Goal: Information Seeking & Learning: Get advice/opinions

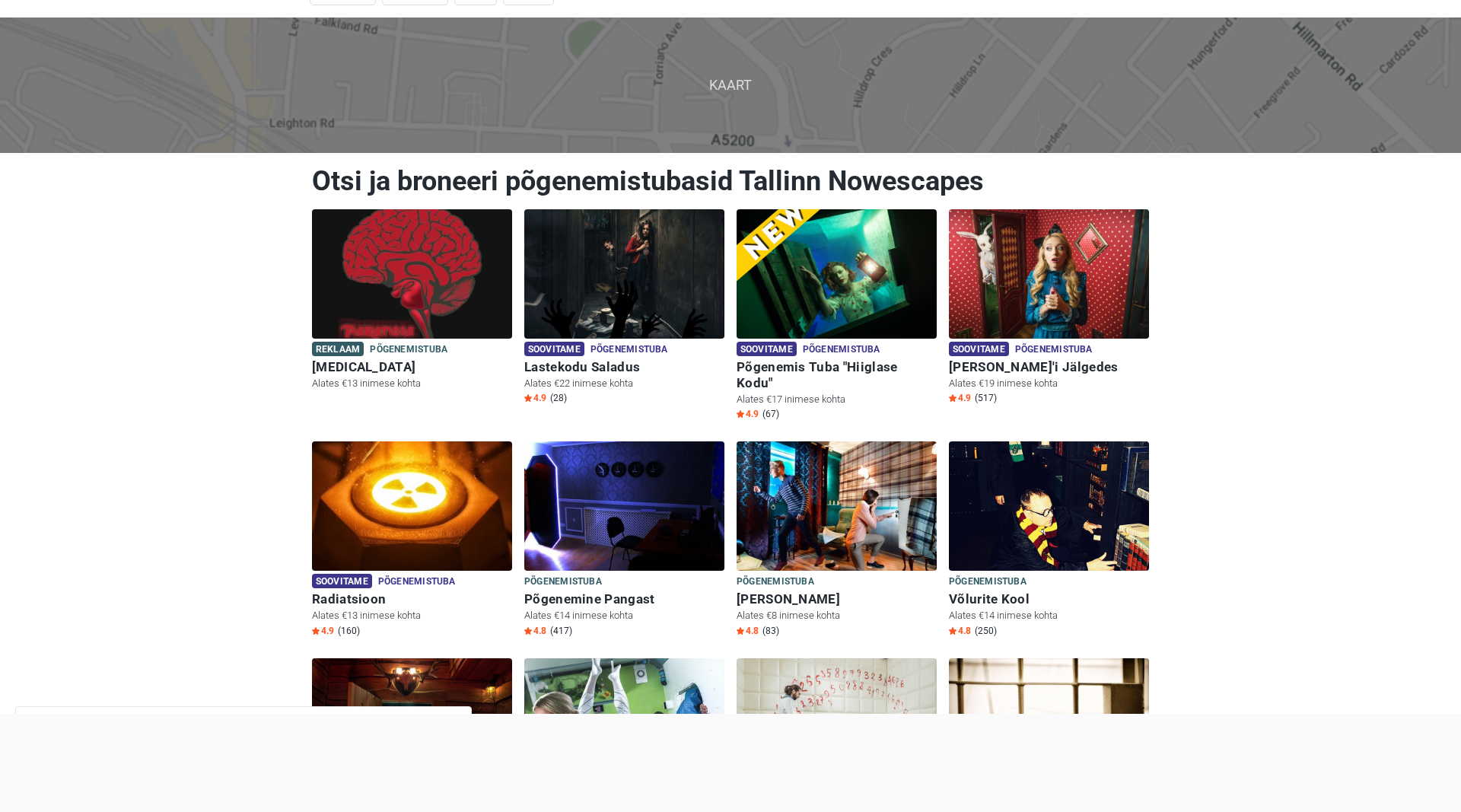
scroll to position [78, 0]
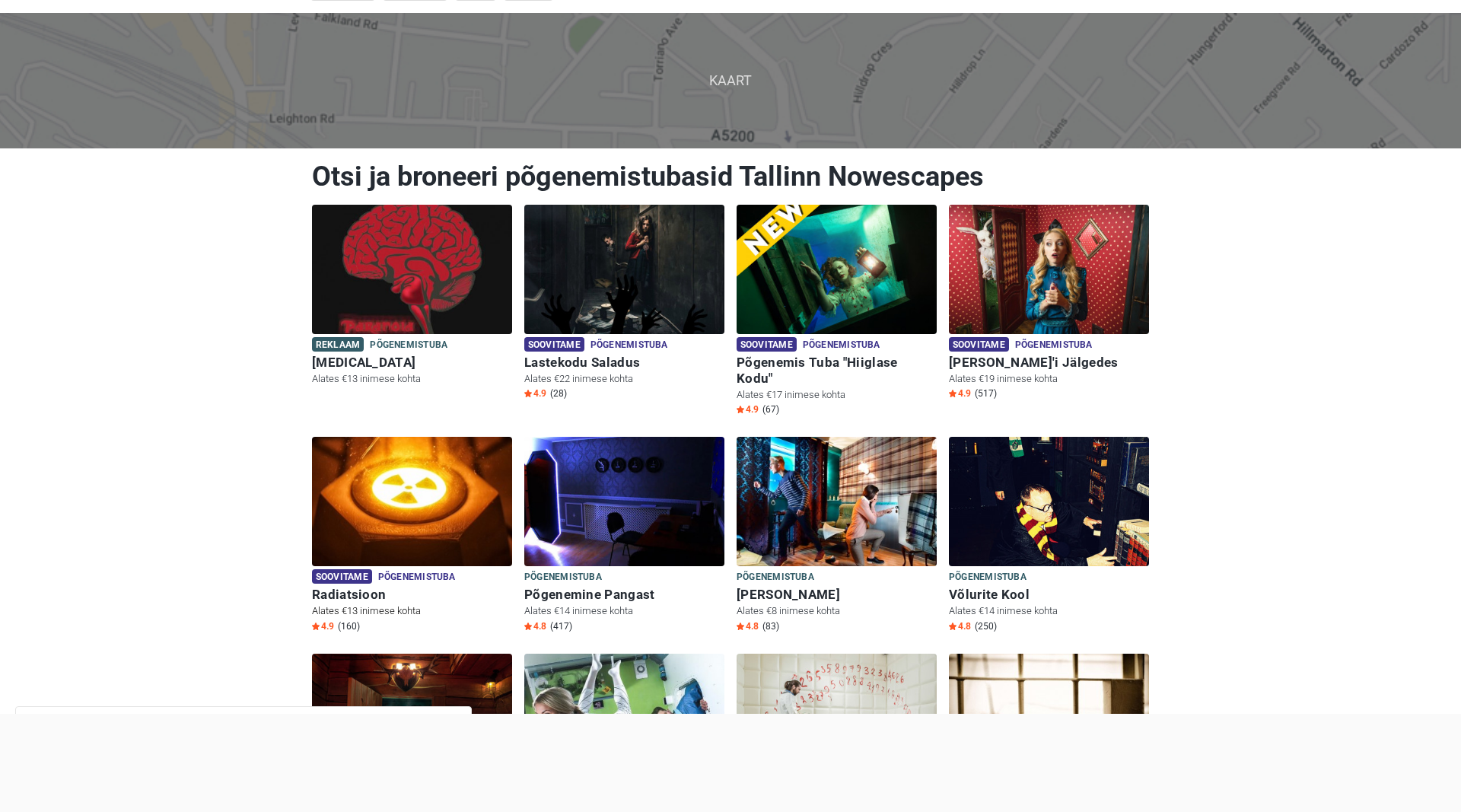
click at [407, 464] on img at bounding box center [412, 501] width 200 height 129
click at [880, 259] on img at bounding box center [837, 269] width 200 height 129
click at [853, 285] on img at bounding box center [837, 269] width 200 height 129
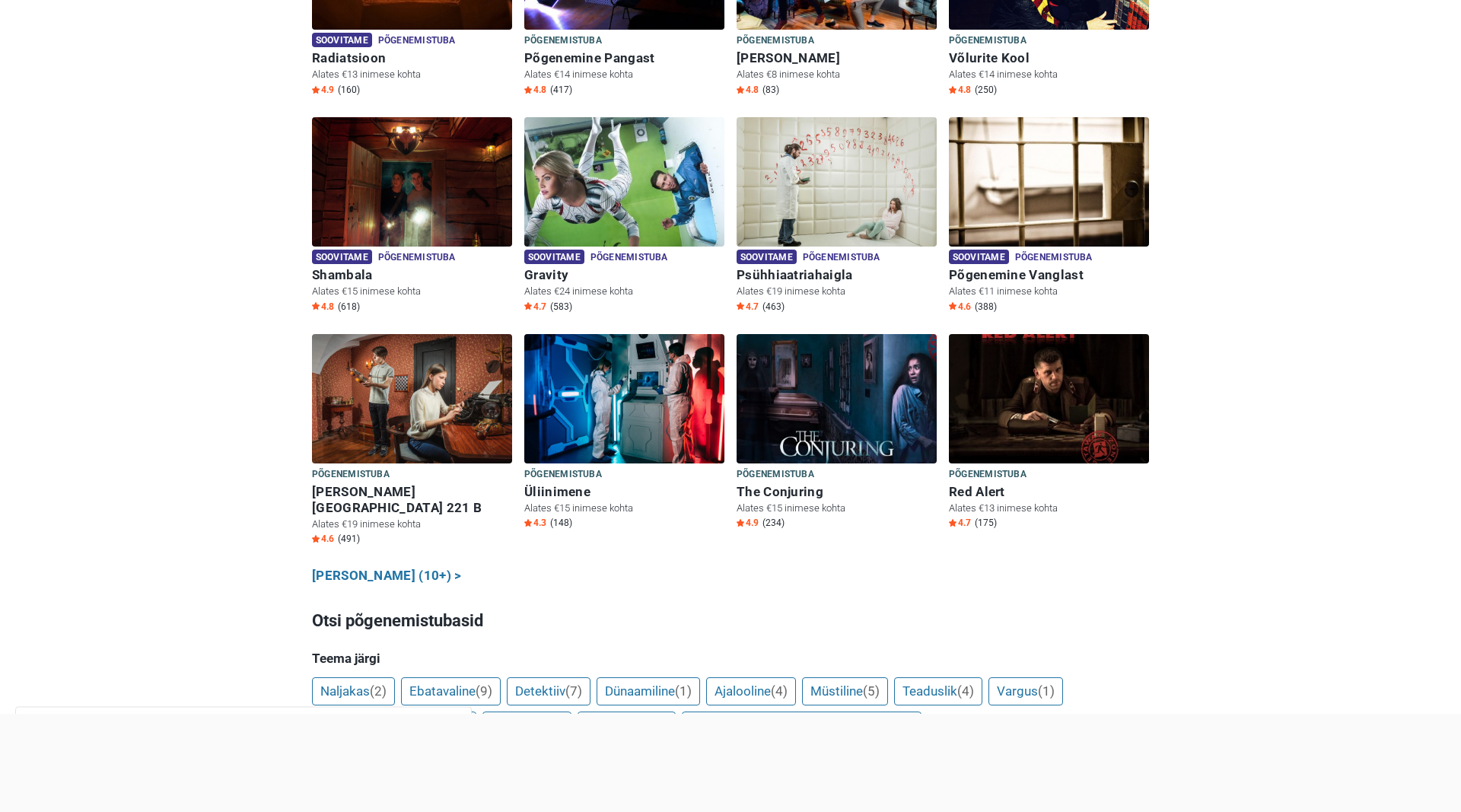
scroll to position [621, 0]
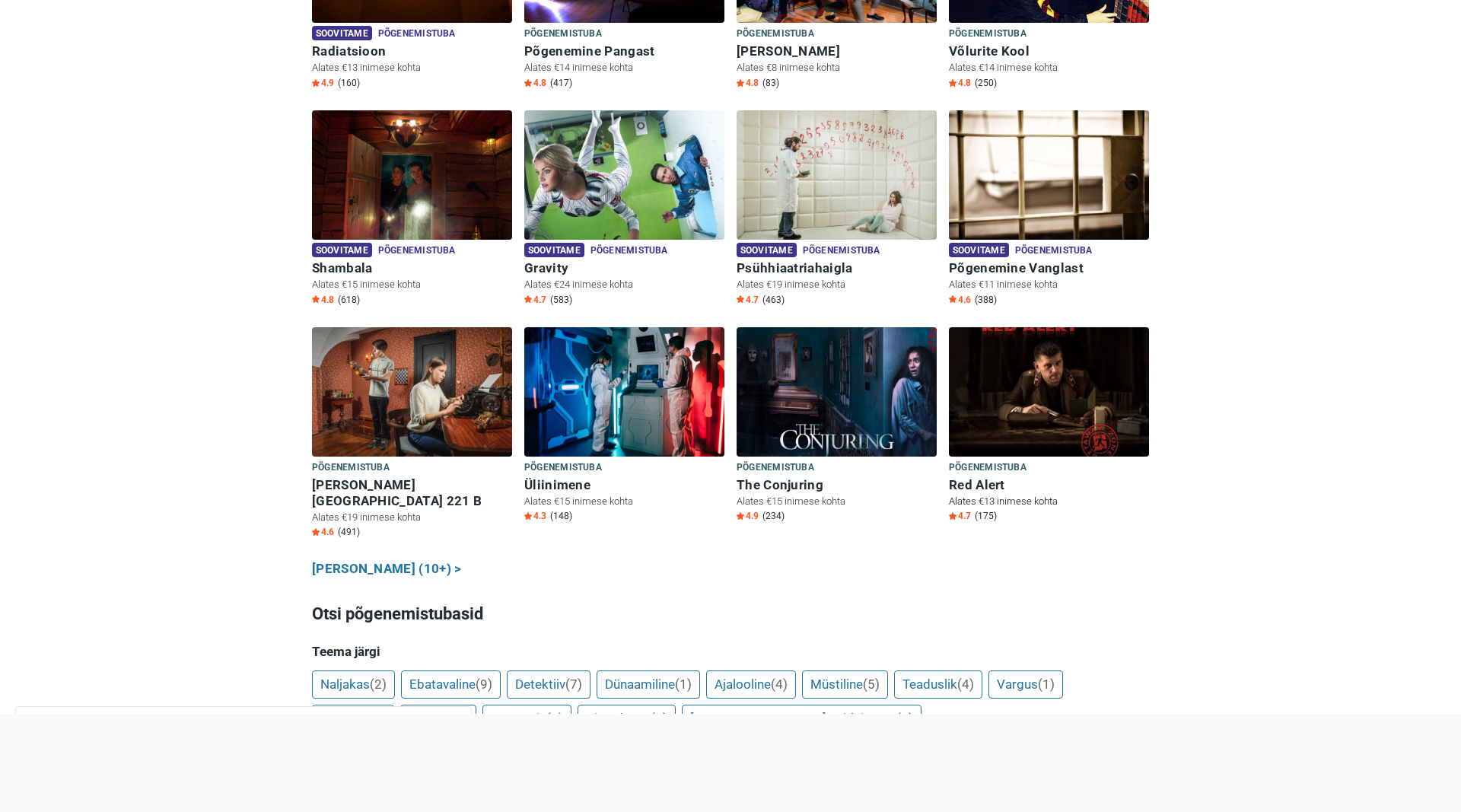
click at [1053, 401] on img at bounding box center [1049, 392] width 200 height 129
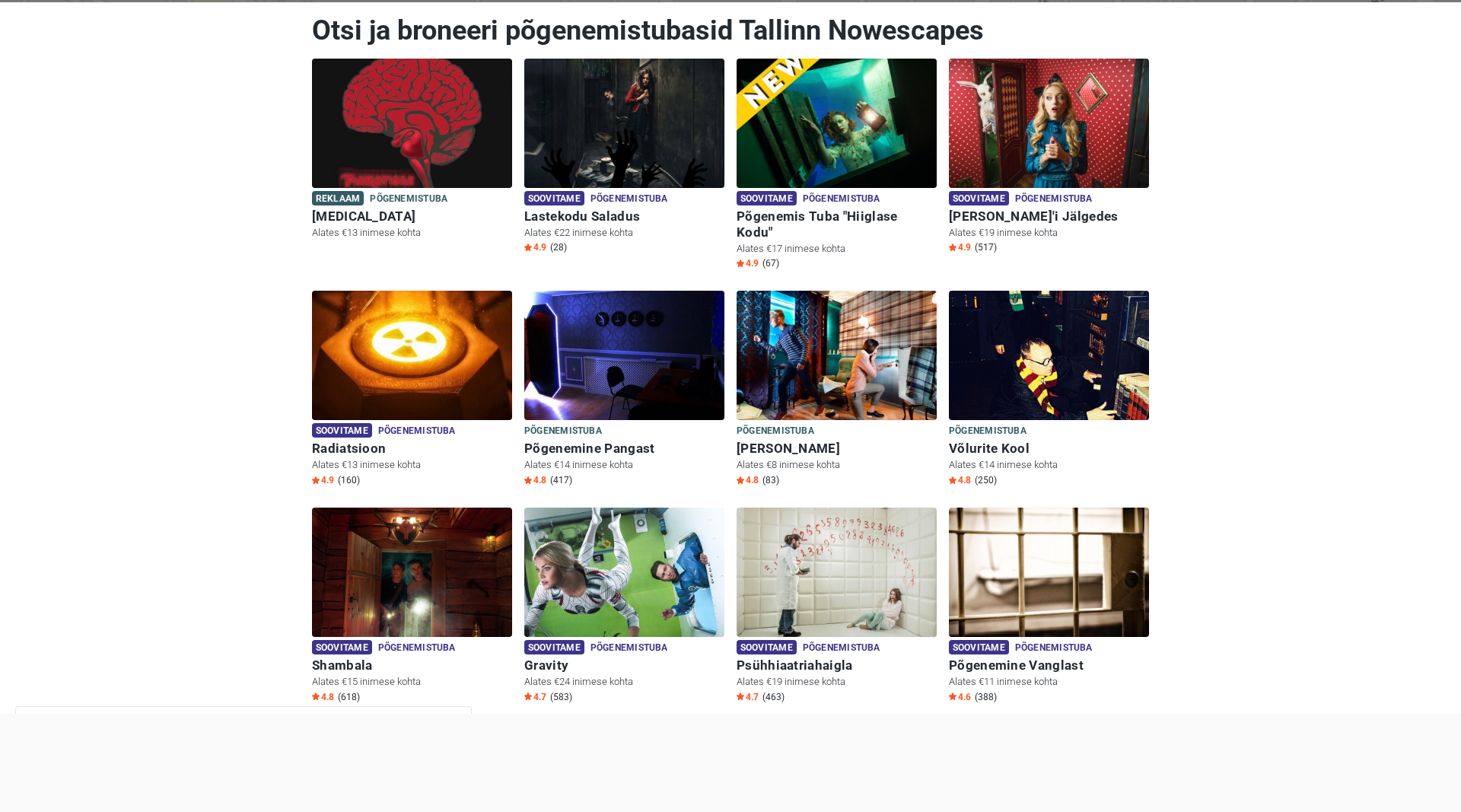
scroll to position [310, 0]
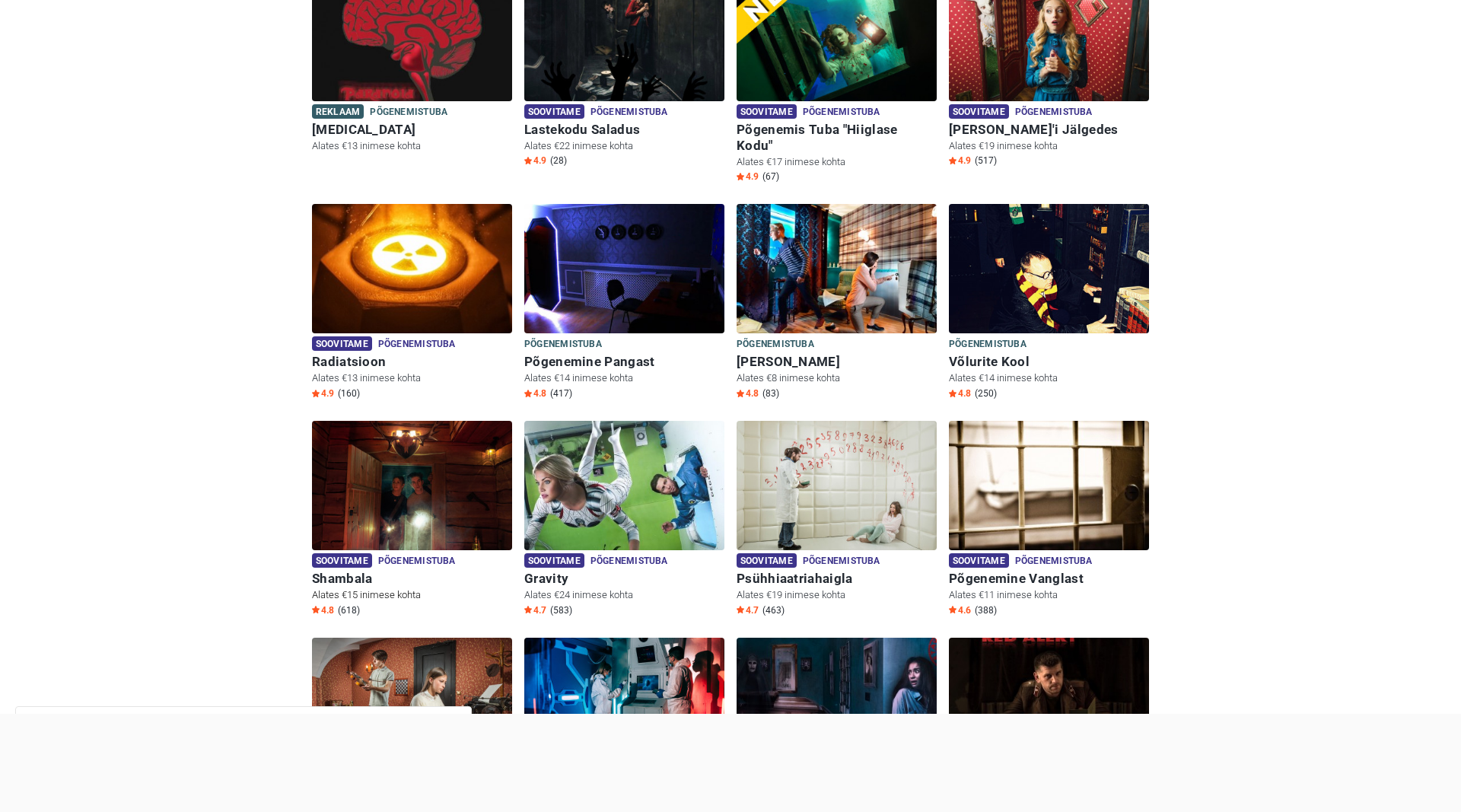
click at [443, 468] on img at bounding box center [412, 485] width 200 height 129
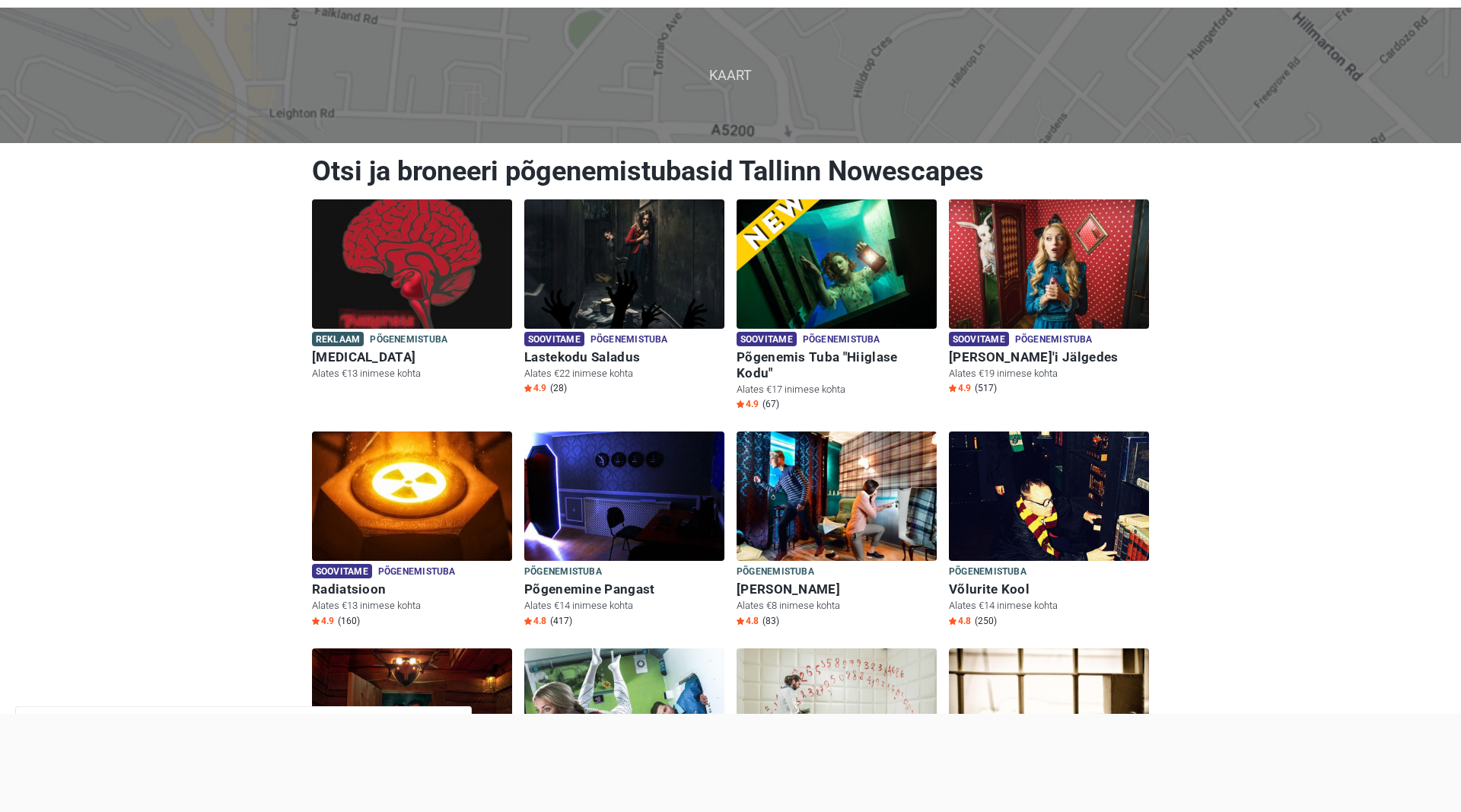
scroll to position [78, 0]
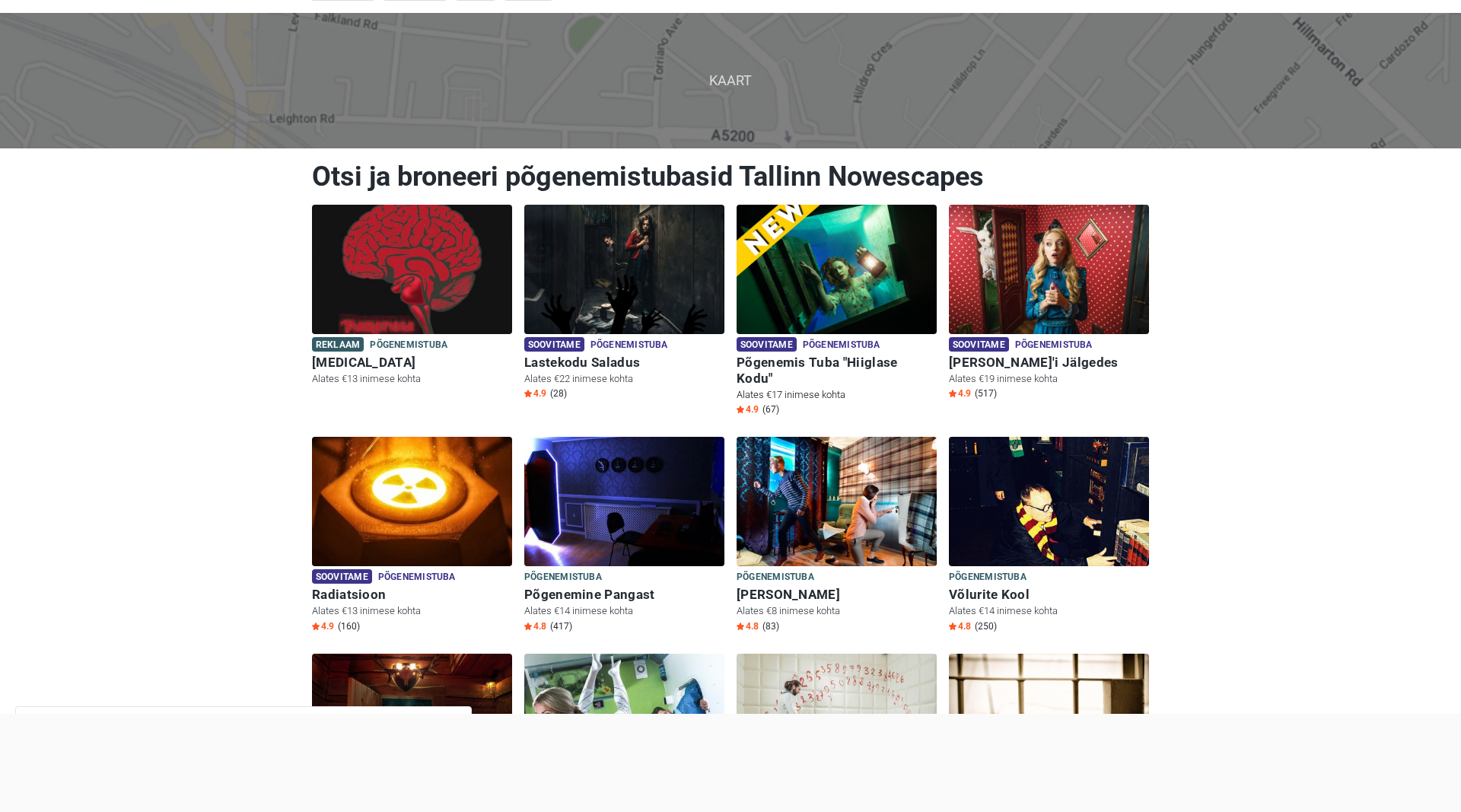
click at [872, 264] on img at bounding box center [837, 269] width 200 height 129
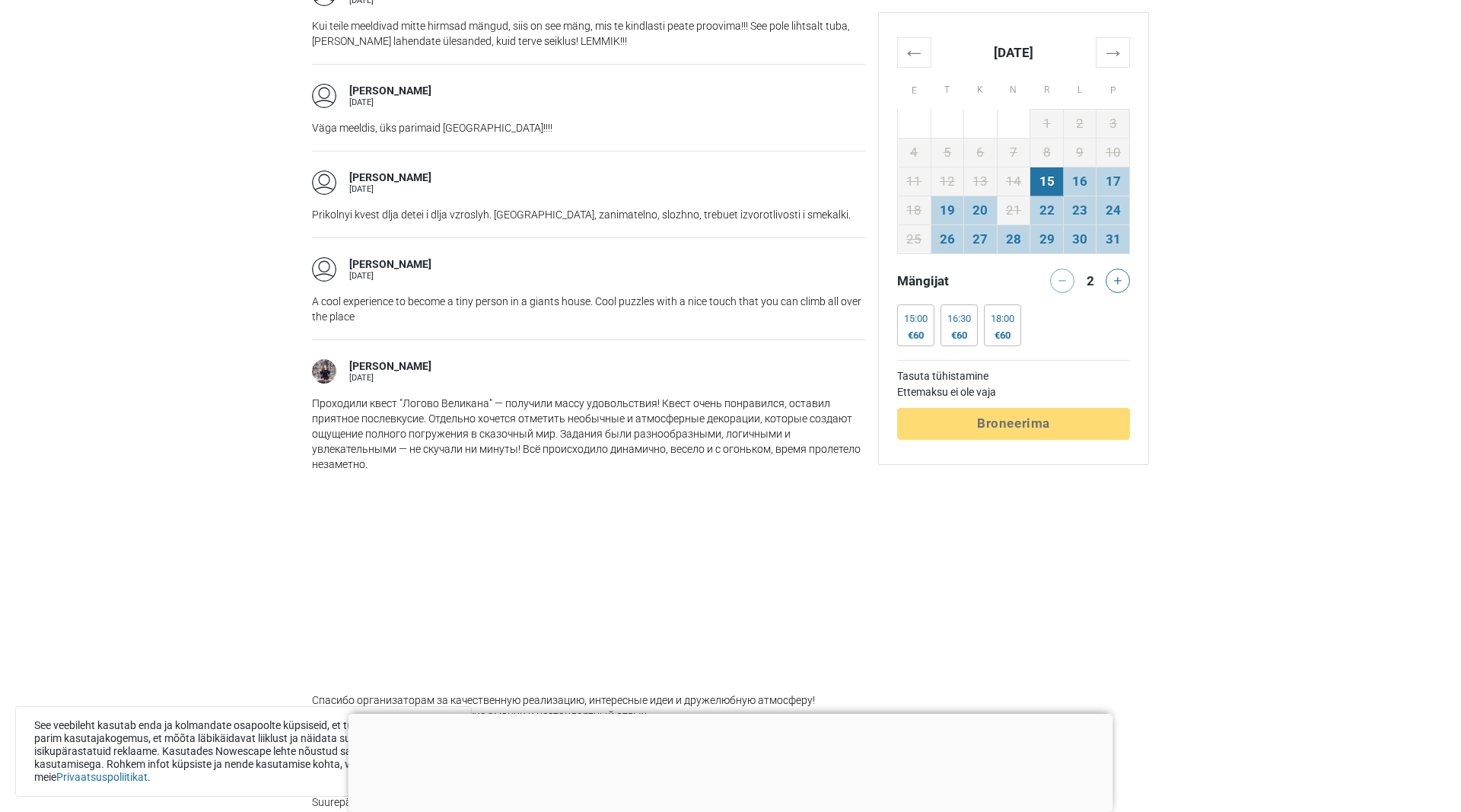
scroll to position [2406, 0]
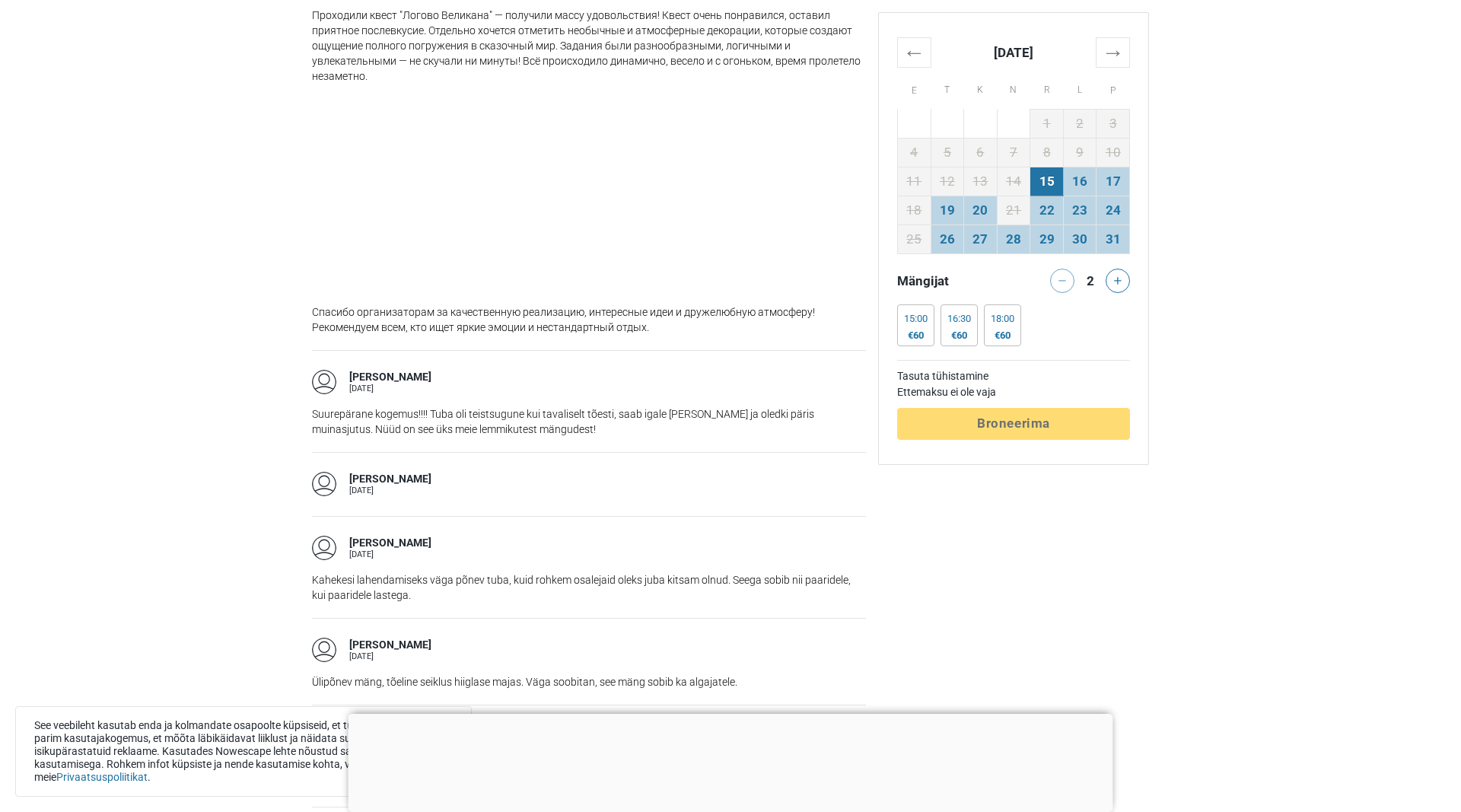
click at [228, 158] on main "Soovitame Põgenemistuba Põgenemis tuba "Hiiglase kodu" Tallinn, Eesti 4.91 (67)…" at bounding box center [730, 236] width 1461 height 4361
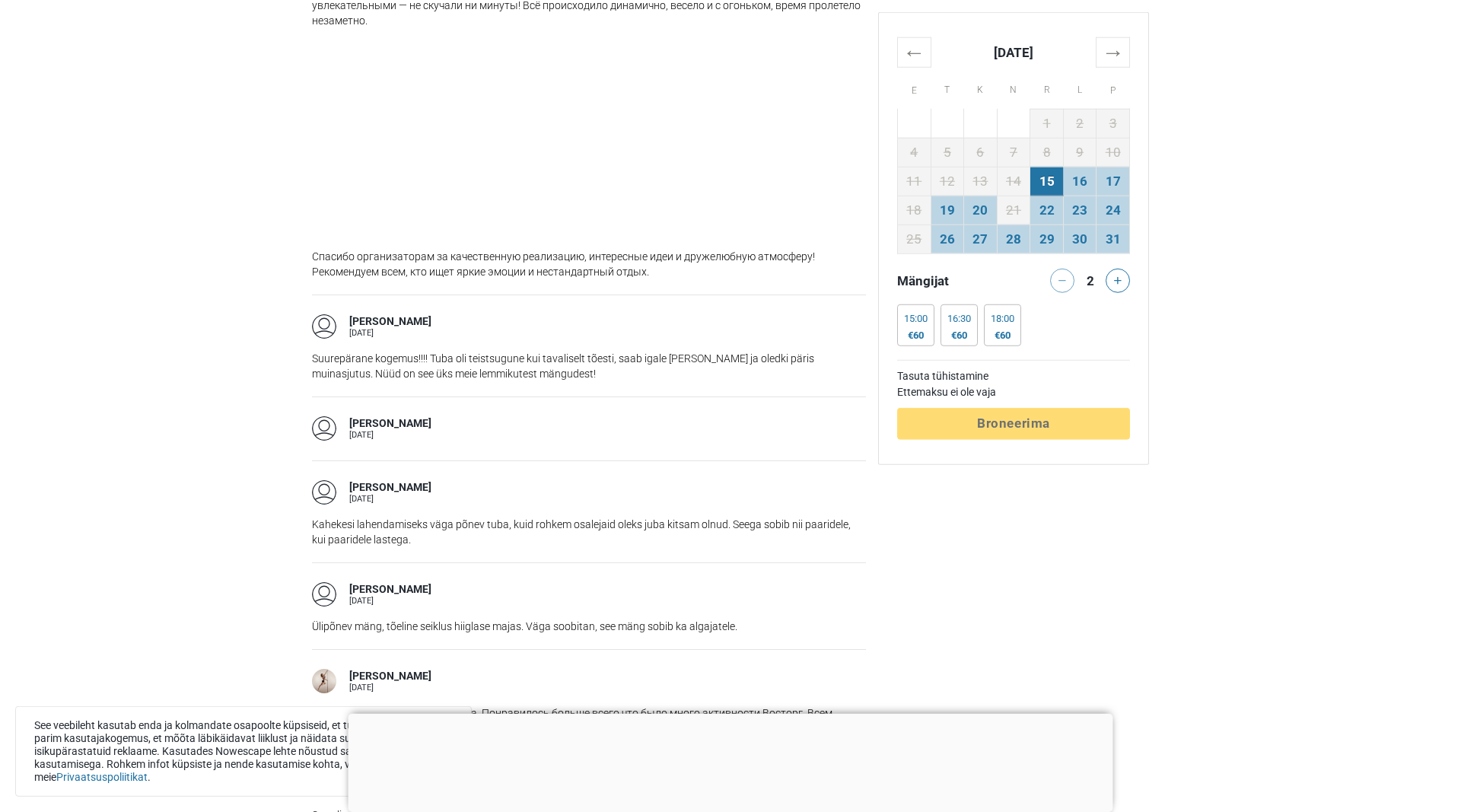
scroll to position [2639, 0]
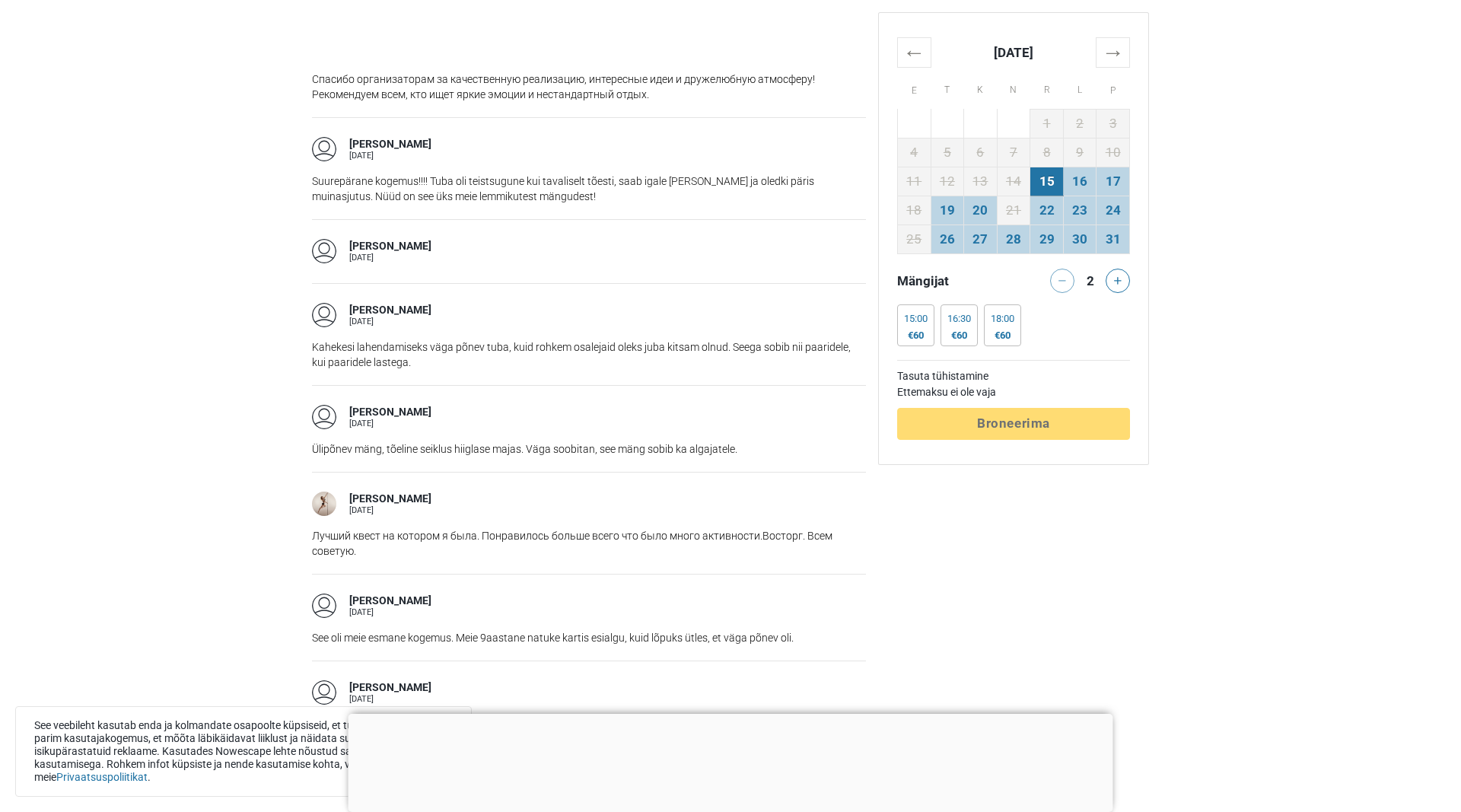
click at [169, 324] on main "Soovitame Põgenemistuba Põgenemis tuba "Hiiglase kodu" Tallinn, Eesti 4.91 (67)…" at bounding box center [730, 4] width 1461 height 4361
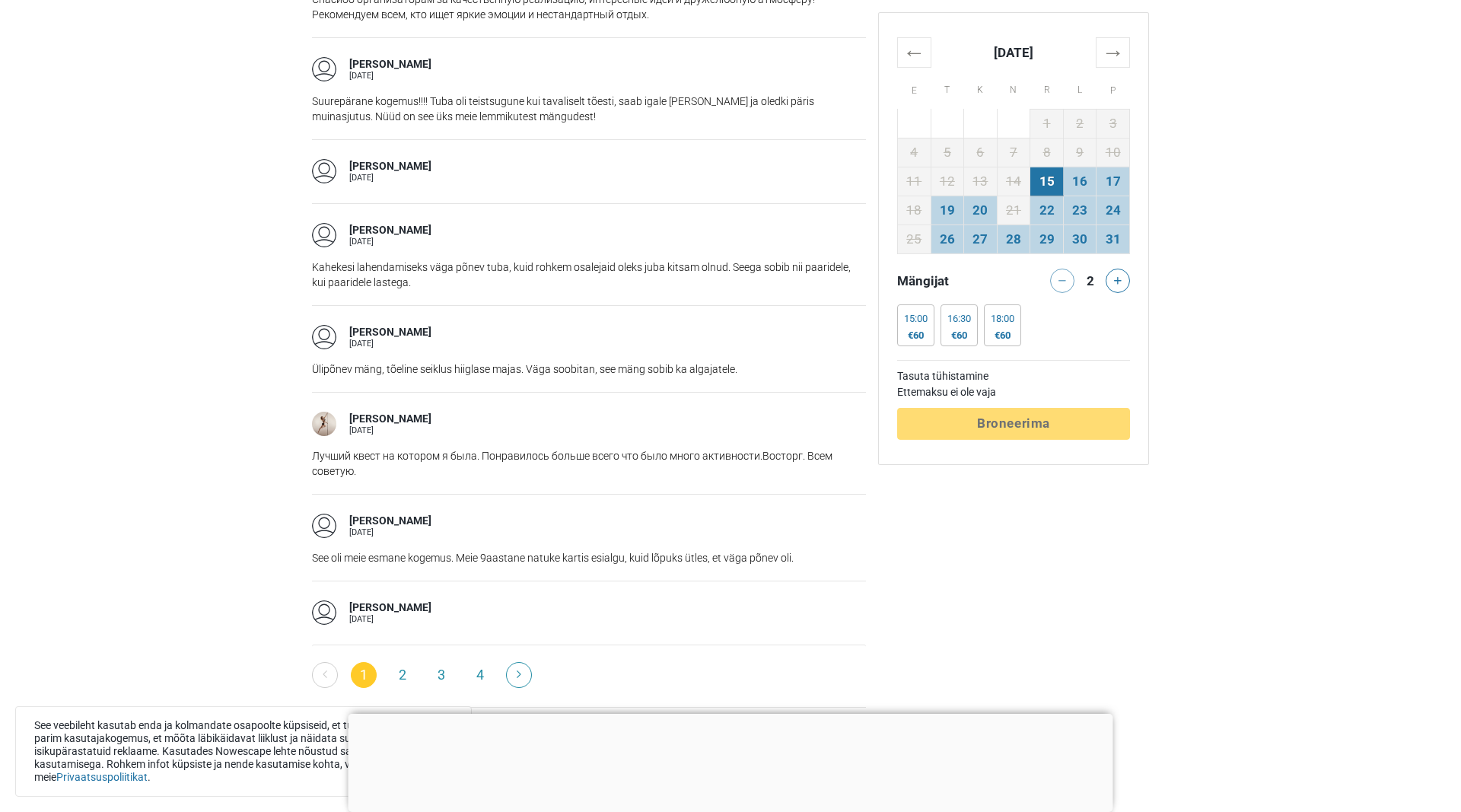
scroll to position [2794, 0]
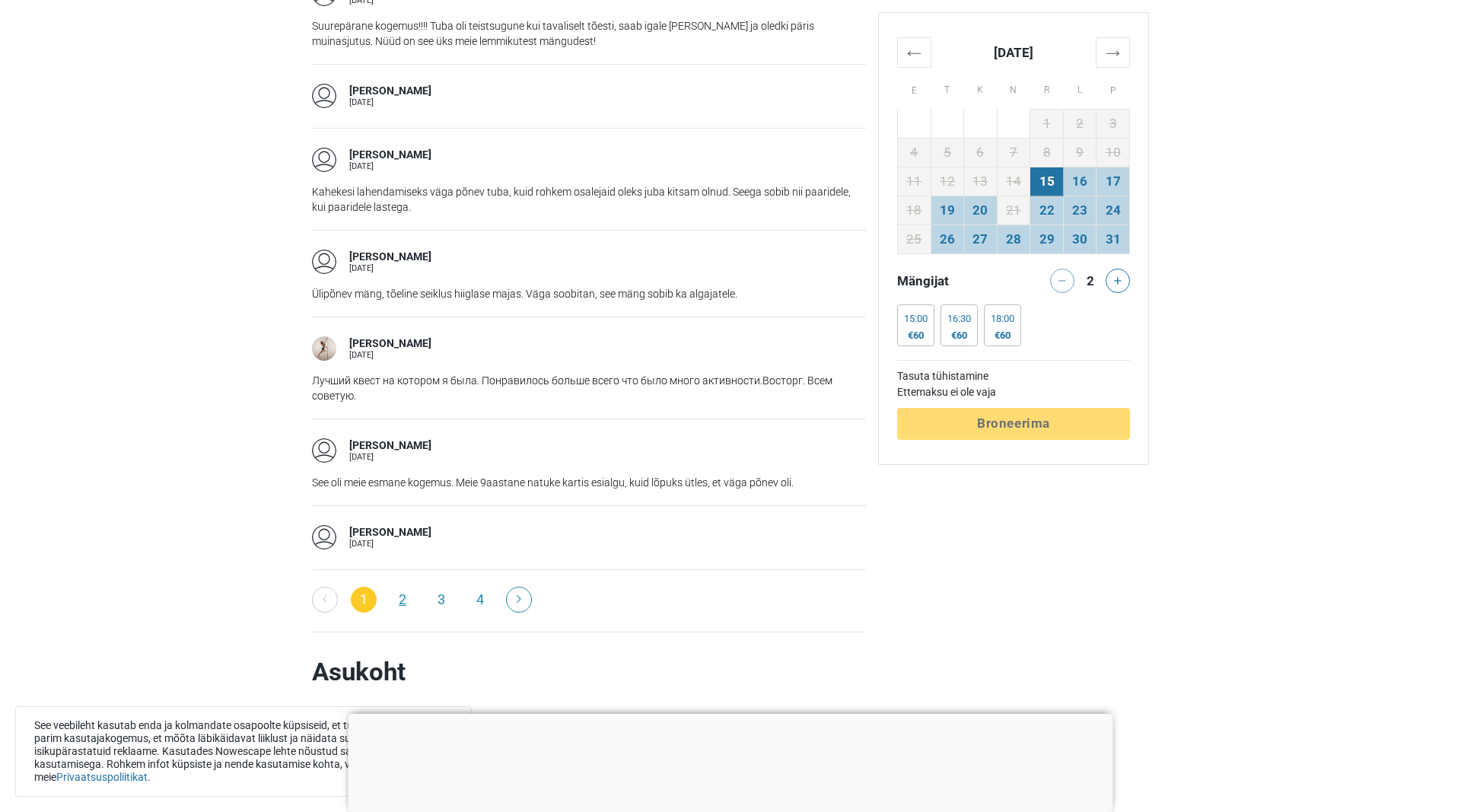
click at [407, 587] on link "2" at bounding box center [402, 599] width 26 height 26
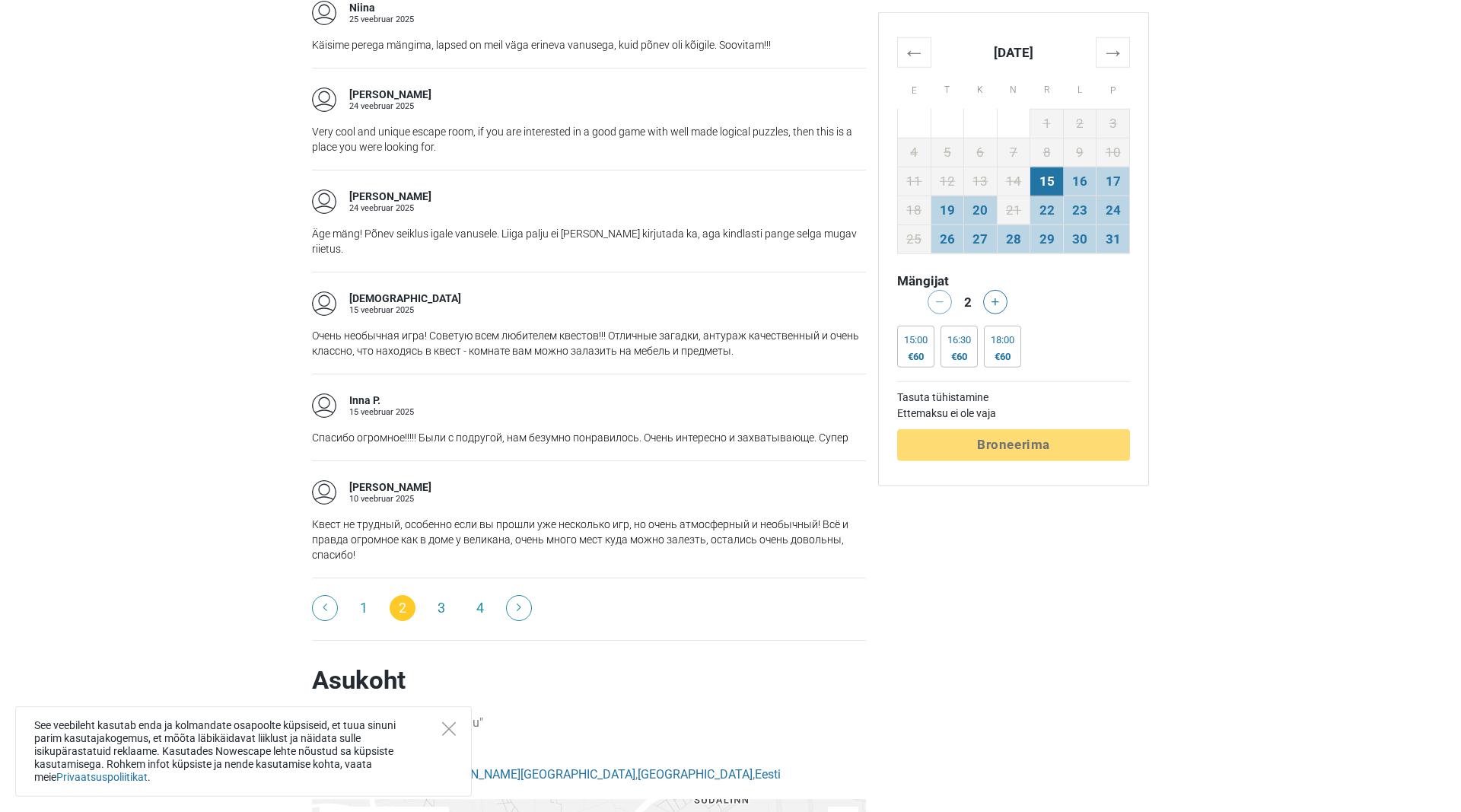
scroll to position [2406, 0]
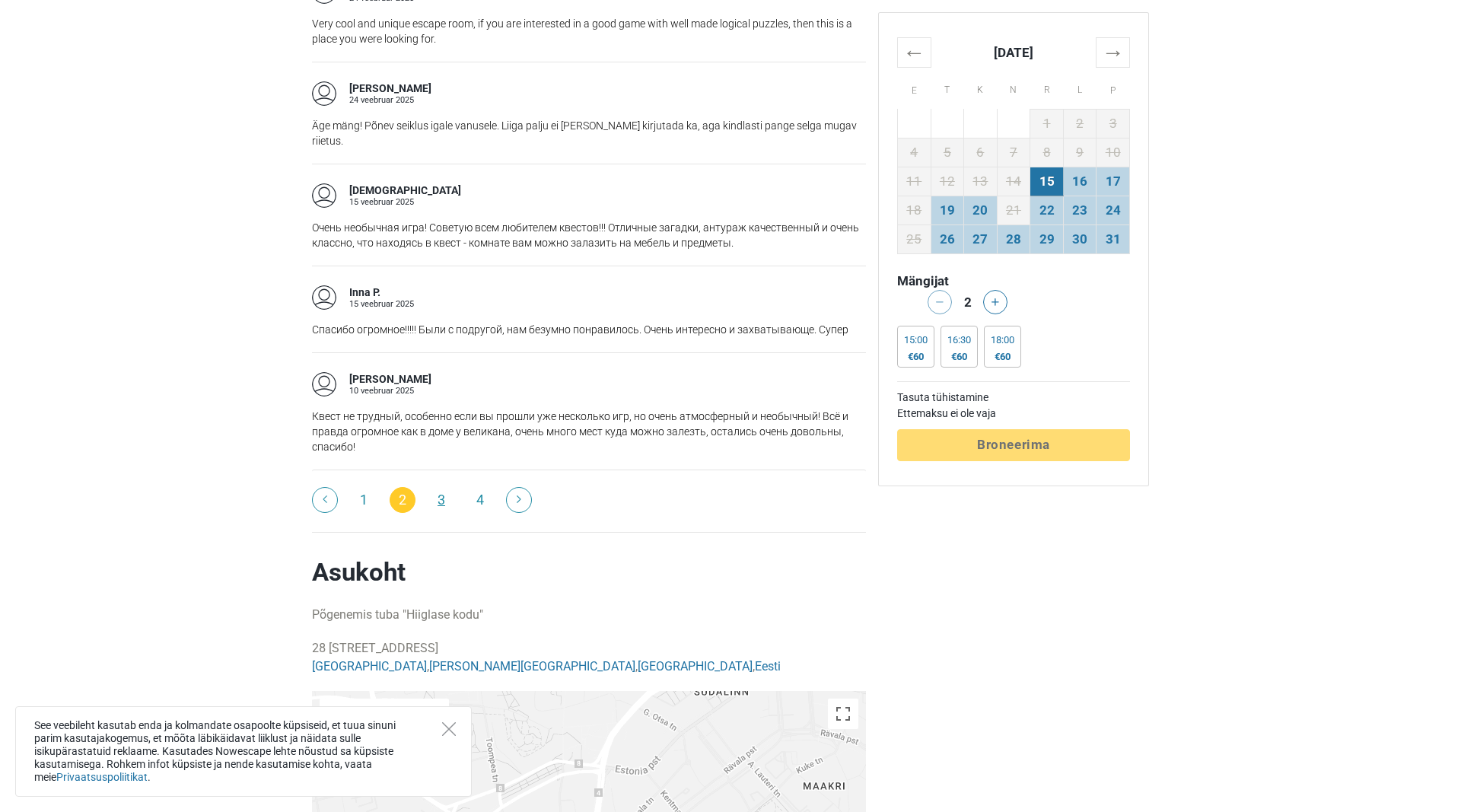
click at [438, 487] on link "3" at bounding box center [441, 500] width 26 height 26
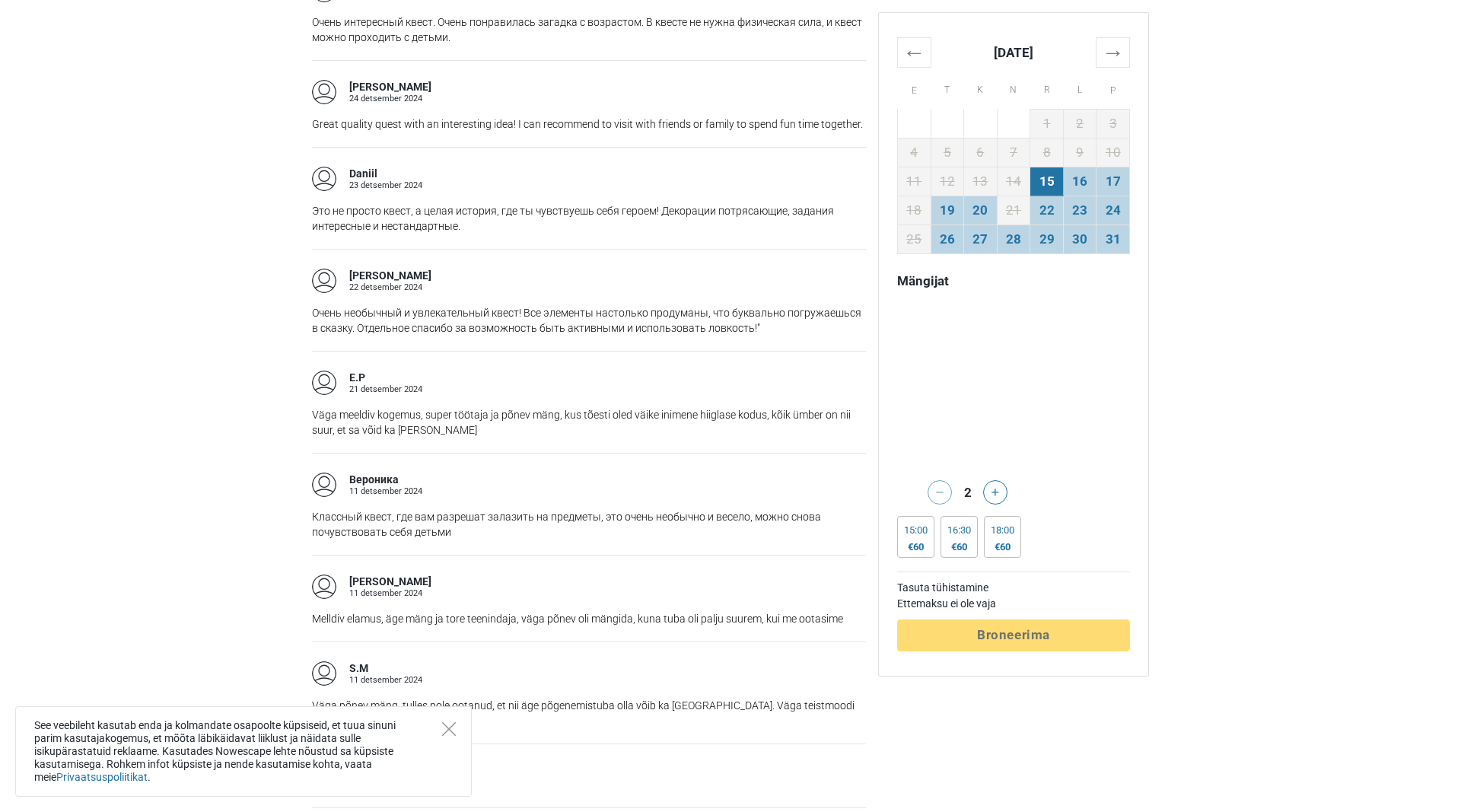
scroll to position [2717, 0]
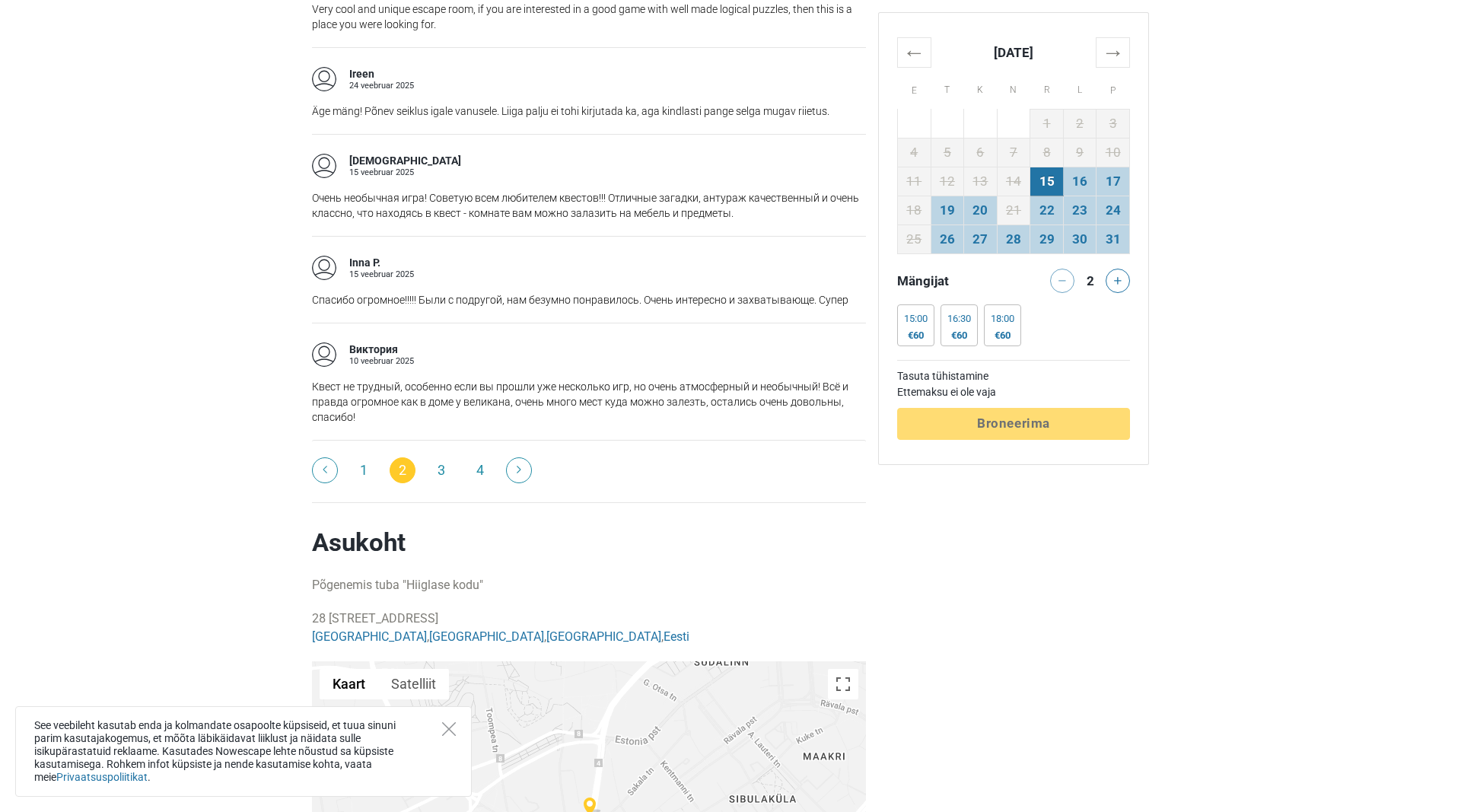
scroll to position [2096, 0]
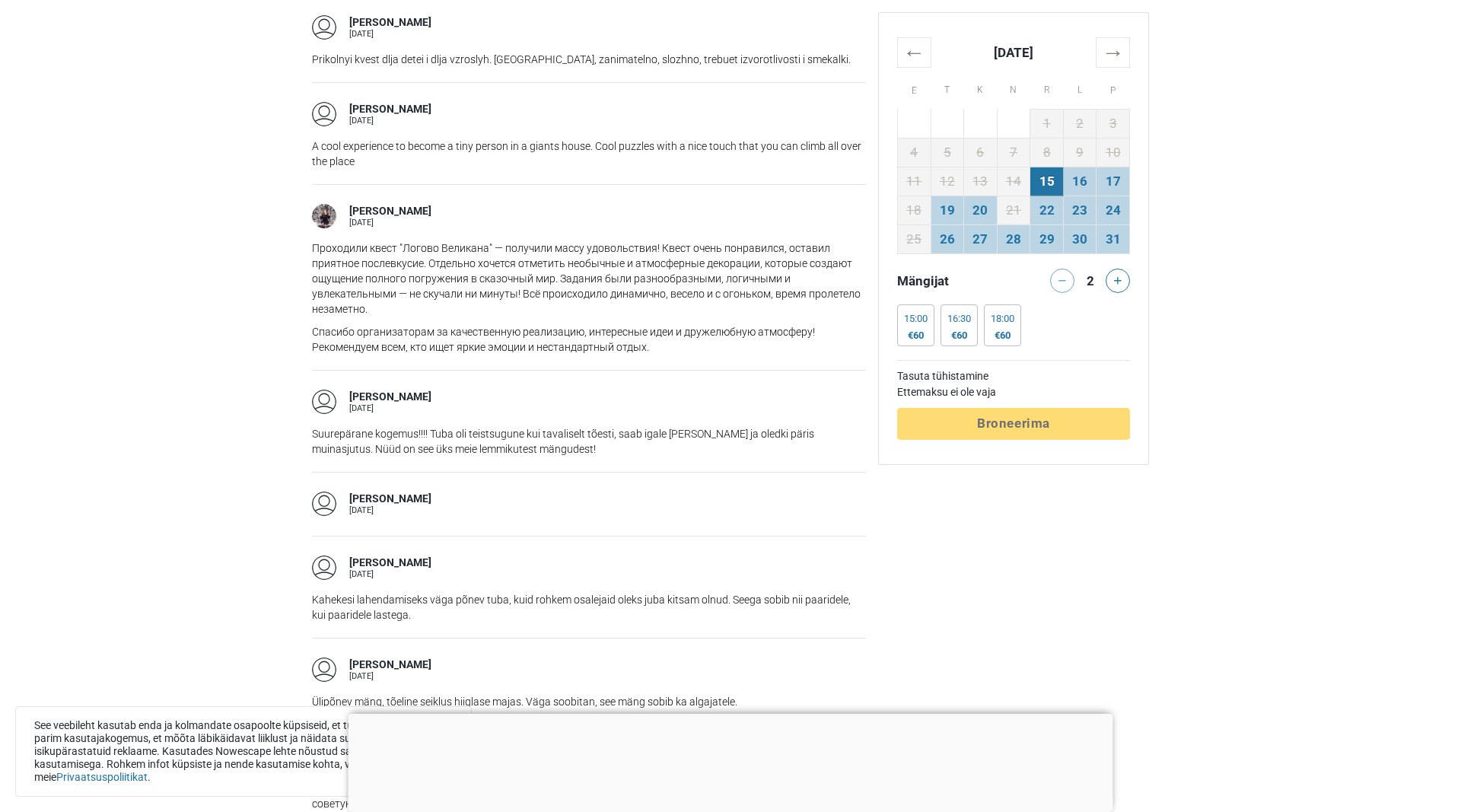
scroll to position [1940, 0]
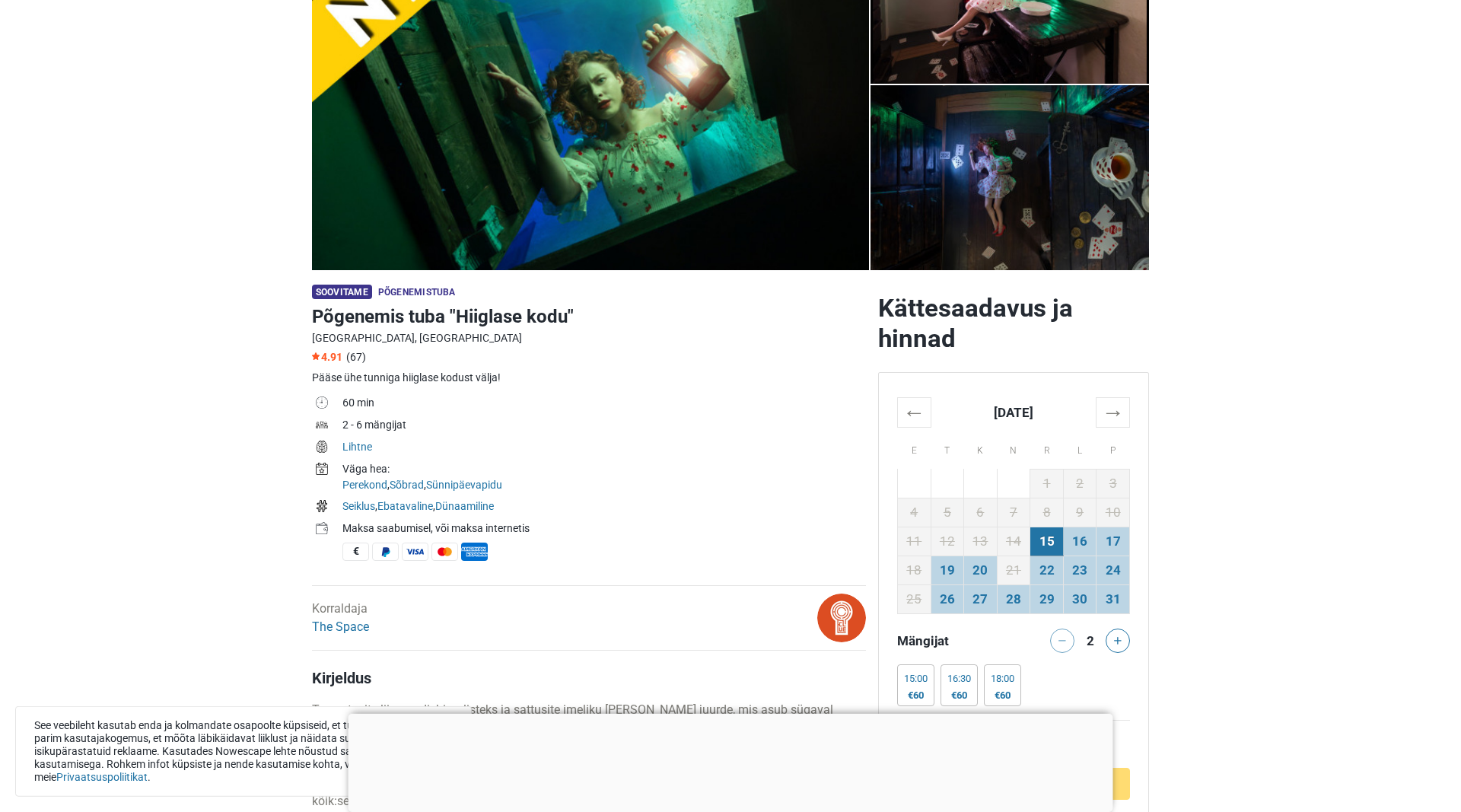
scroll to position [233, 0]
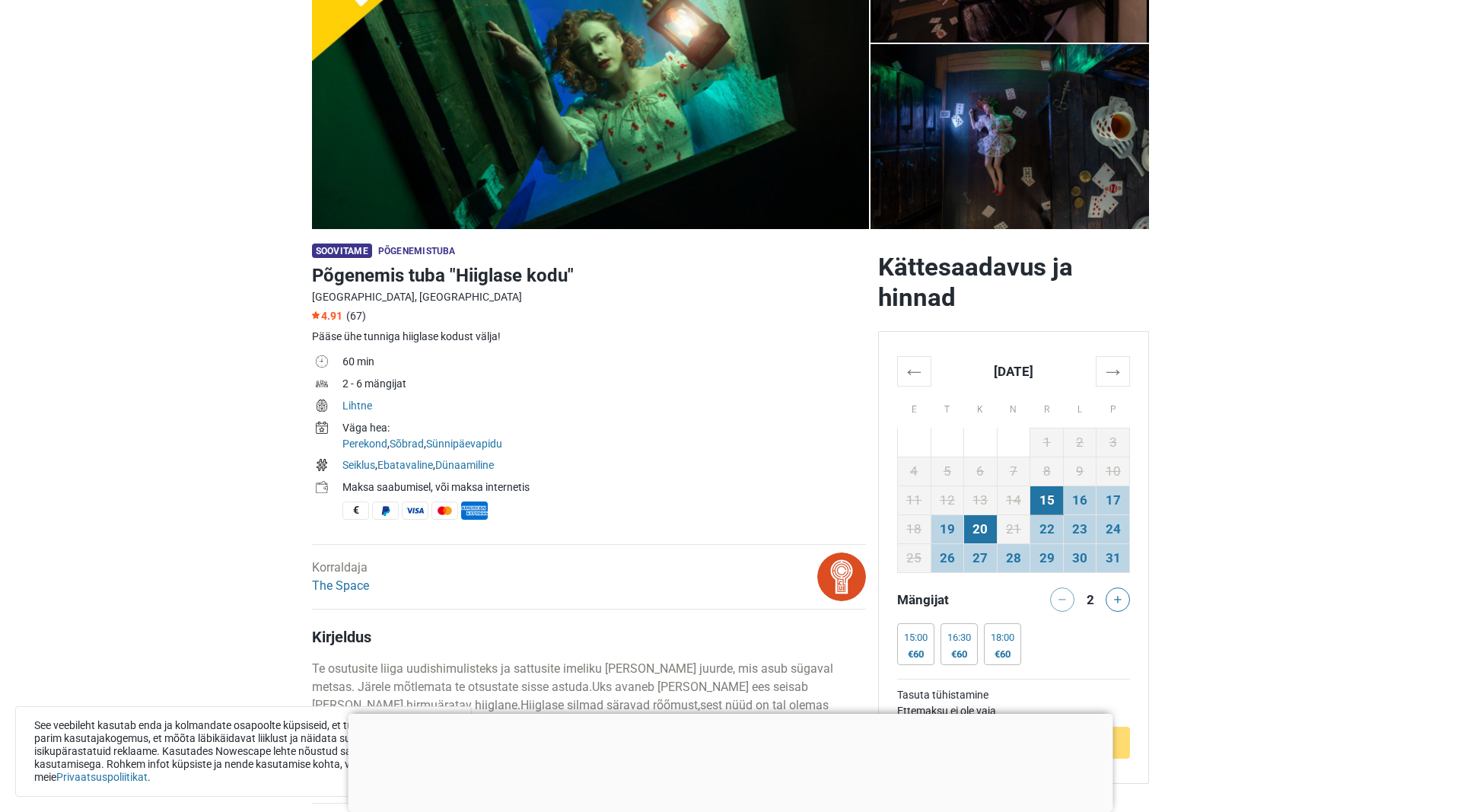
click at [976, 539] on td "20" at bounding box center [981, 529] width 33 height 29
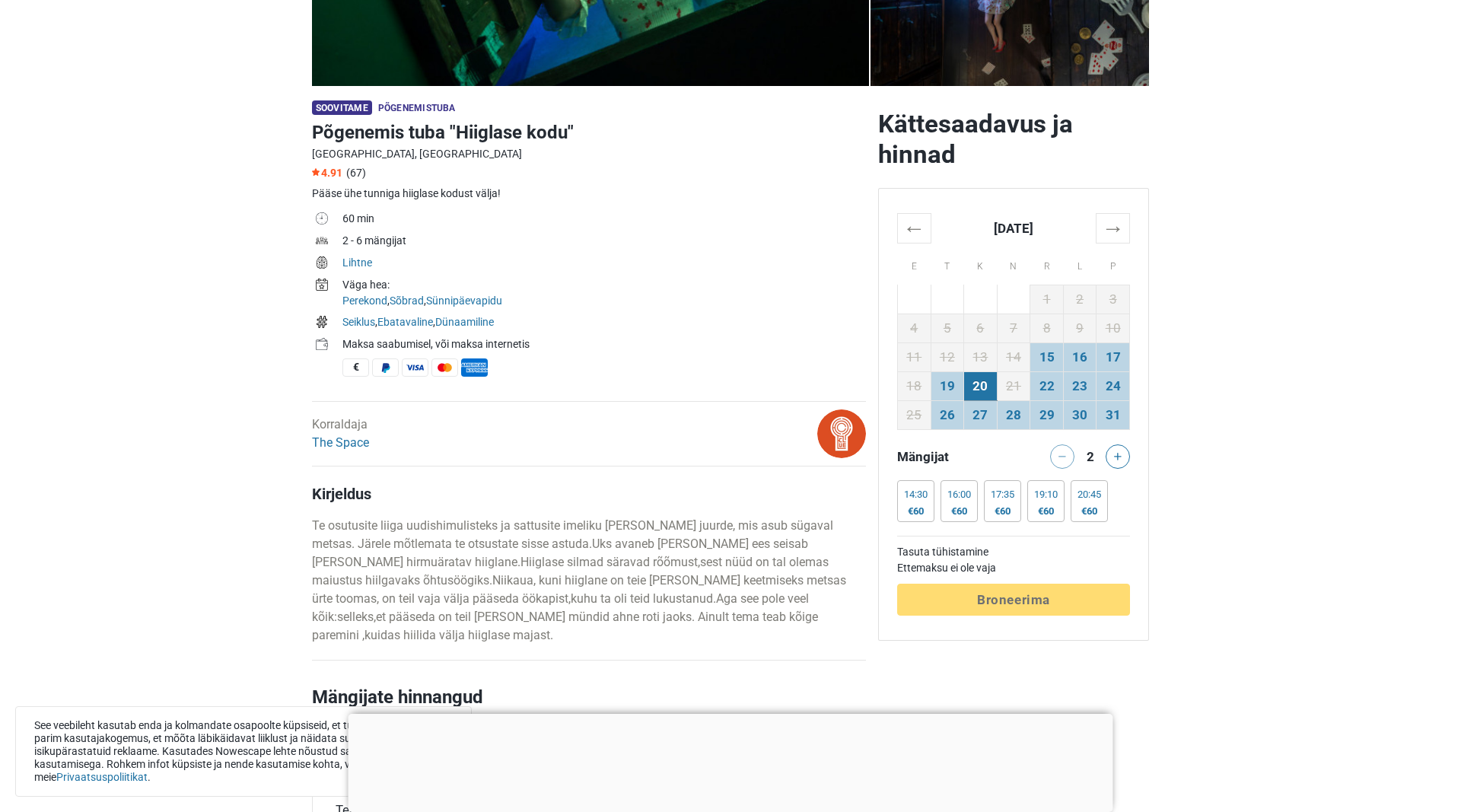
scroll to position [388, 0]
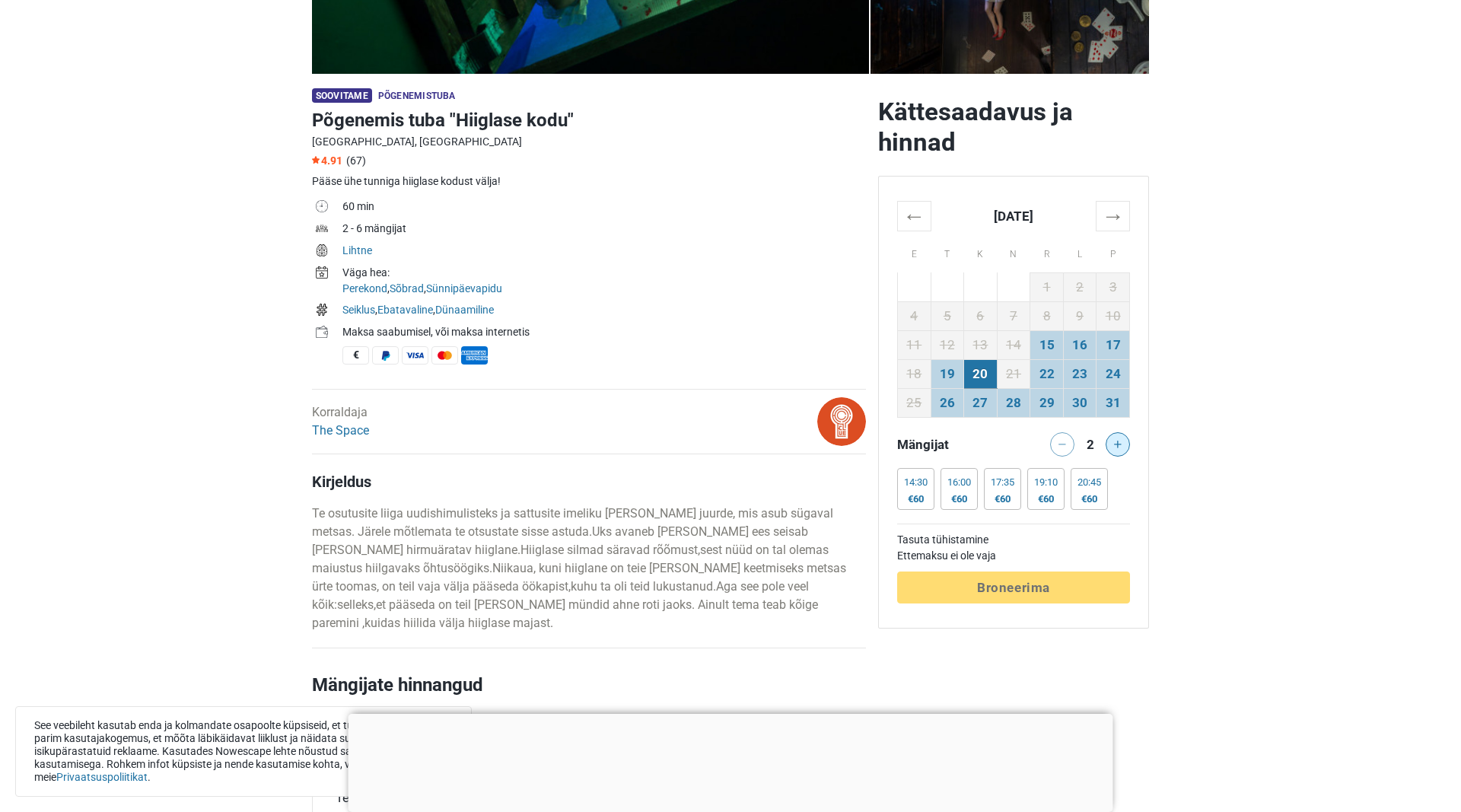
click at [1116, 446] on icon at bounding box center [1118, 445] width 8 height 8
click at [1116, 446] on div at bounding box center [1121, 444] width 30 height 25
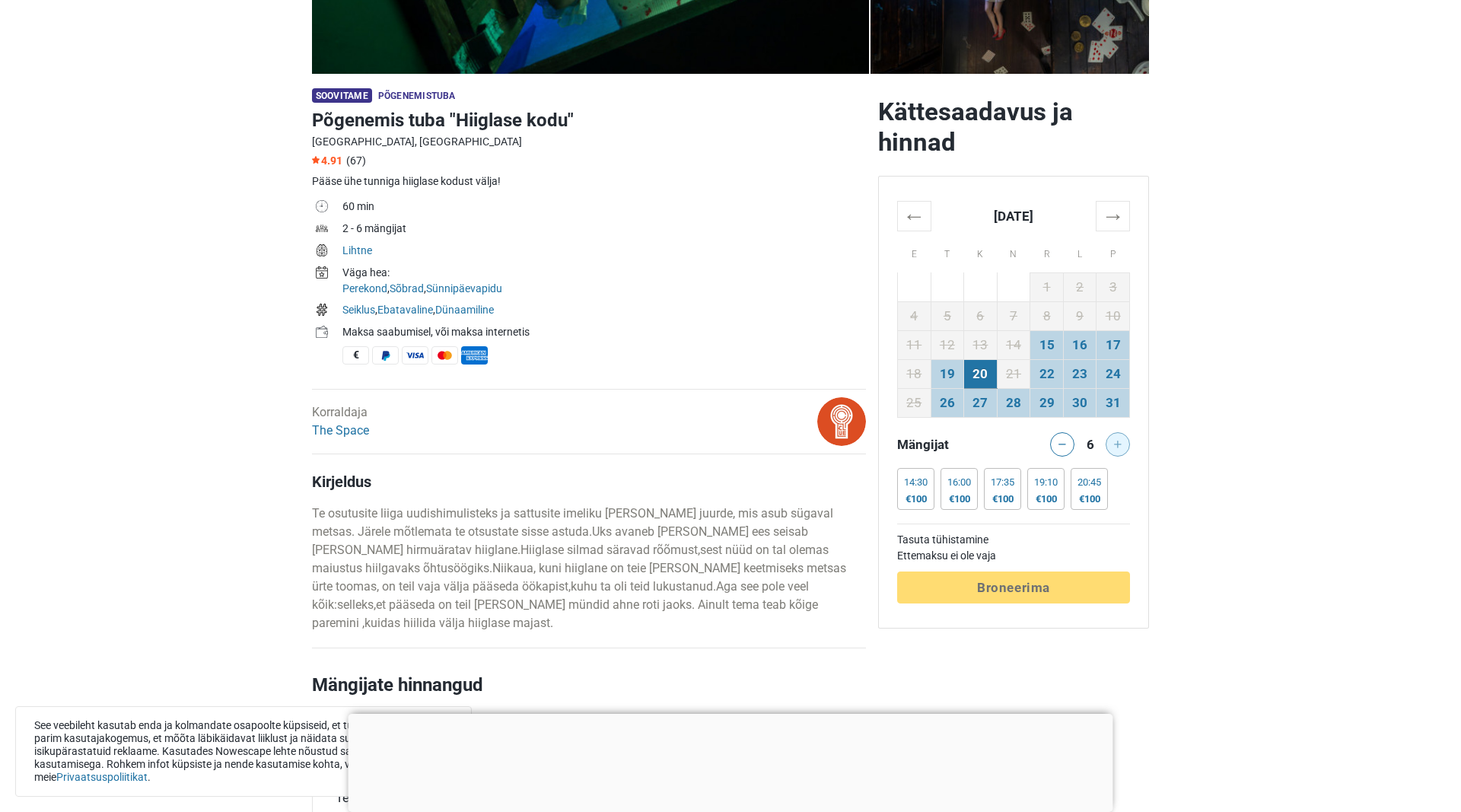
click at [1116, 446] on div at bounding box center [1121, 444] width 30 height 25
click at [1013, 501] on div "€100" at bounding box center [1003, 499] width 24 height 12
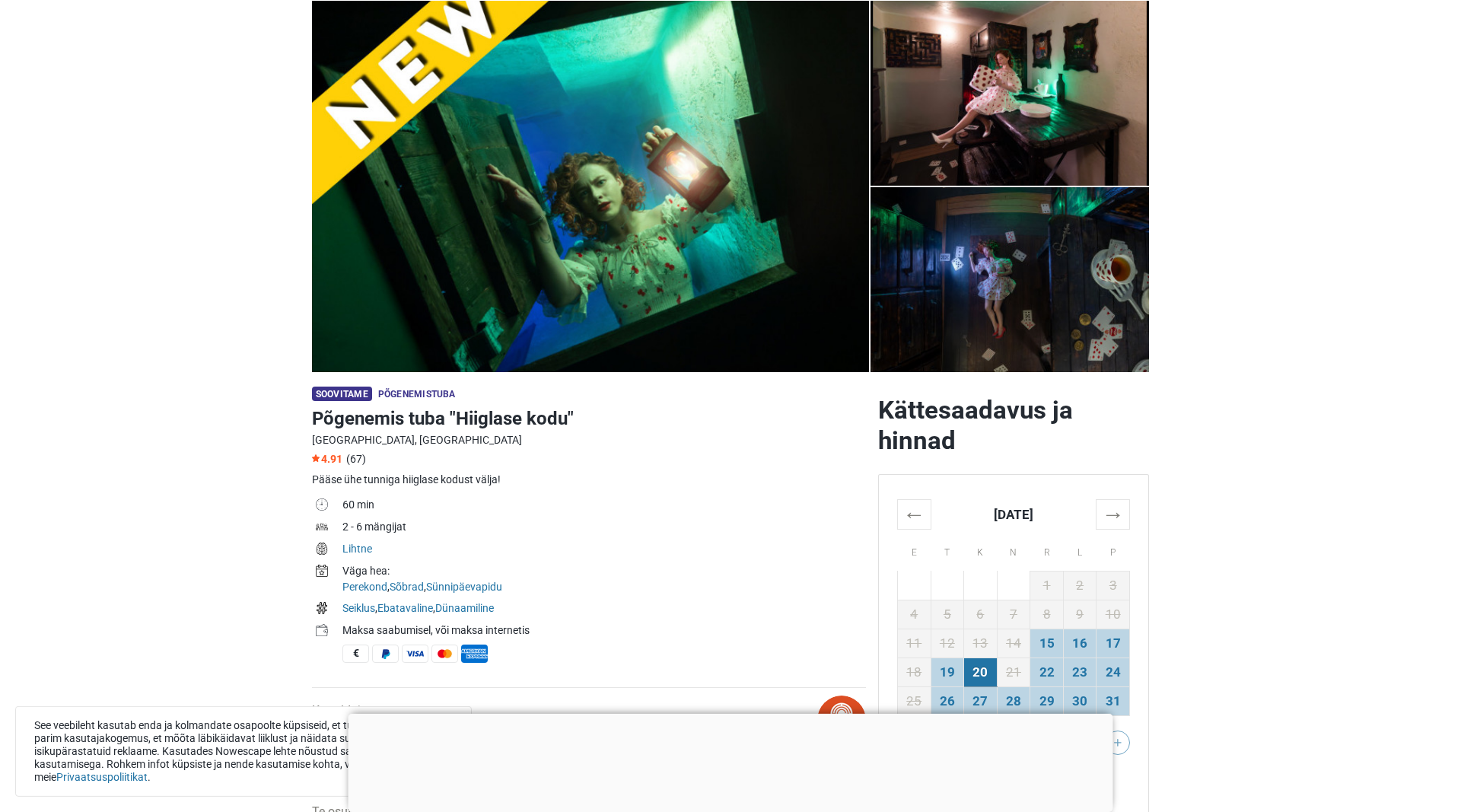
scroll to position [0, 0]
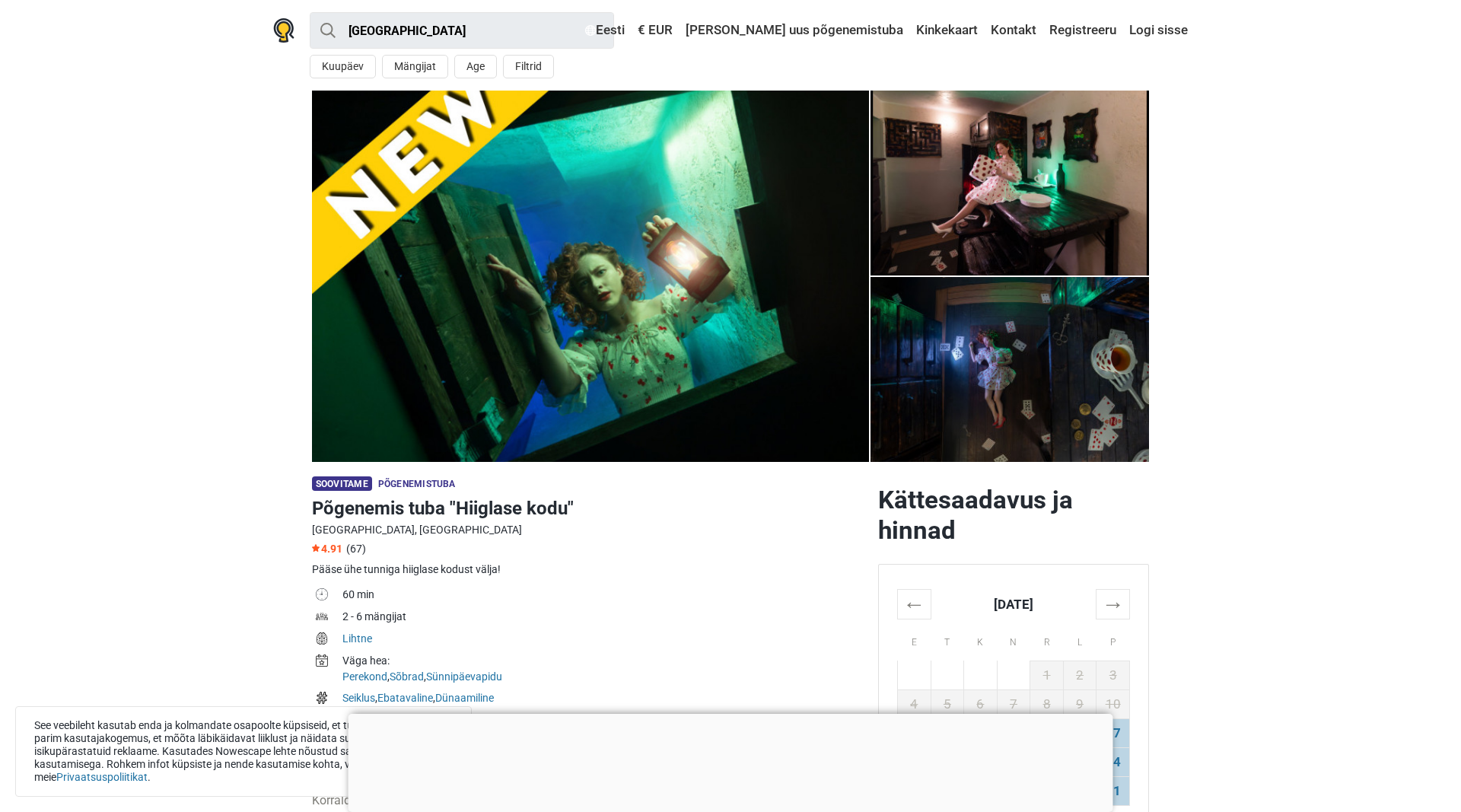
click at [900, 348] on img at bounding box center [1010, 369] width 278 height 185
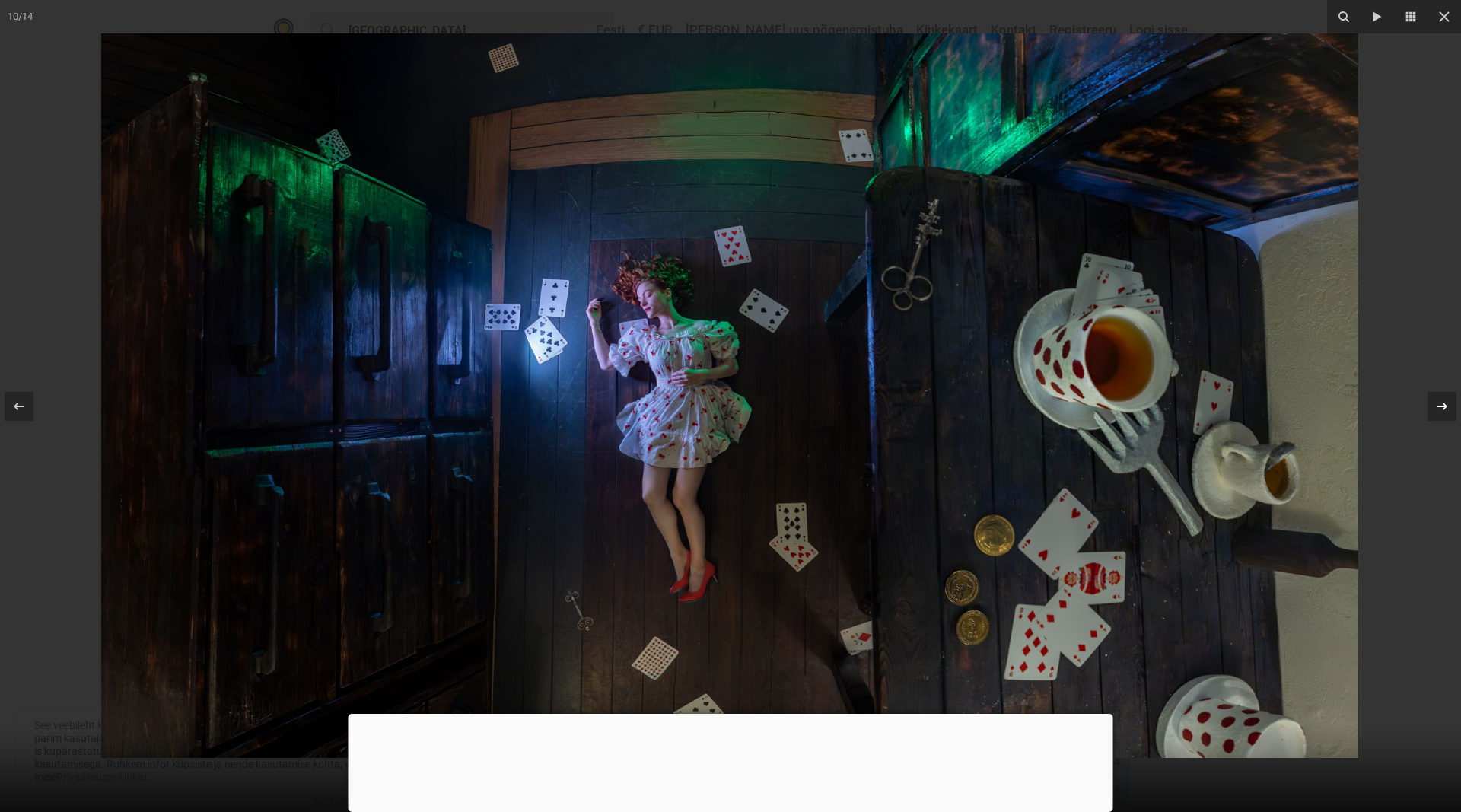
click at [1445, 412] on icon at bounding box center [1442, 406] width 18 height 18
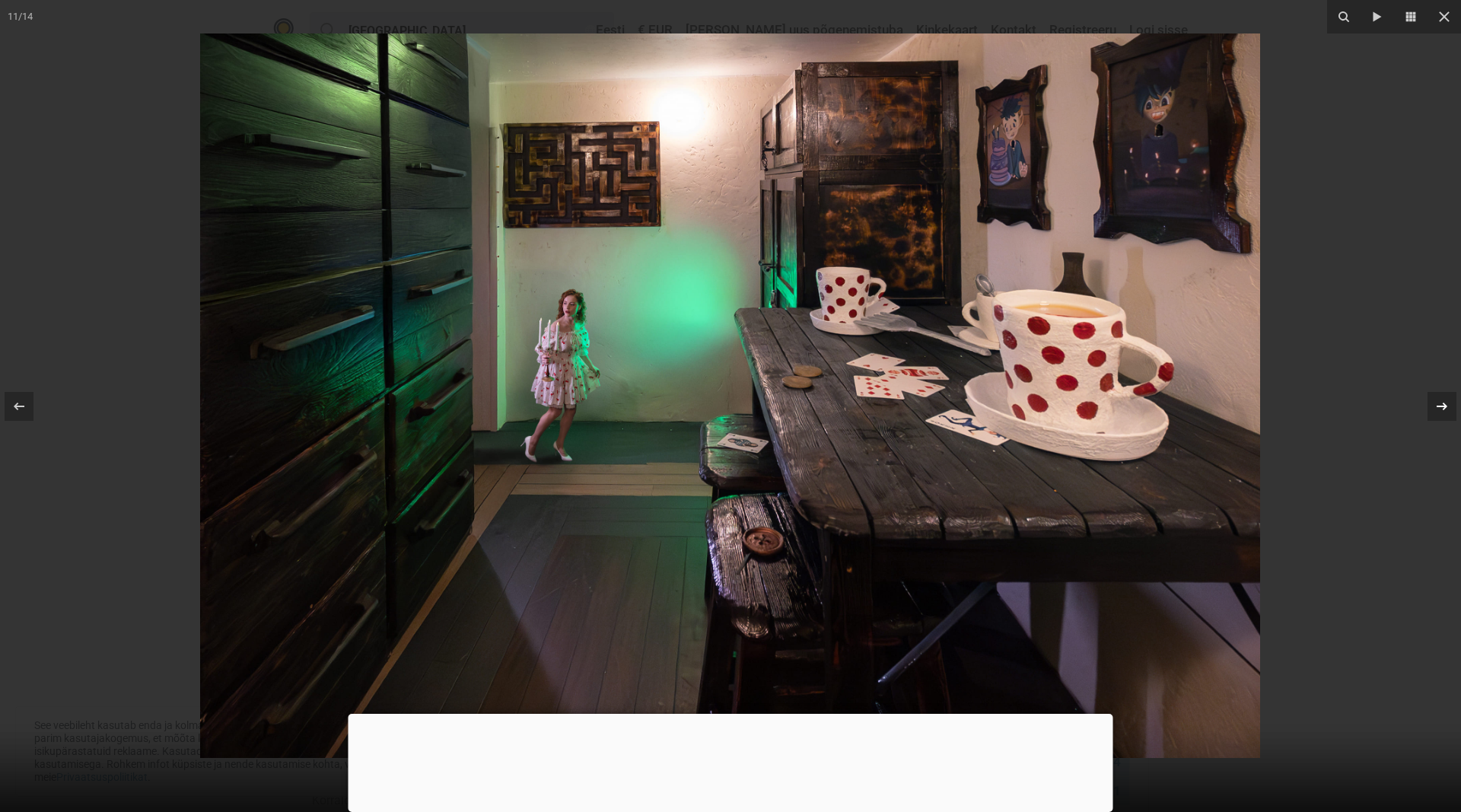
click at [1445, 412] on icon at bounding box center [1442, 406] width 18 height 18
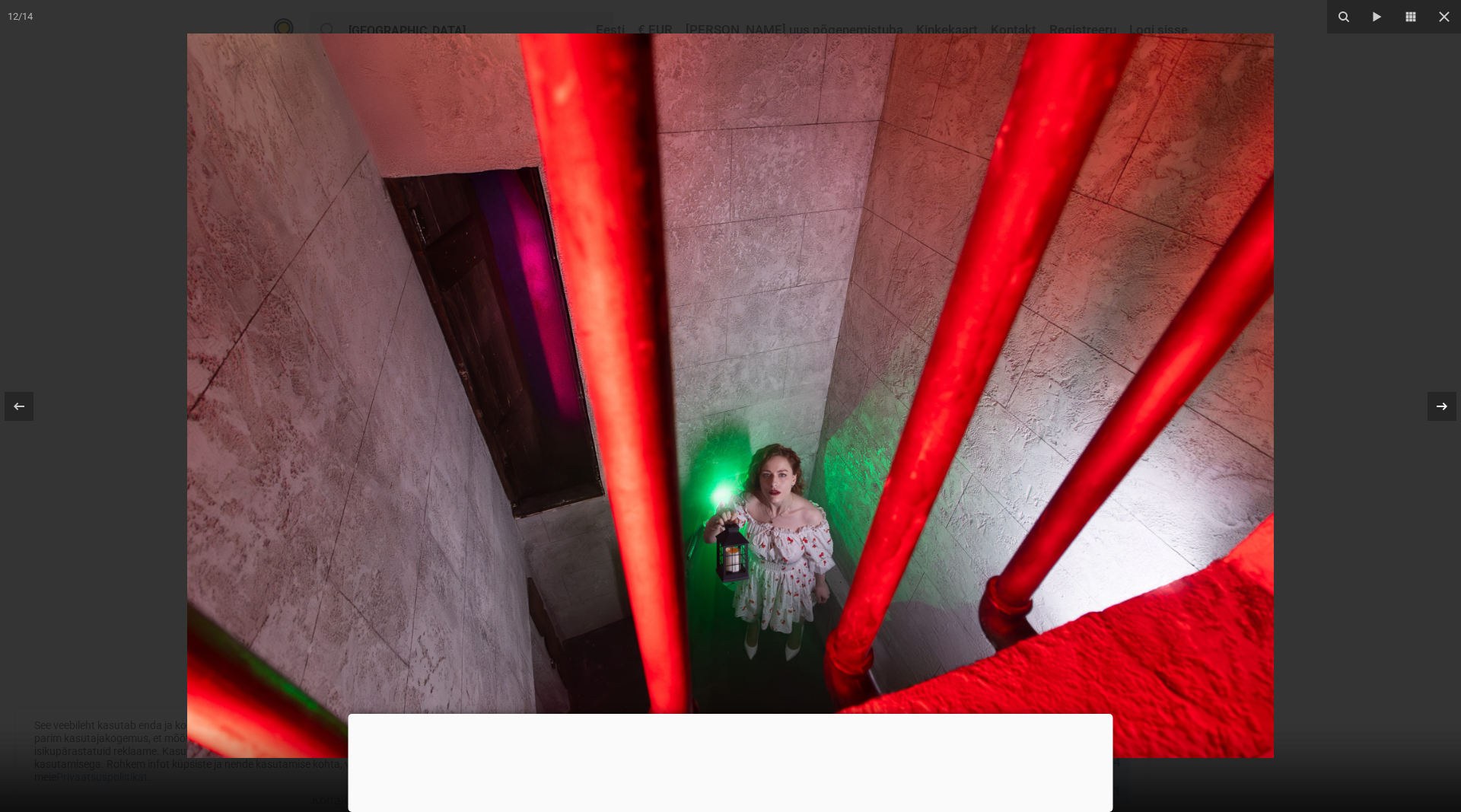
click at [1445, 413] on icon at bounding box center [1442, 406] width 18 height 18
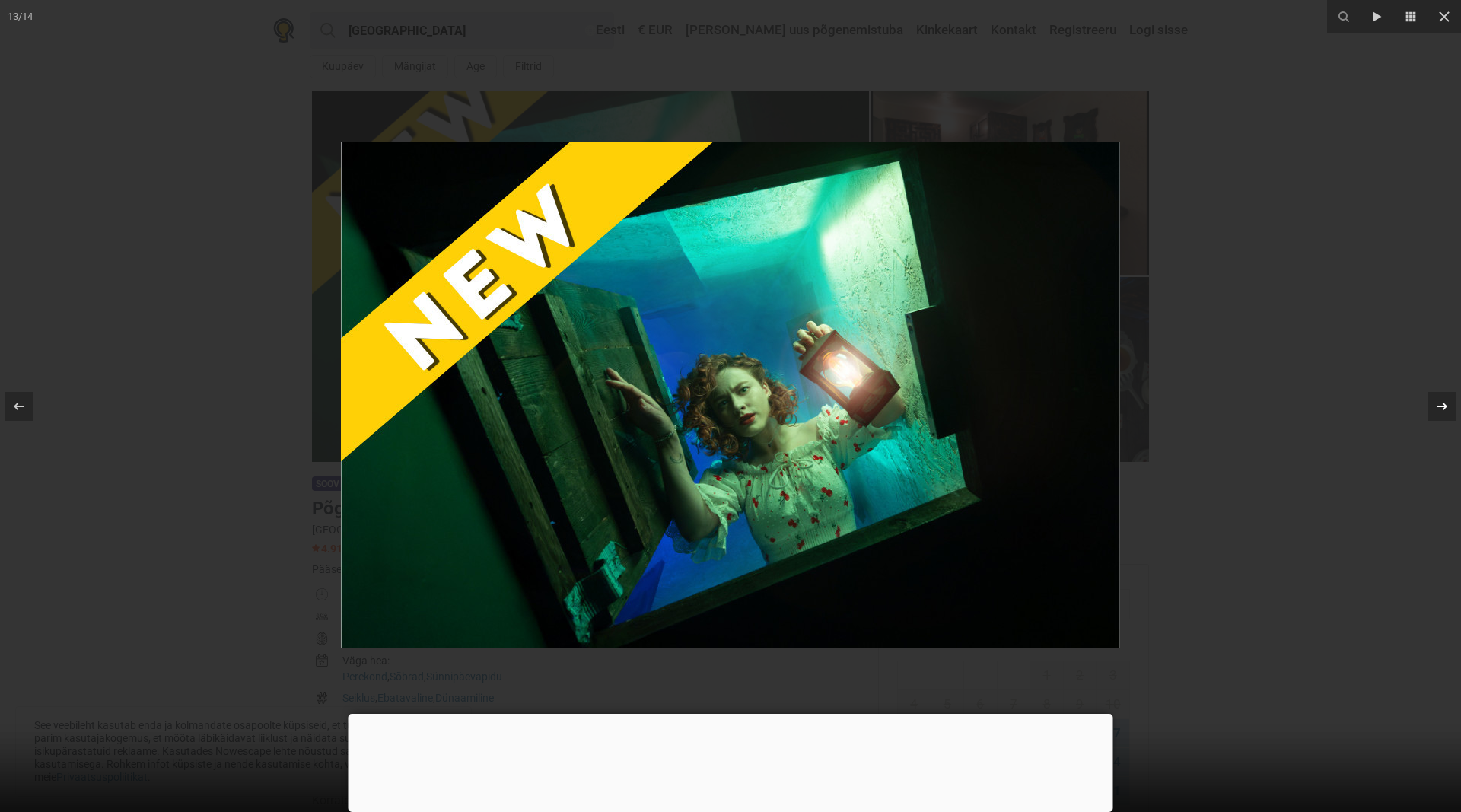
click at [1445, 413] on icon at bounding box center [1442, 406] width 18 height 18
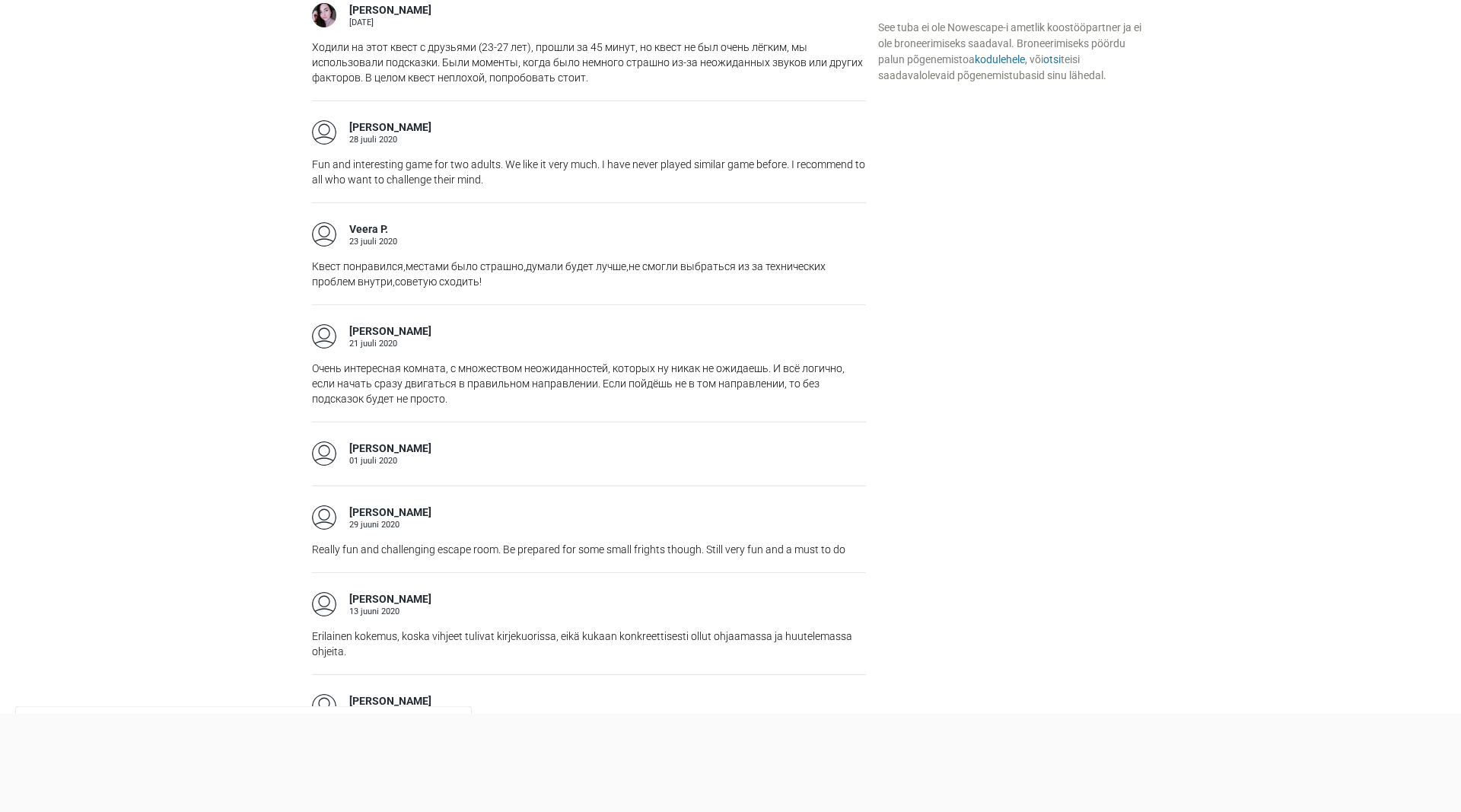
scroll to position [2484, 0]
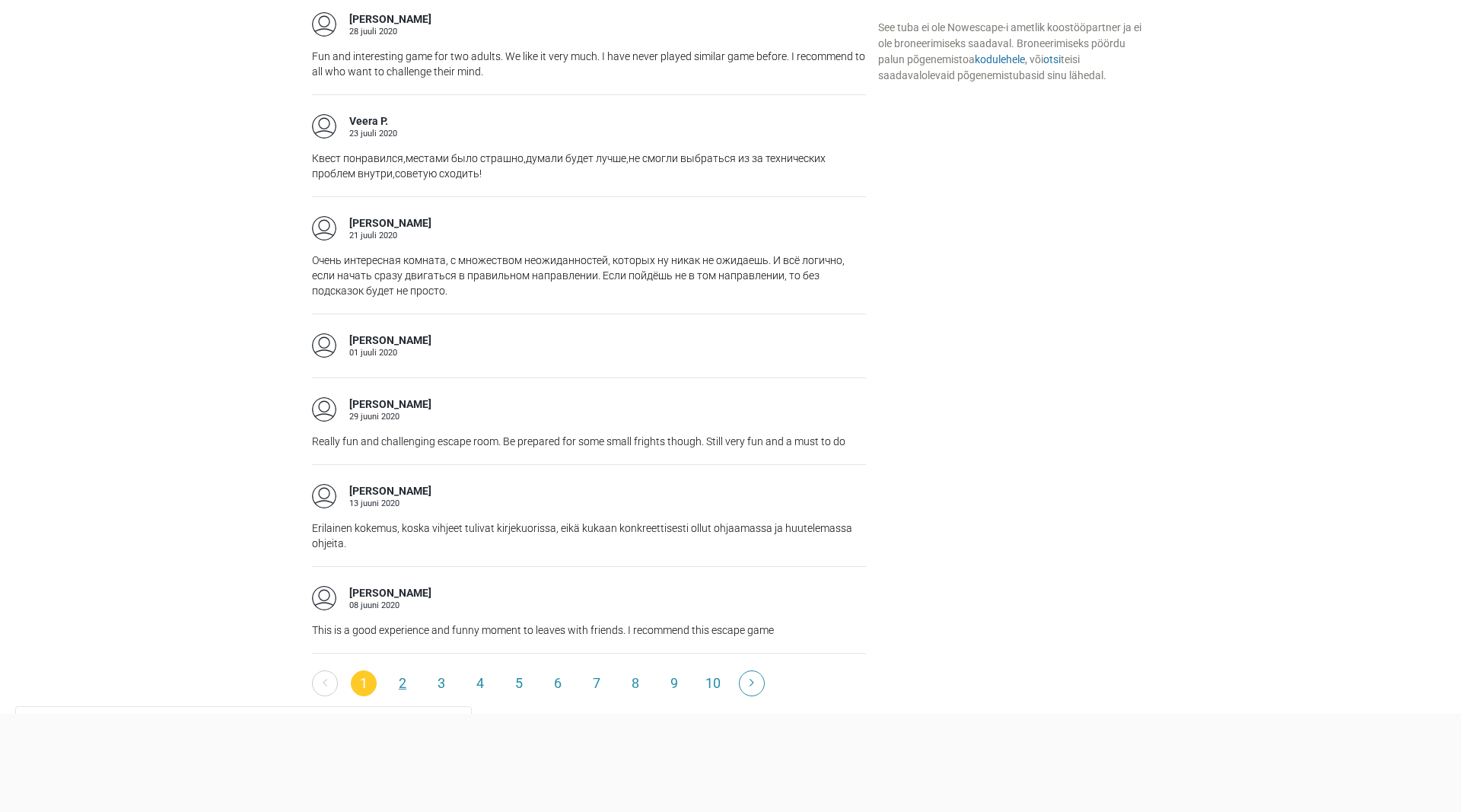
click at [399, 670] on link "2" at bounding box center [402, 683] width 26 height 26
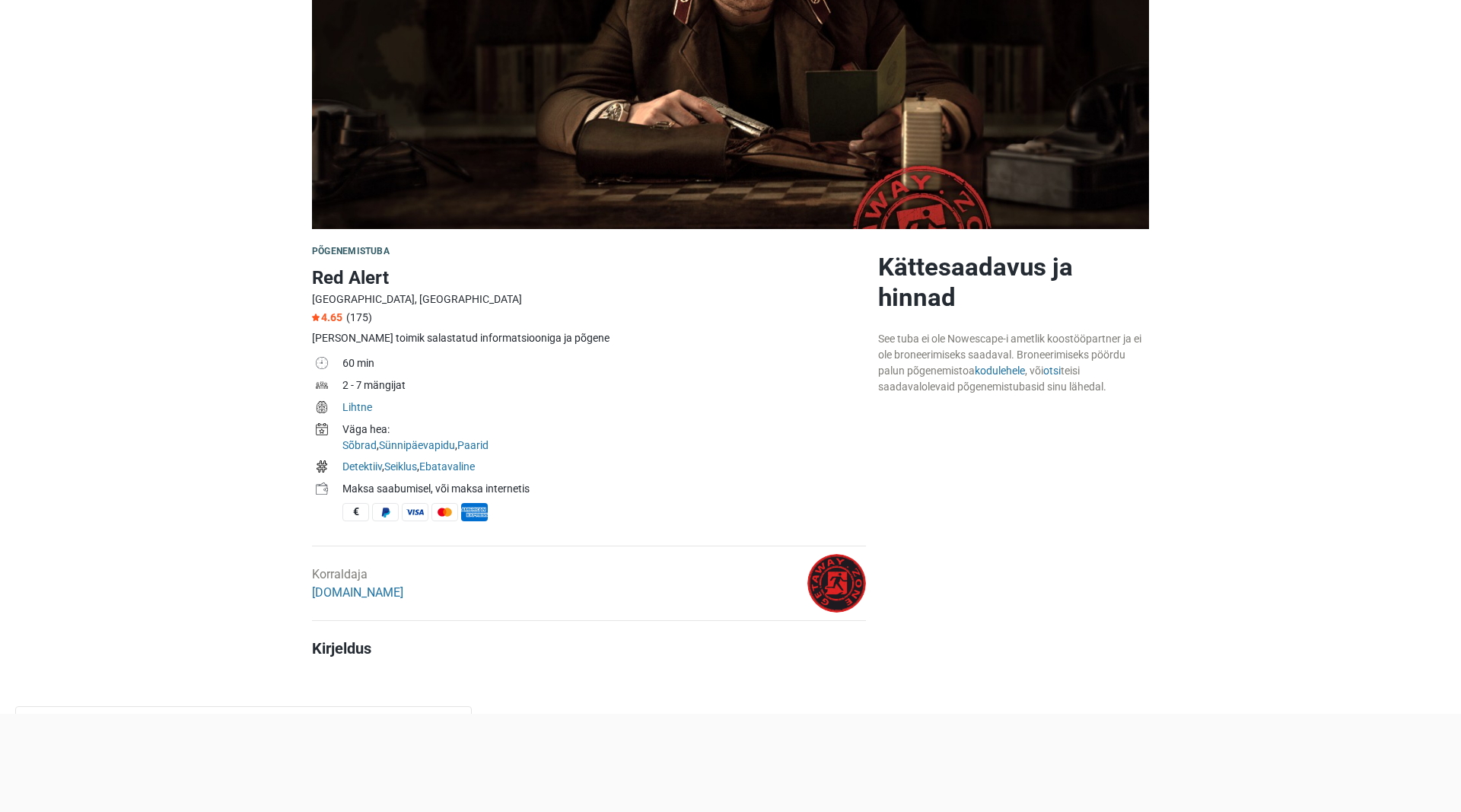
scroll to position [0, 0]
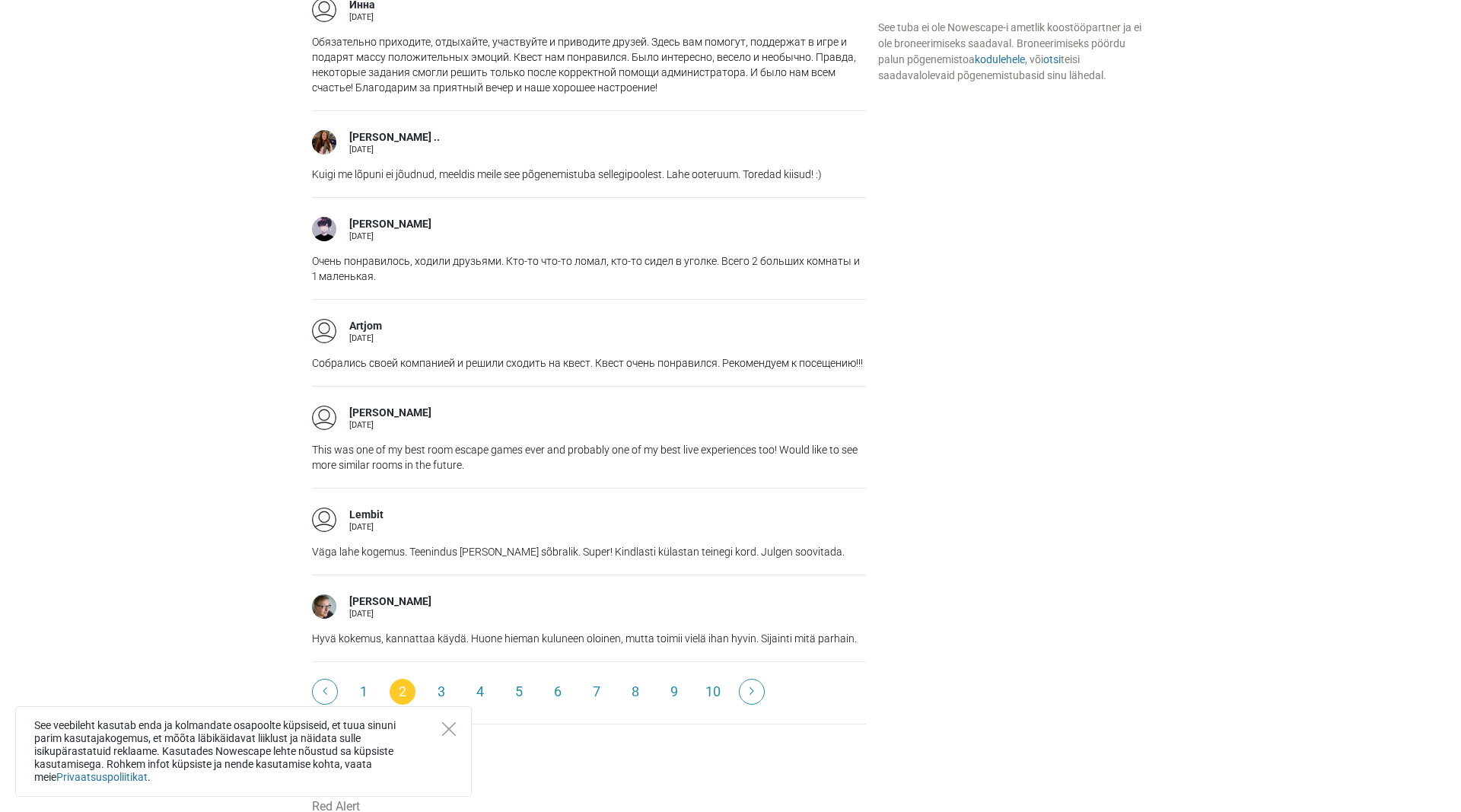
scroll to position [2173, 0]
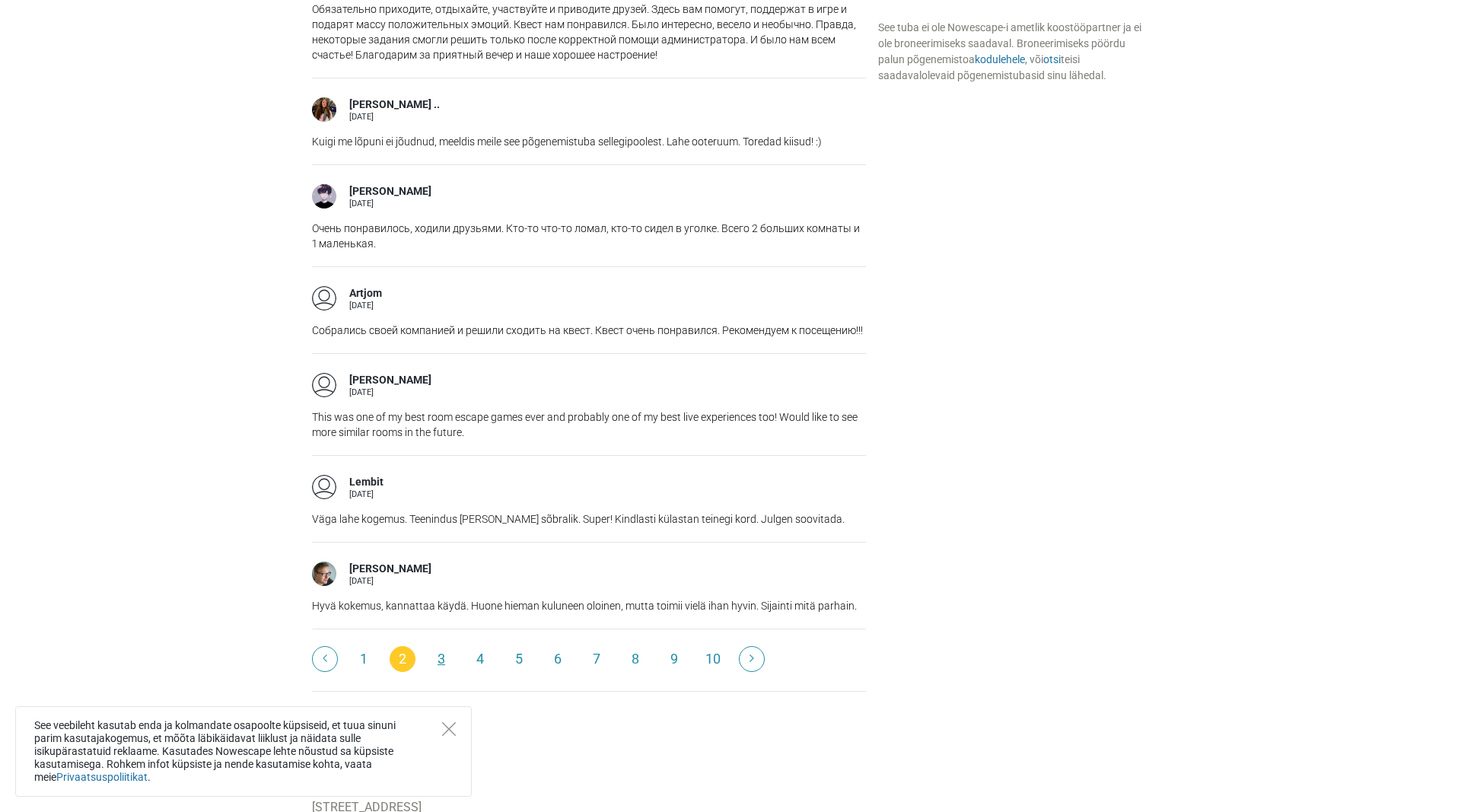
click at [440, 646] on link "3" at bounding box center [441, 659] width 26 height 26
click at [446, 722] on div "See veebileht kasutab enda ja kolmandate osapoolte küpsiseid, et tuua sinuni pa…" at bounding box center [244, 751] width 457 height 90
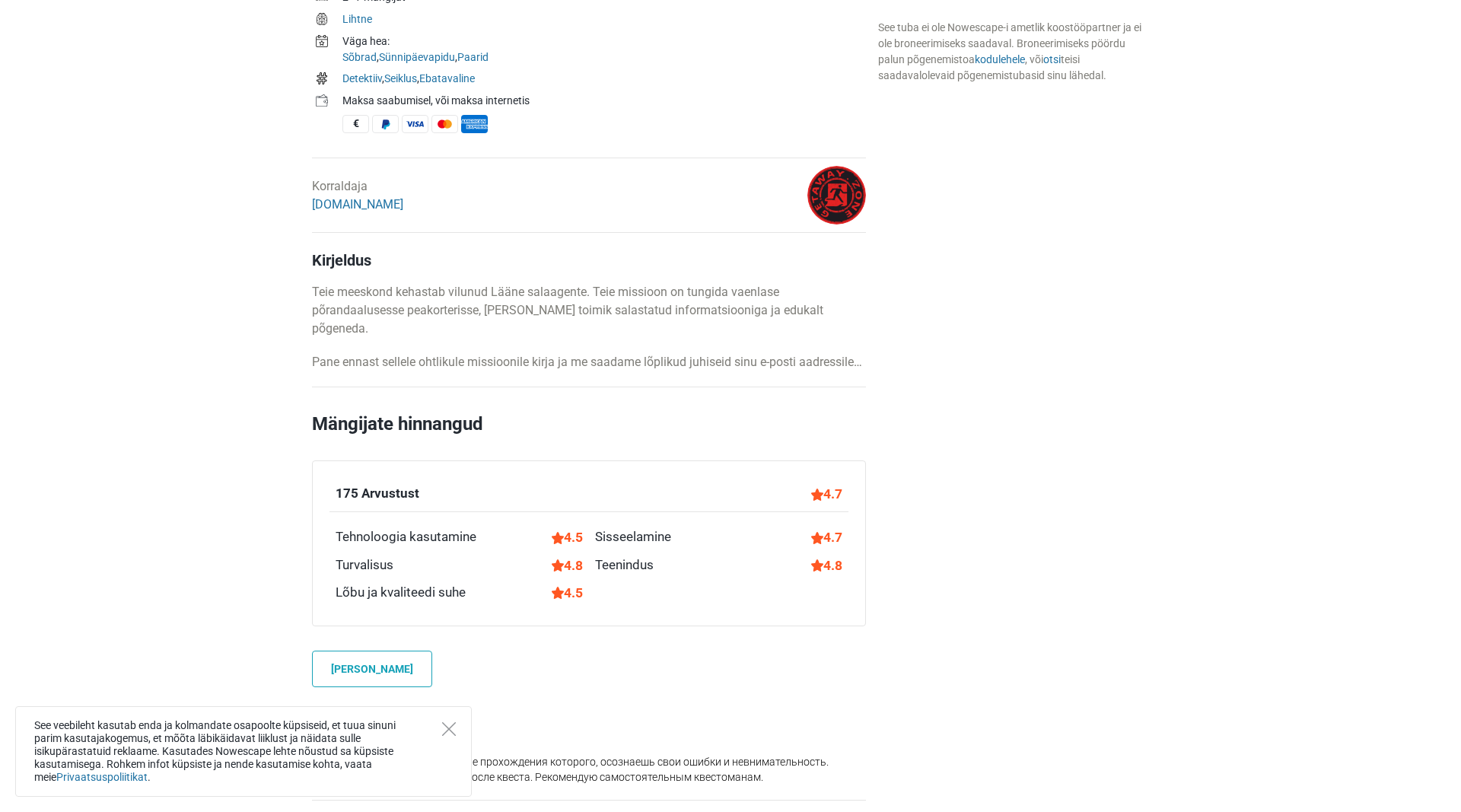
scroll to position [0, 0]
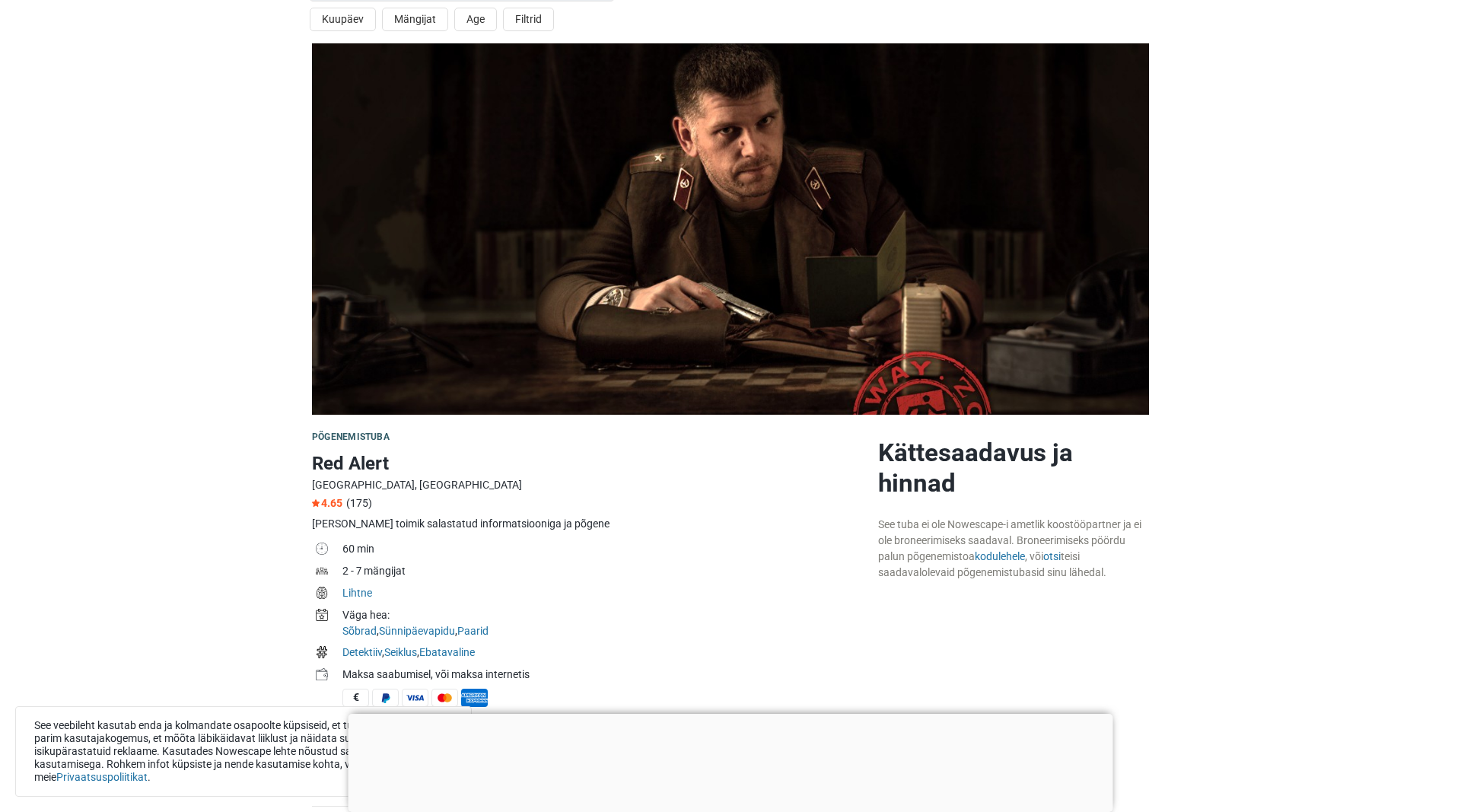
scroll to position [78, 0]
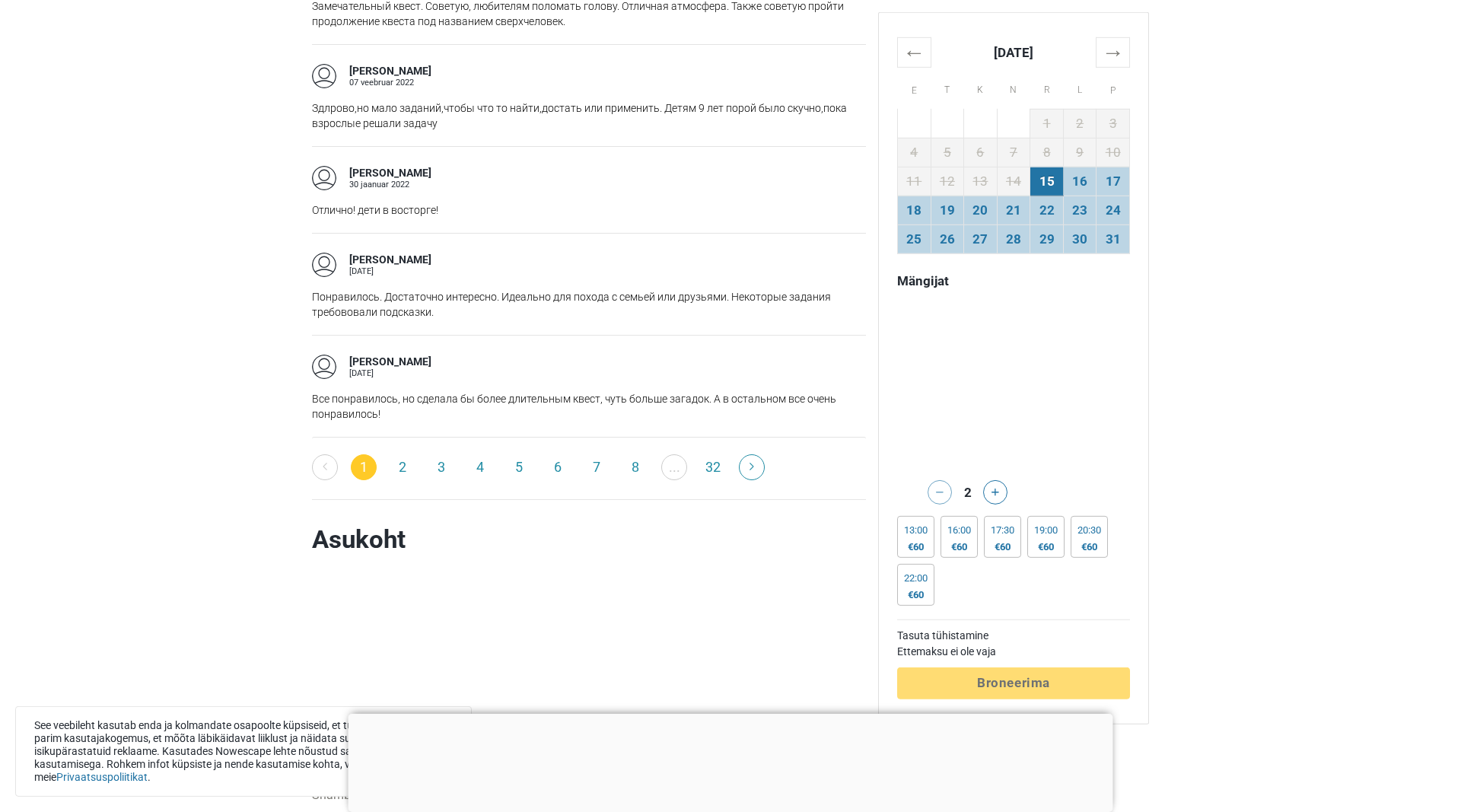
scroll to position [2561, 0]
click at [407, 468] on link "2" at bounding box center [402, 464] width 26 height 26
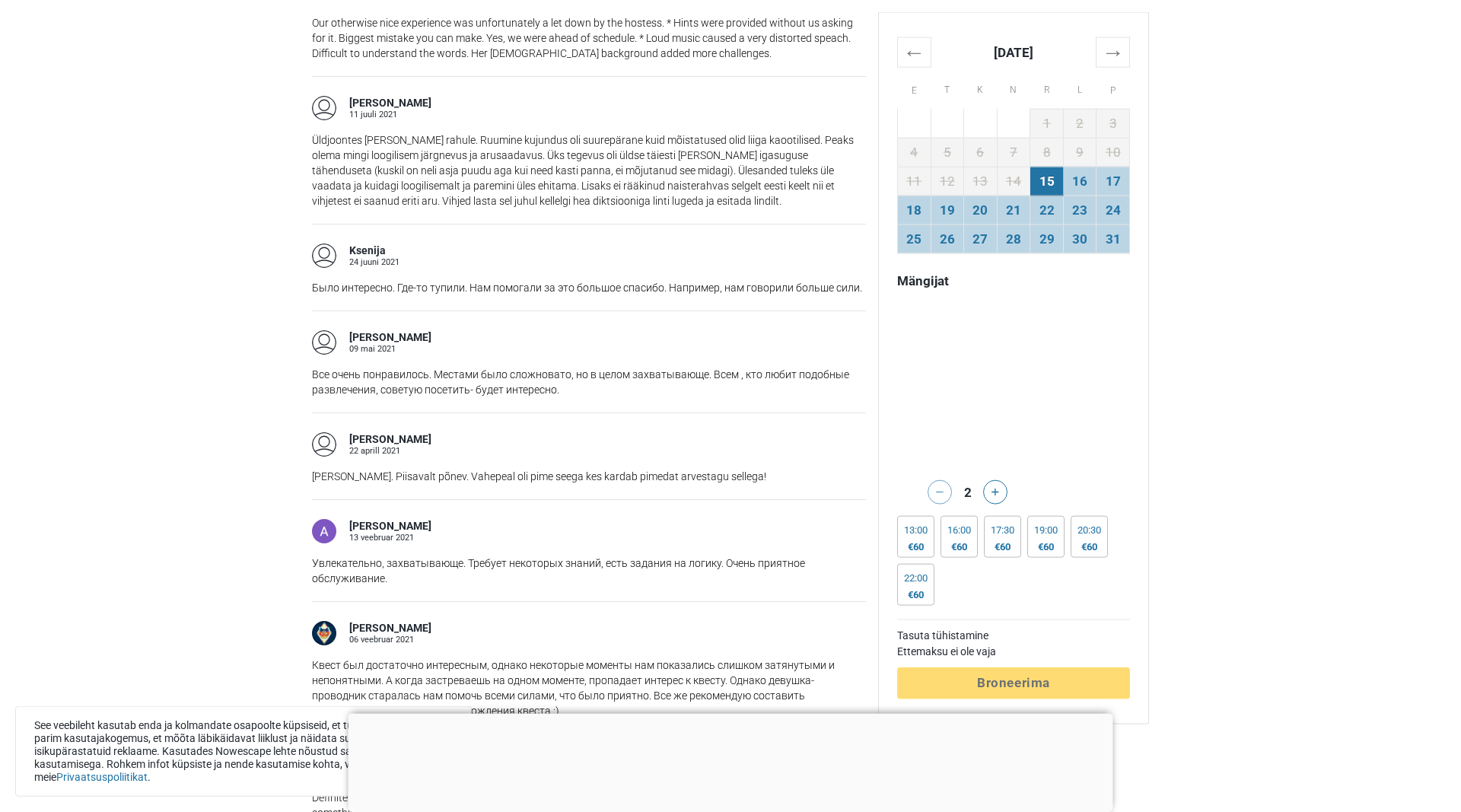
scroll to position [2717, 0]
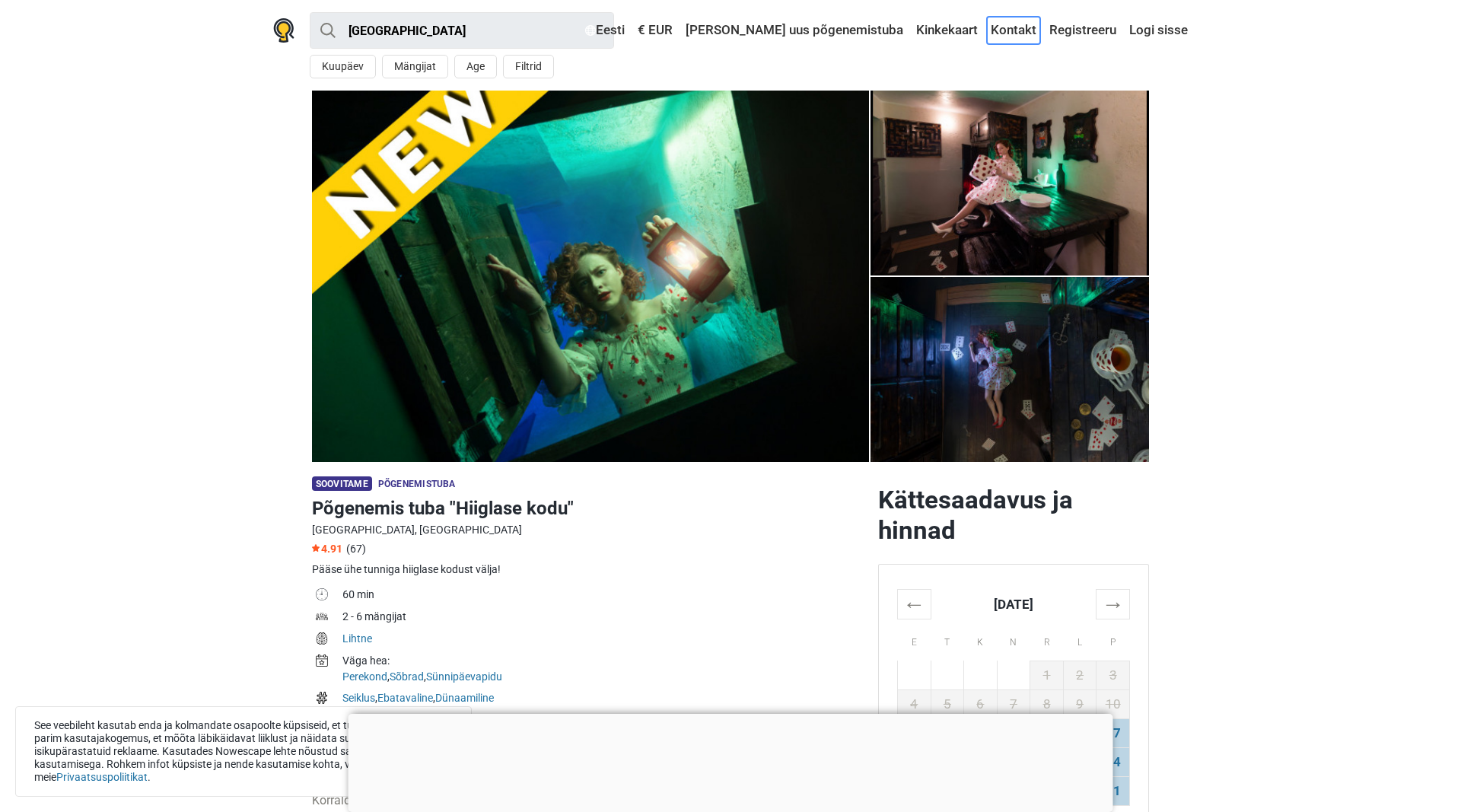
click at [1026, 33] on link "Kontakt" at bounding box center [1014, 30] width 53 height 28
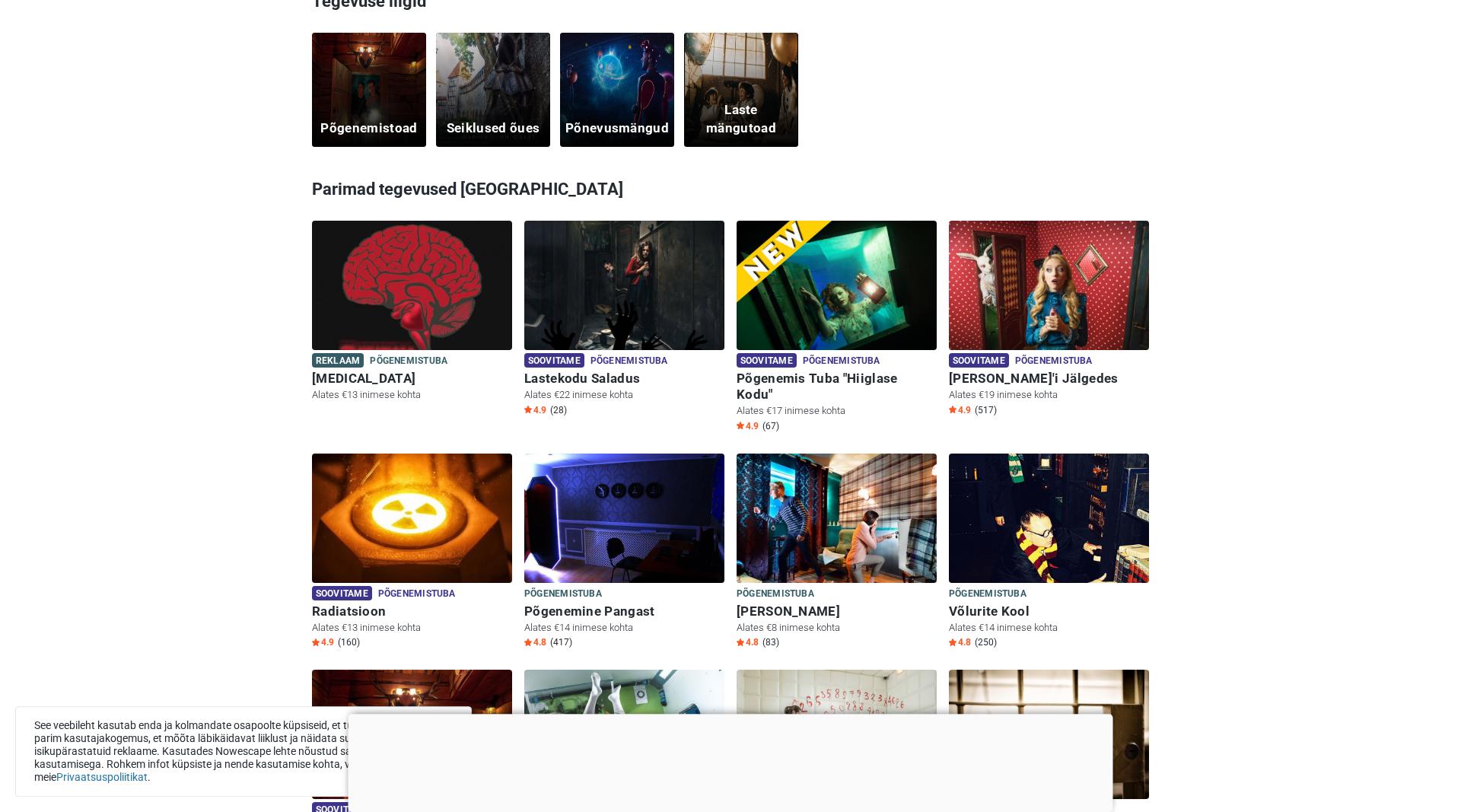
scroll to position [465, 0]
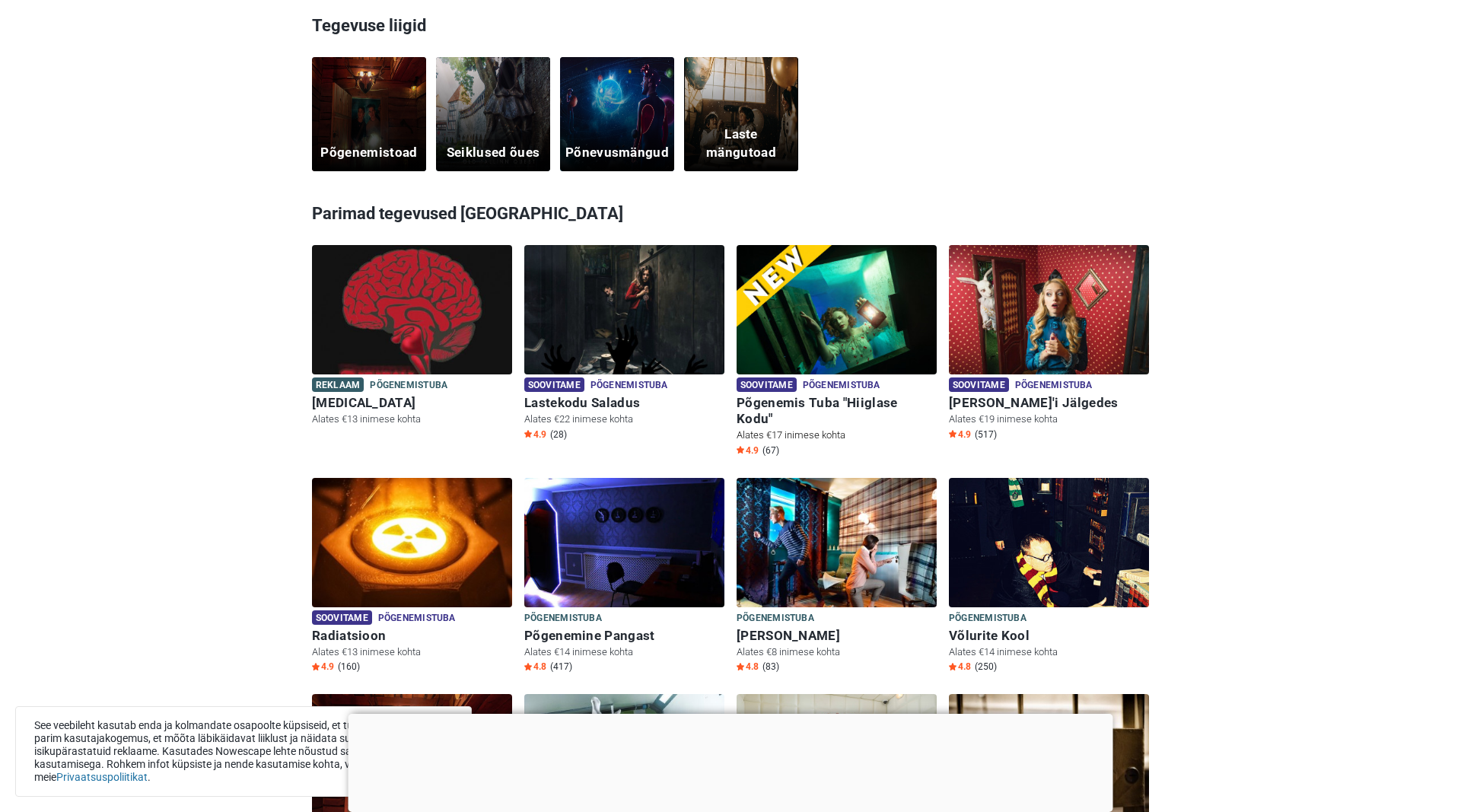
click at [827, 301] on img at bounding box center [837, 319] width 200 height 148
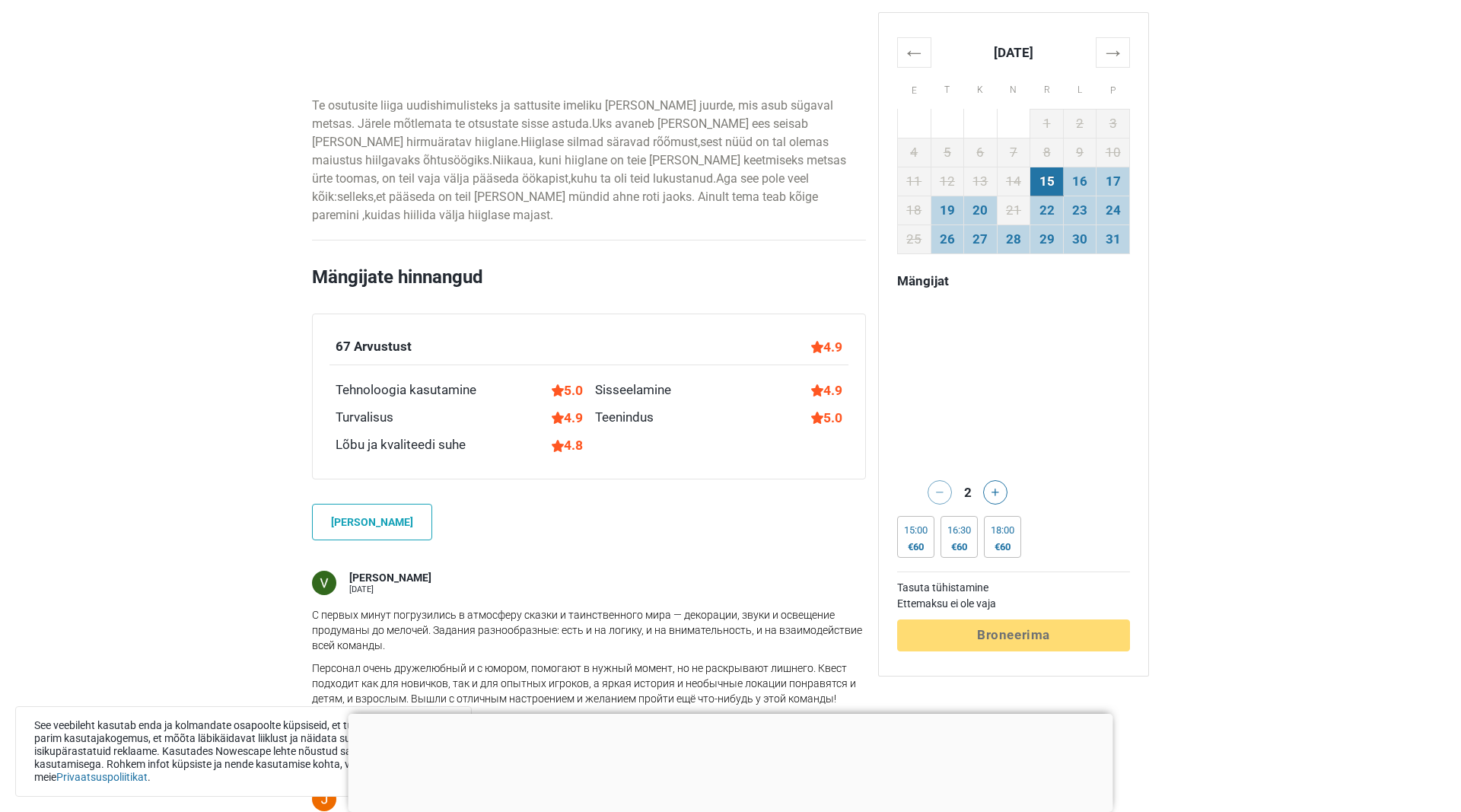
scroll to position [1397, 0]
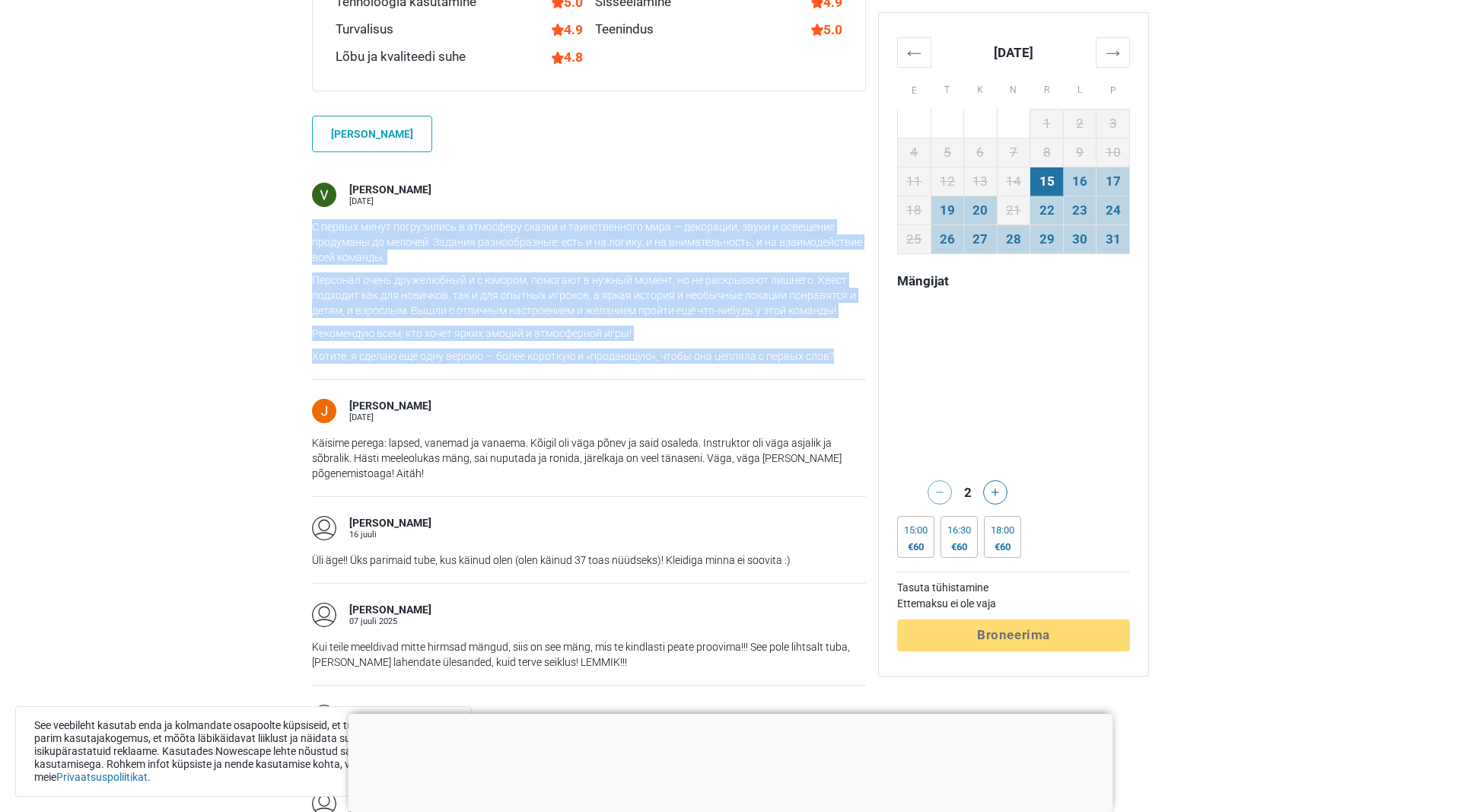
drag, startPoint x: 311, startPoint y: 204, endPoint x: 853, endPoint y: 346, distance: 560.3
copy div "L ipsumd sitam consectetur a elitseddo eiusmo t incididuntutl etdo — magnaaliq,…"
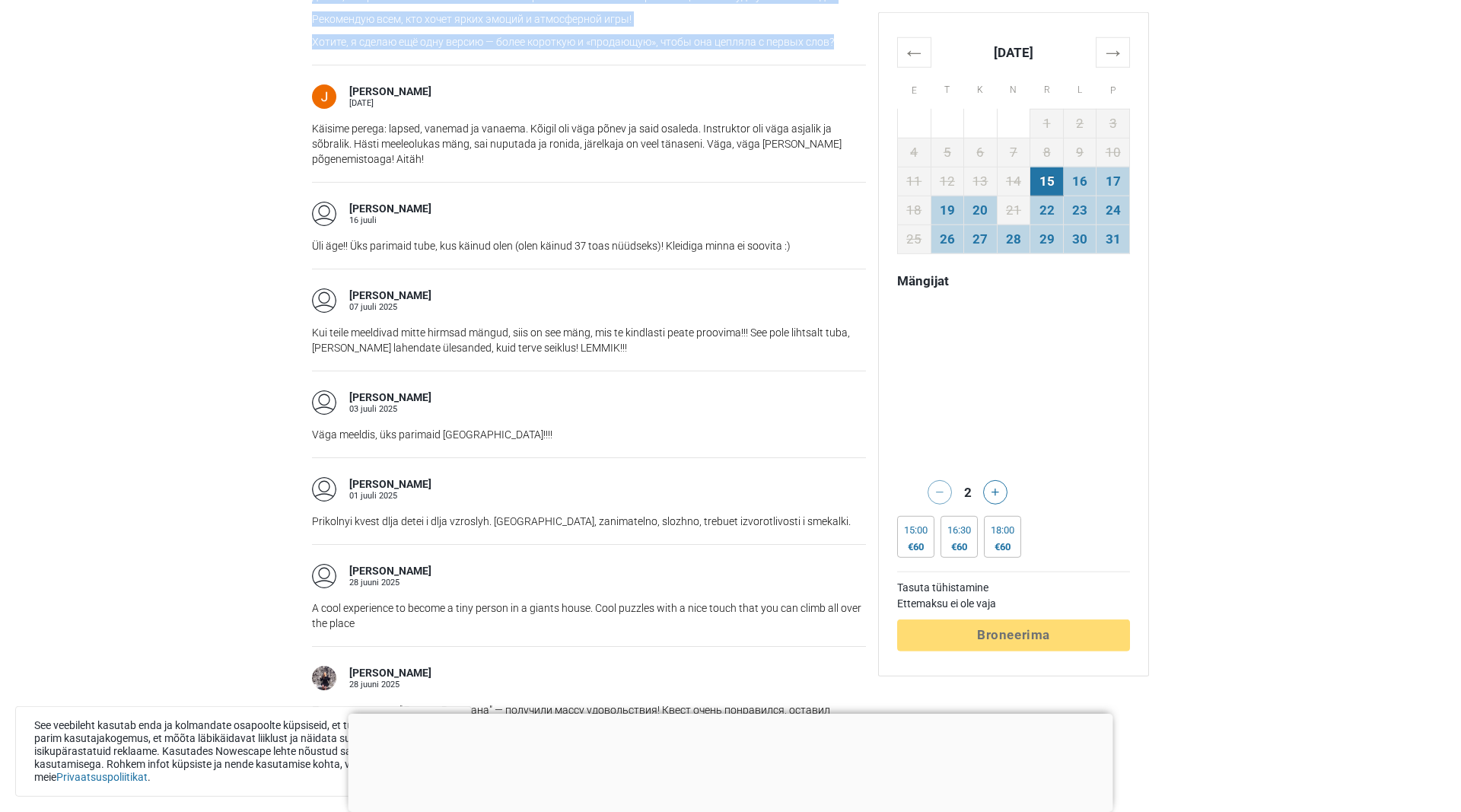
scroll to position [1785, 0]
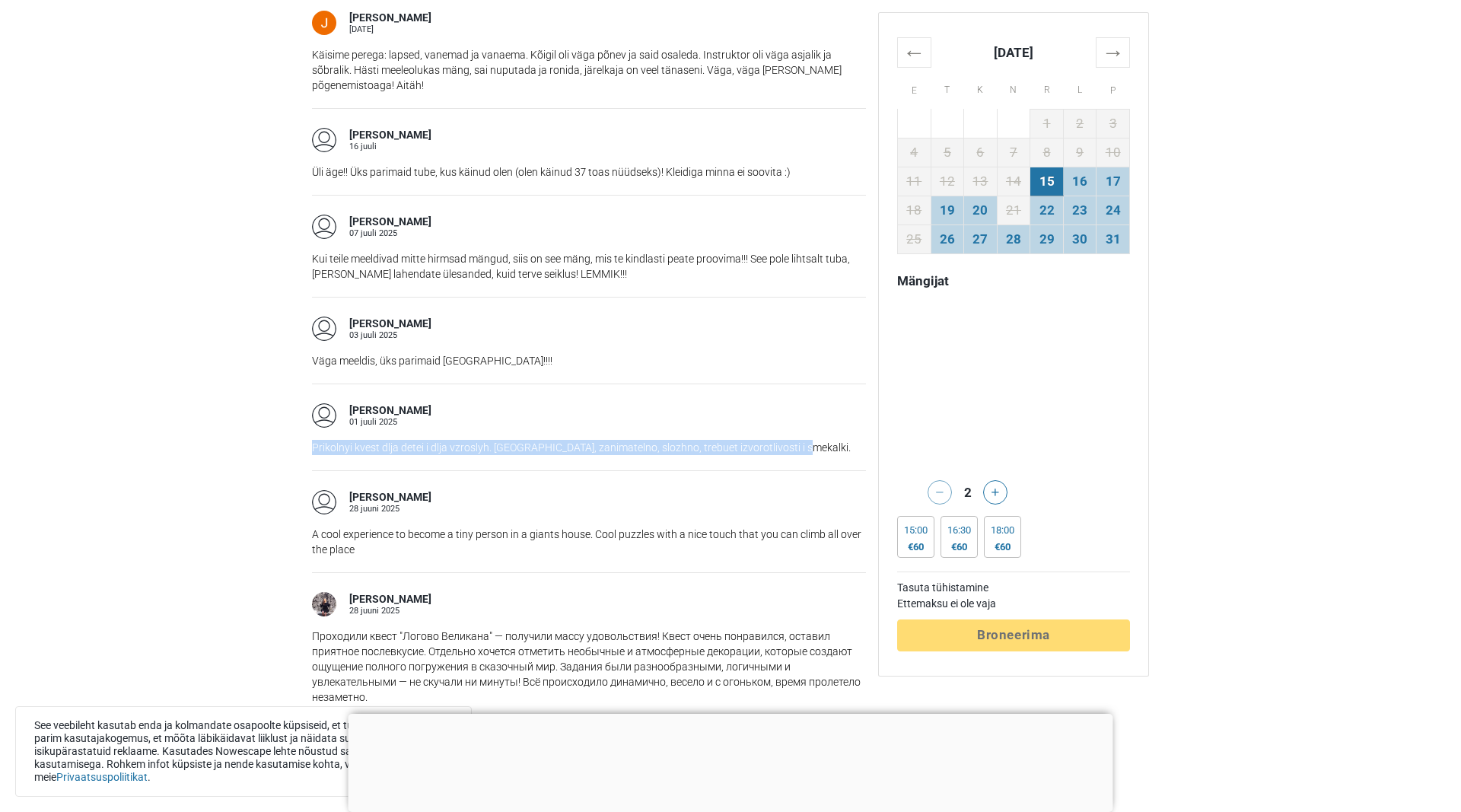
drag, startPoint x: 803, startPoint y: 430, endPoint x: 312, endPoint y: 431, distance: 491.0
click at [312, 440] on p "Prikolnyi kvest dlja detei i dlja vzroslyh. [GEOGRAPHIC_DATA], zanimatelno, slo…" at bounding box center [589, 447] width 554 height 15
copy p "Prikolnyi kvest dlja detei i dlja vzroslyh. [GEOGRAPHIC_DATA], zanimatelno, slo…"
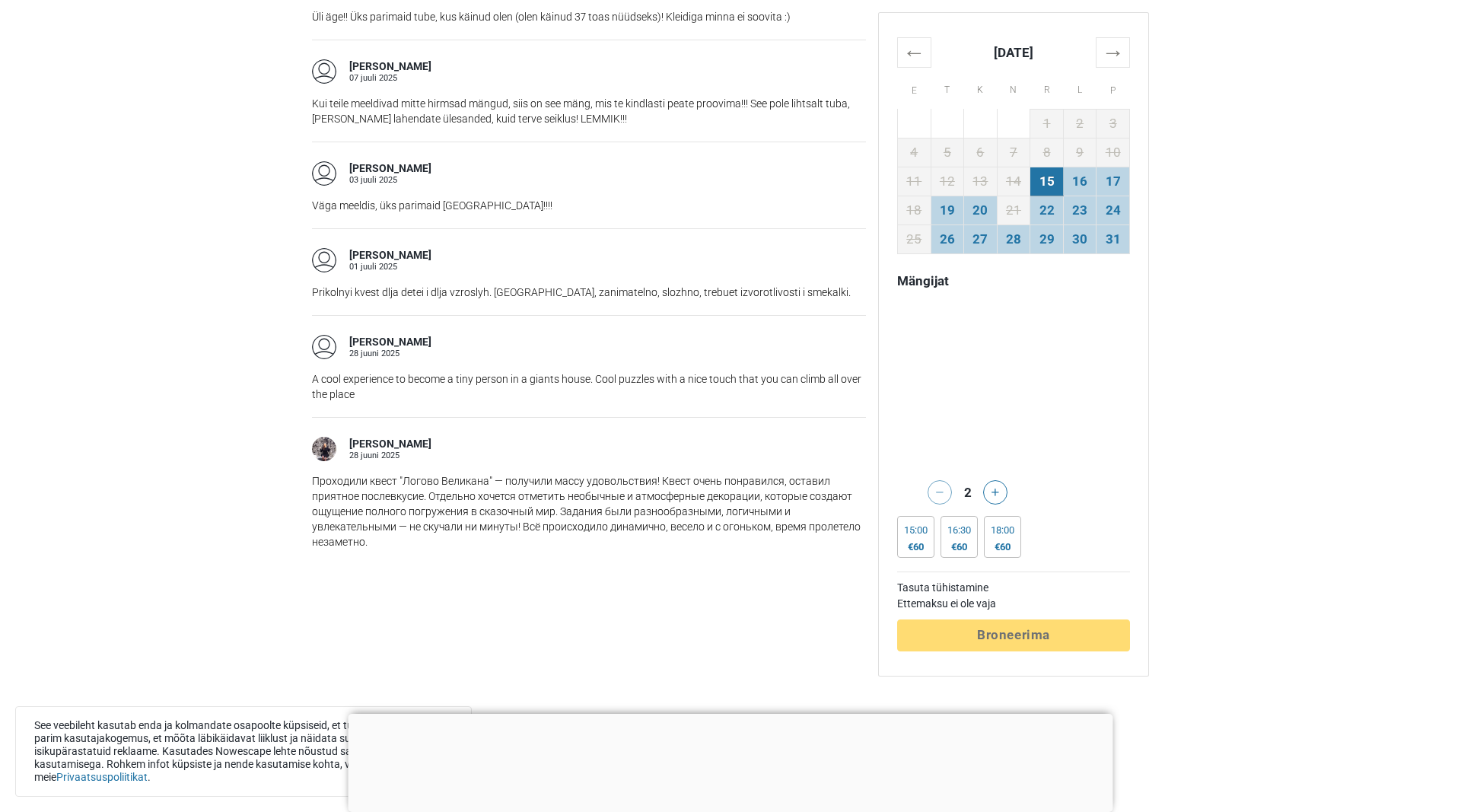
click at [488, 373] on p "A cool experience to become a tiny person in a giants house. Cool puzzles with …" at bounding box center [589, 386] width 554 height 30
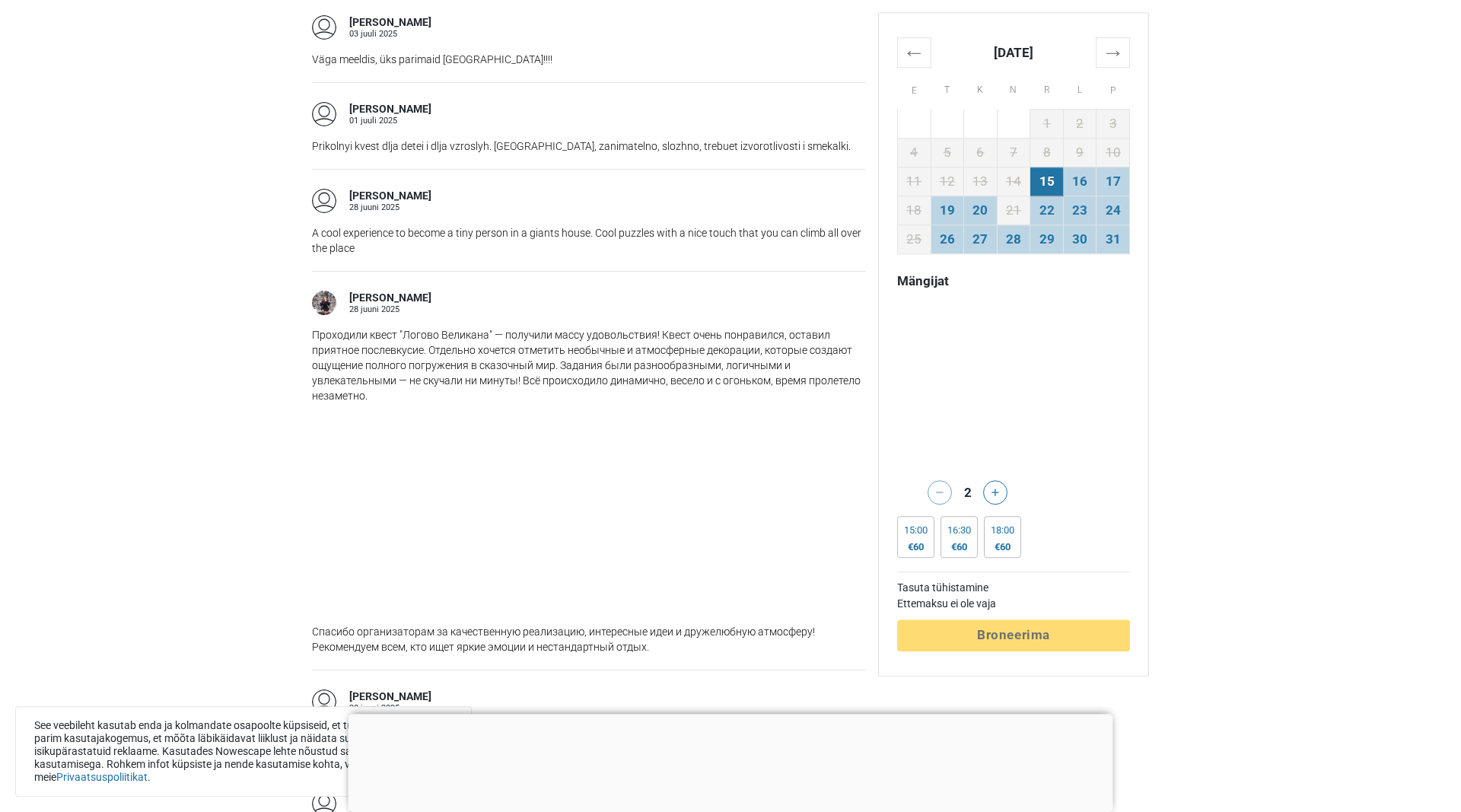
scroll to position [2096, 0]
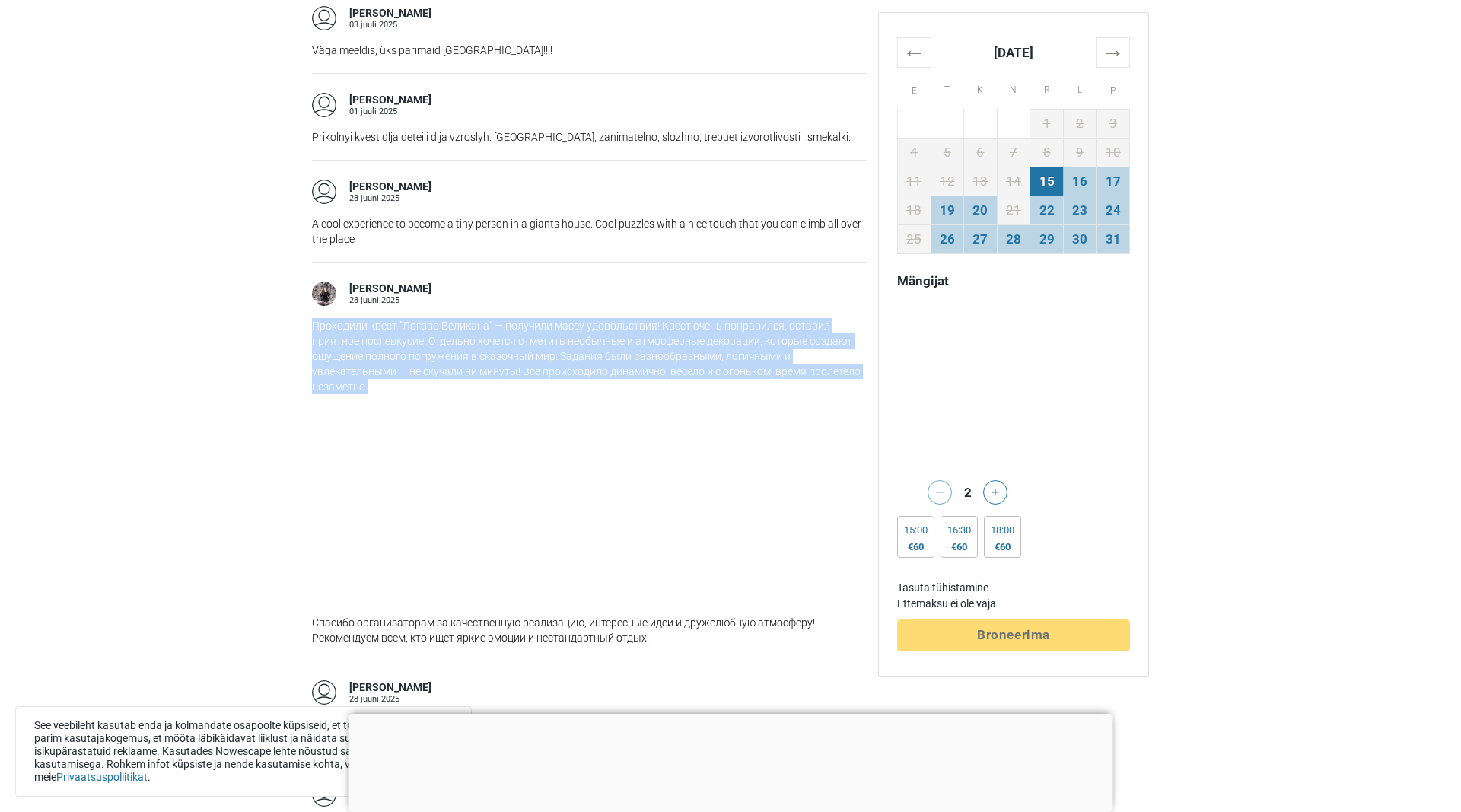
drag, startPoint x: 309, startPoint y: 308, endPoint x: 391, endPoint y: 373, distance: 104.6
click at [391, 373] on div "Soovitame Põgenemistuba Põgenemis tuba "Hiiglase kodu" [GEOGRAPHIC_DATA], [GEOG…" at bounding box center [589, 282] width 566 height 3817
copy p "Проходили квест "Логово Великана" — получили массу удовольствия! Квест очень по…"
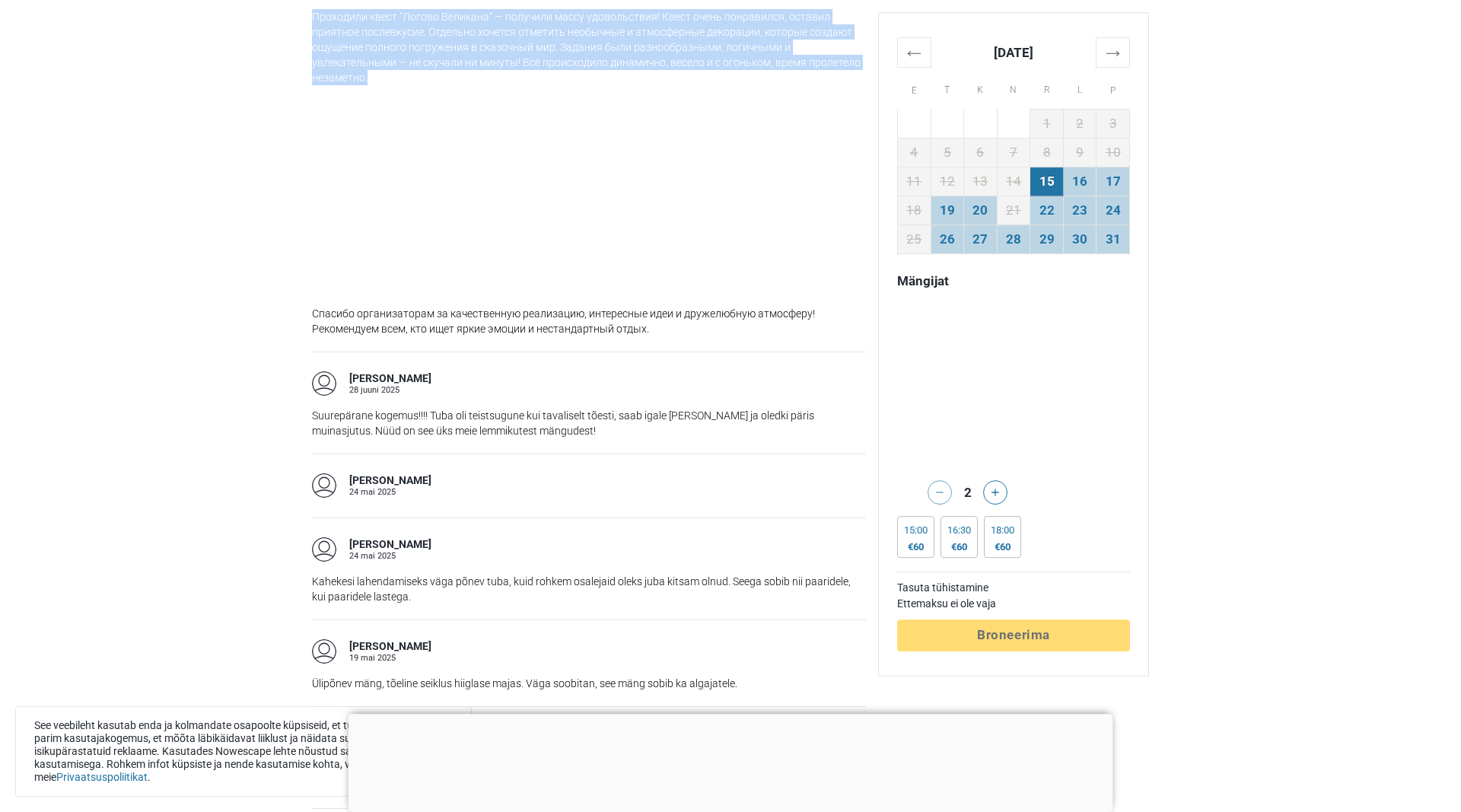
scroll to position [2406, 0]
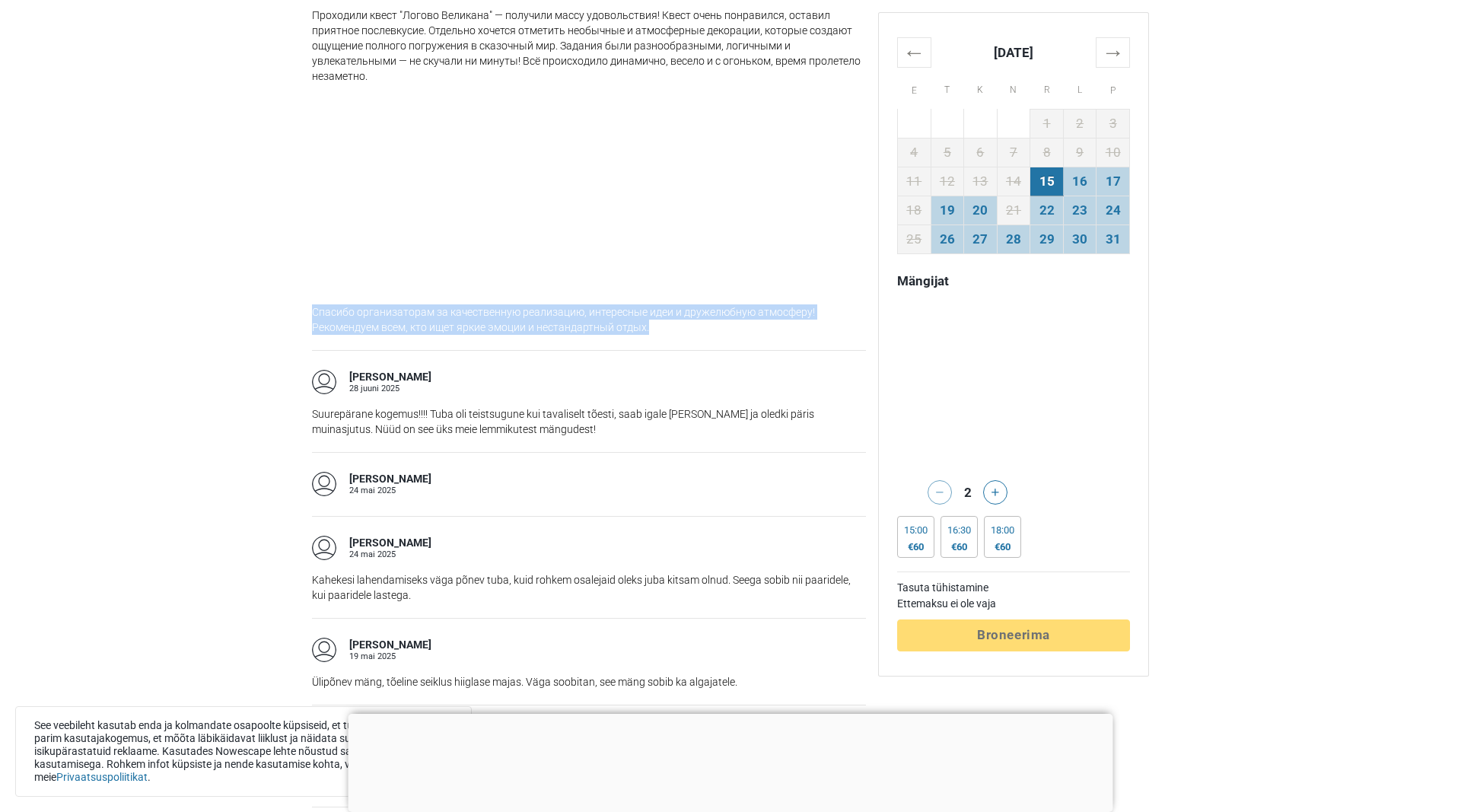
drag, startPoint x: 316, startPoint y: 289, endPoint x: 670, endPoint y: 306, distance: 354.4
copy p "Спасибо организаторам за качественную реализацию, интересные идеи и дружелюбную…"
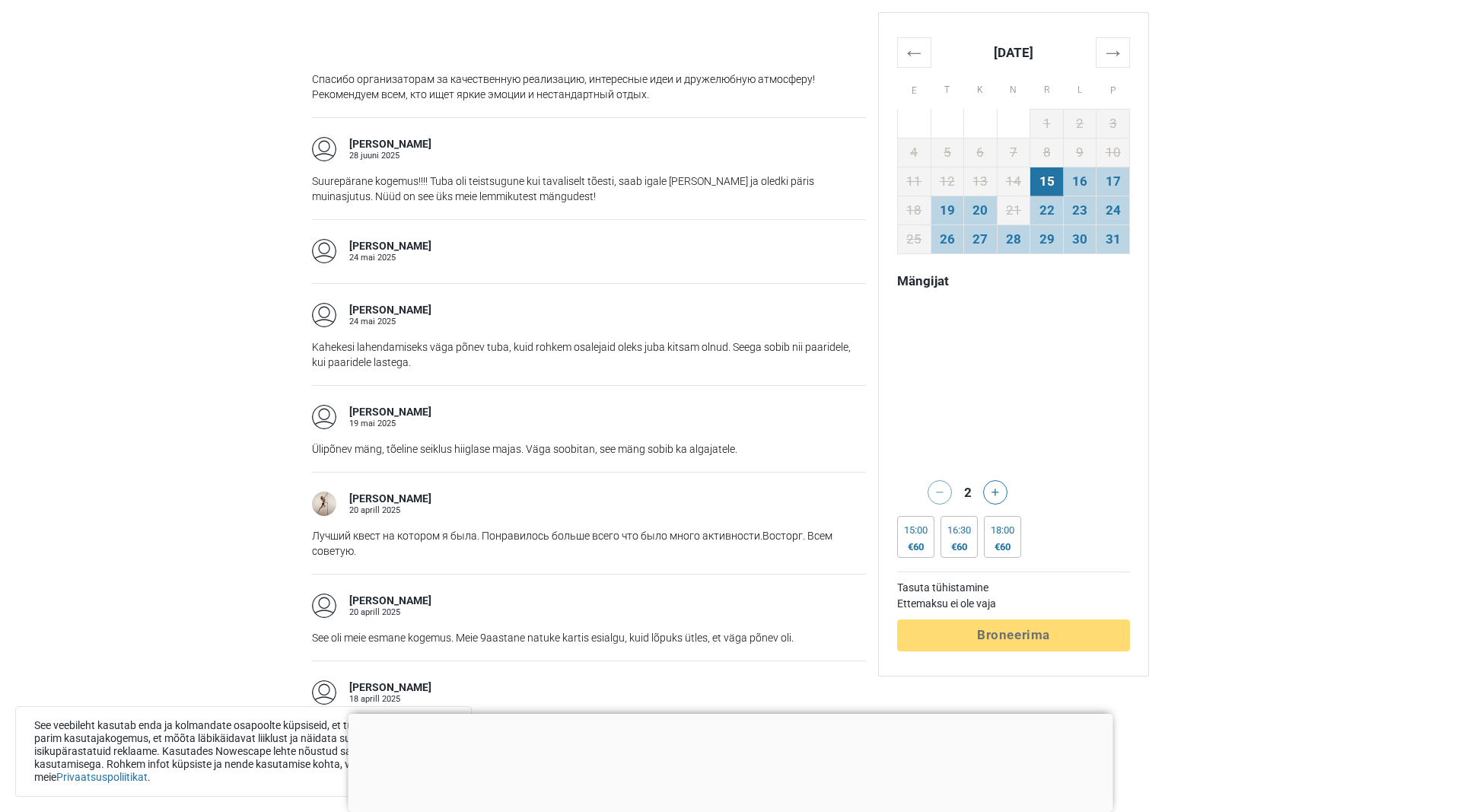
click at [459, 410] on div "[PERSON_NAME] [DATE]" at bounding box center [589, 416] width 554 height 25
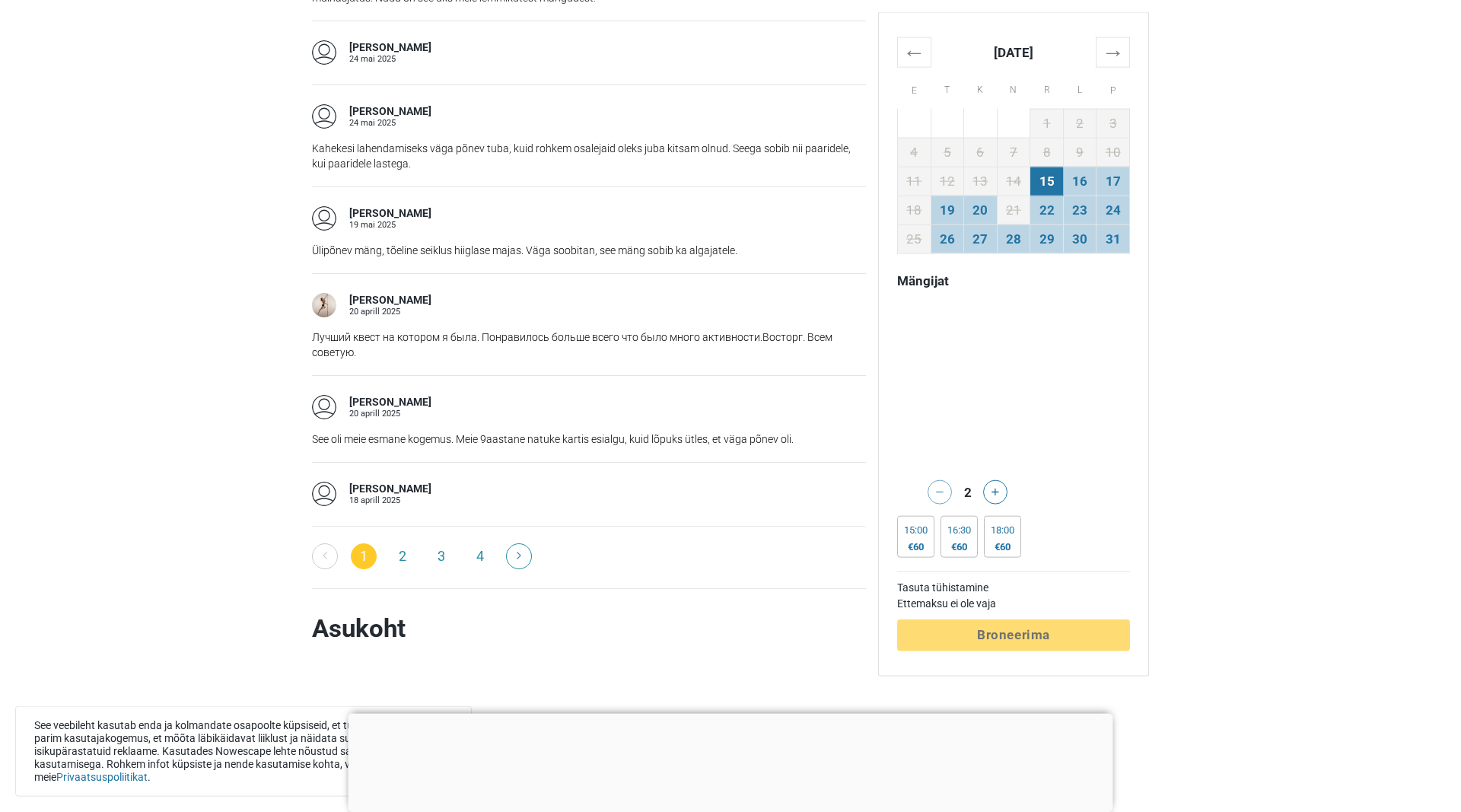
scroll to position [2871, 0]
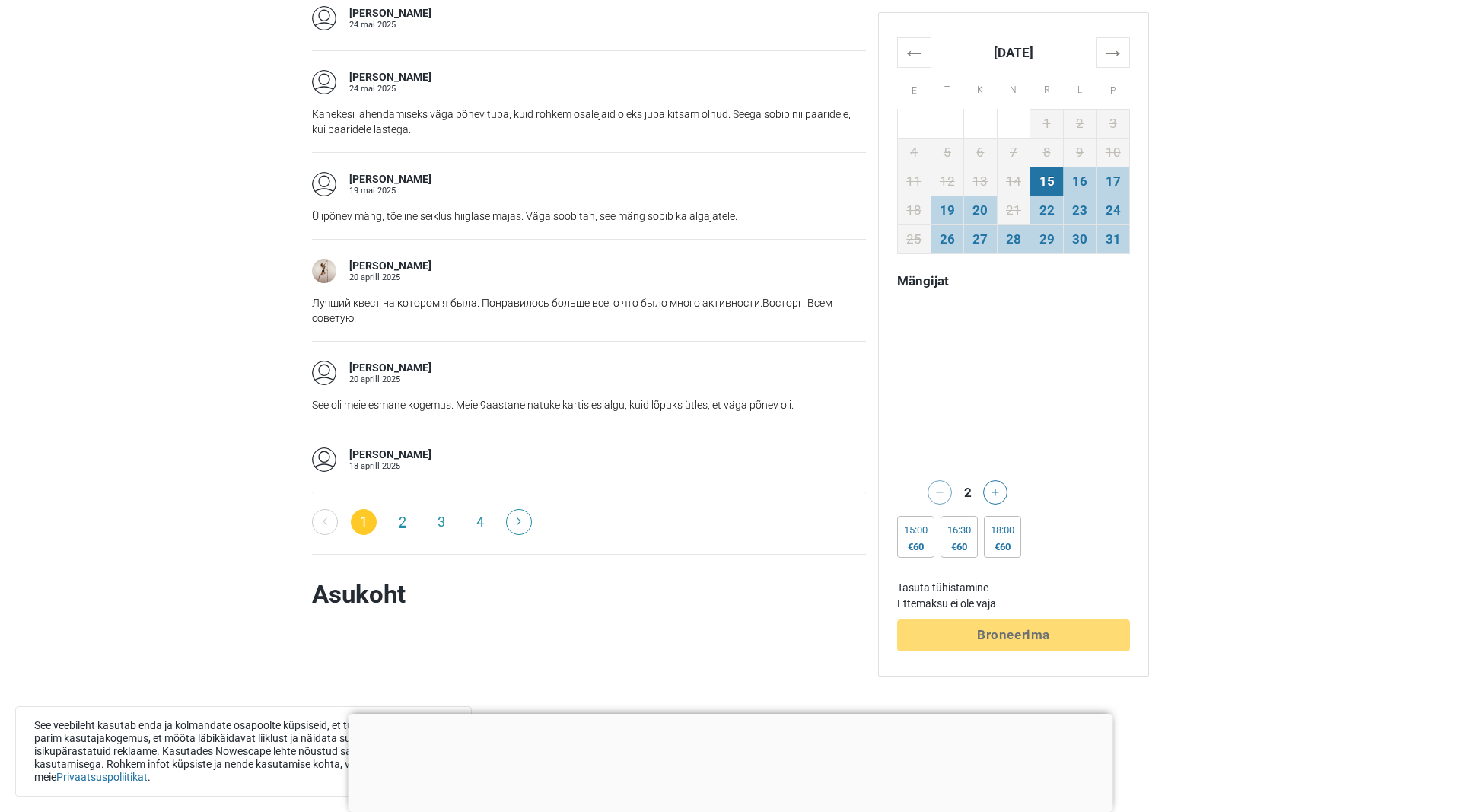
click at [405, 509] on link "2" at bounding box center [402, 522] width 26 height 26
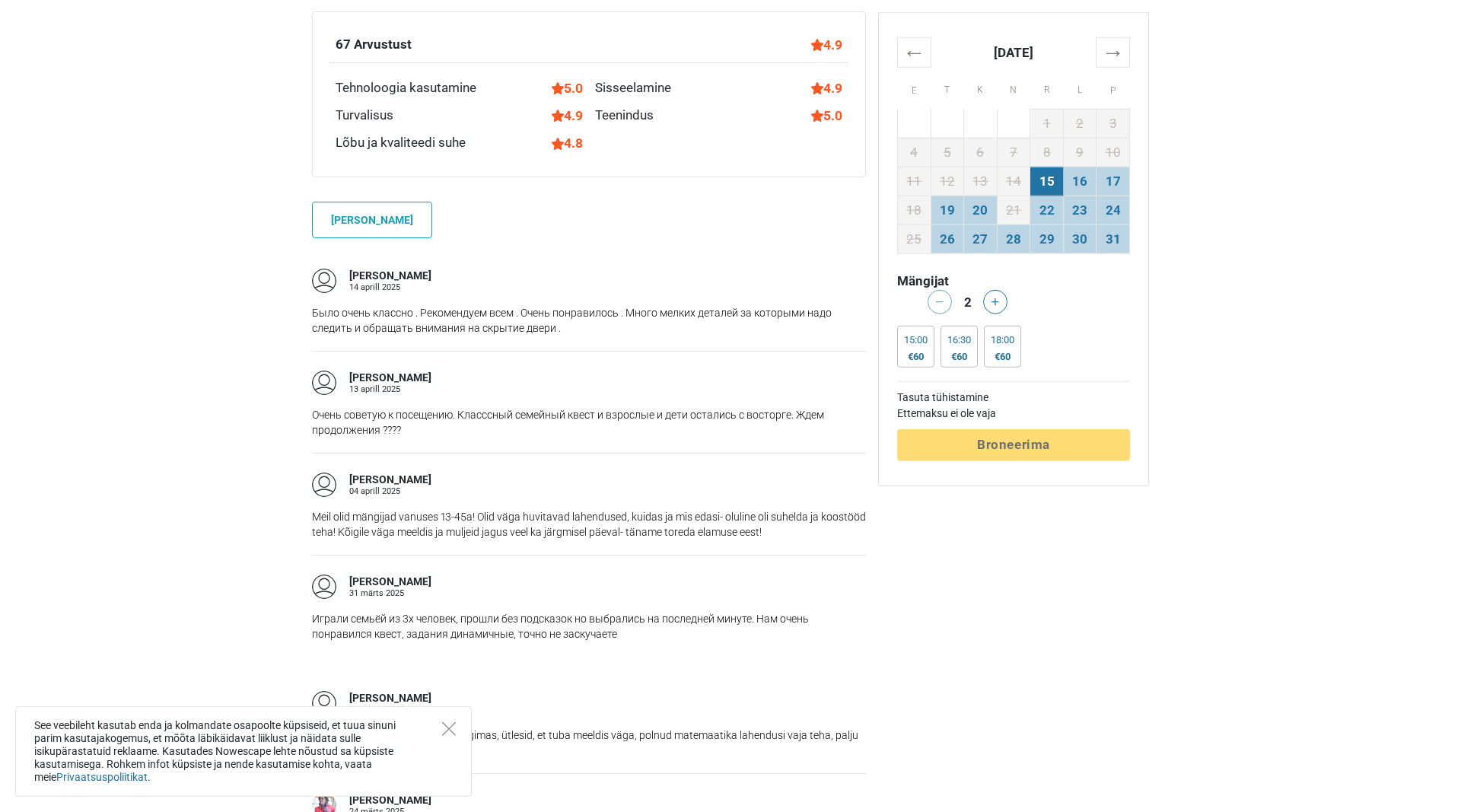
scroll to position [1320, 0]
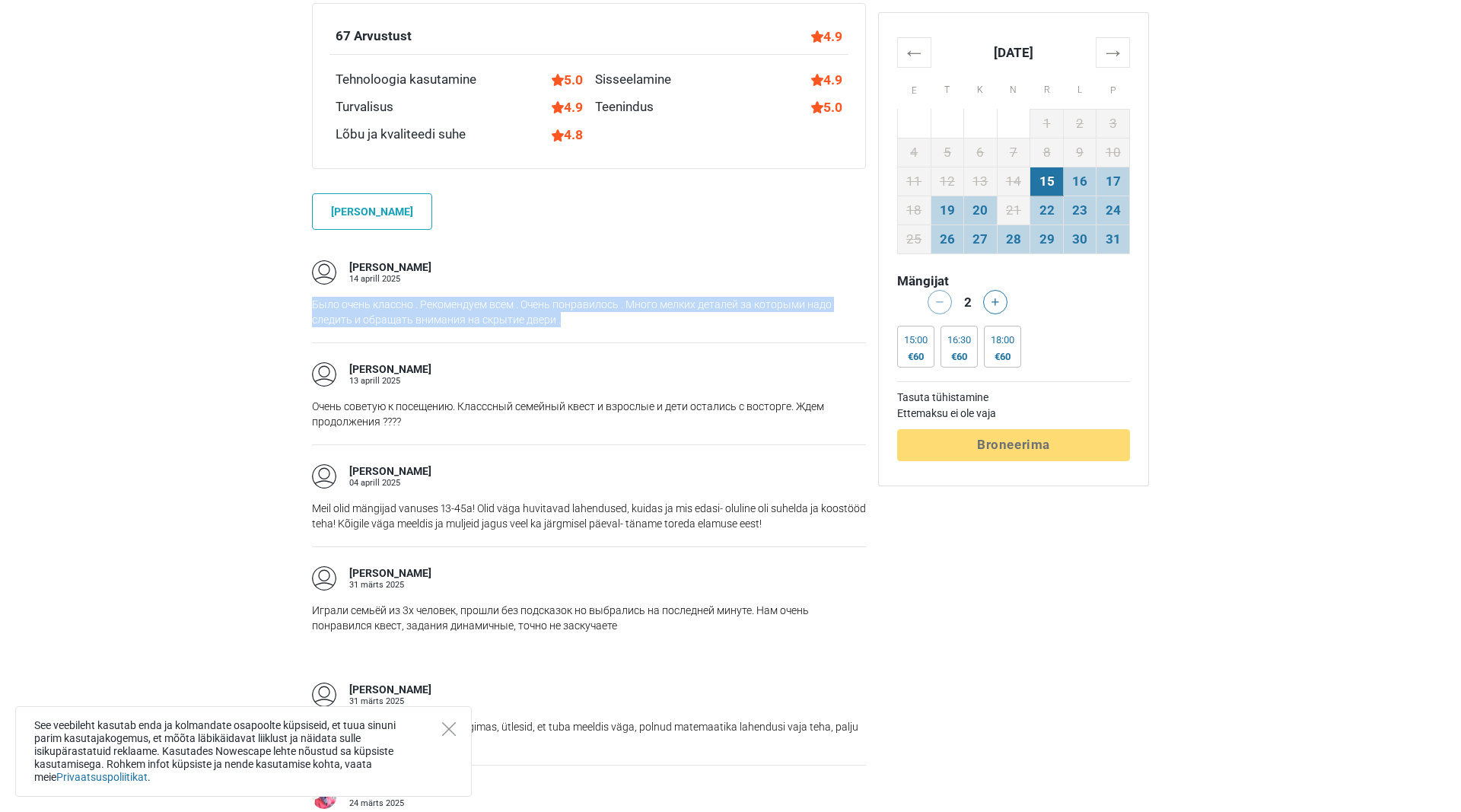
drag, startPoint x: 310, startPoint y: 285, endPoint x: 568, endPoint y: 297, distance: 258.3
click at [568, 297] on div "Soovitame Põgenemistuba Põgenemis tuba "Hiiglase kodu" [GEOGRAPHIC_DATA], [GEOG…" at bounding box center [589, 806] width 566 height 3314
copy p "Было очень классно . Рекомендуем всем . Очень понравилось . Много мелких детале…"
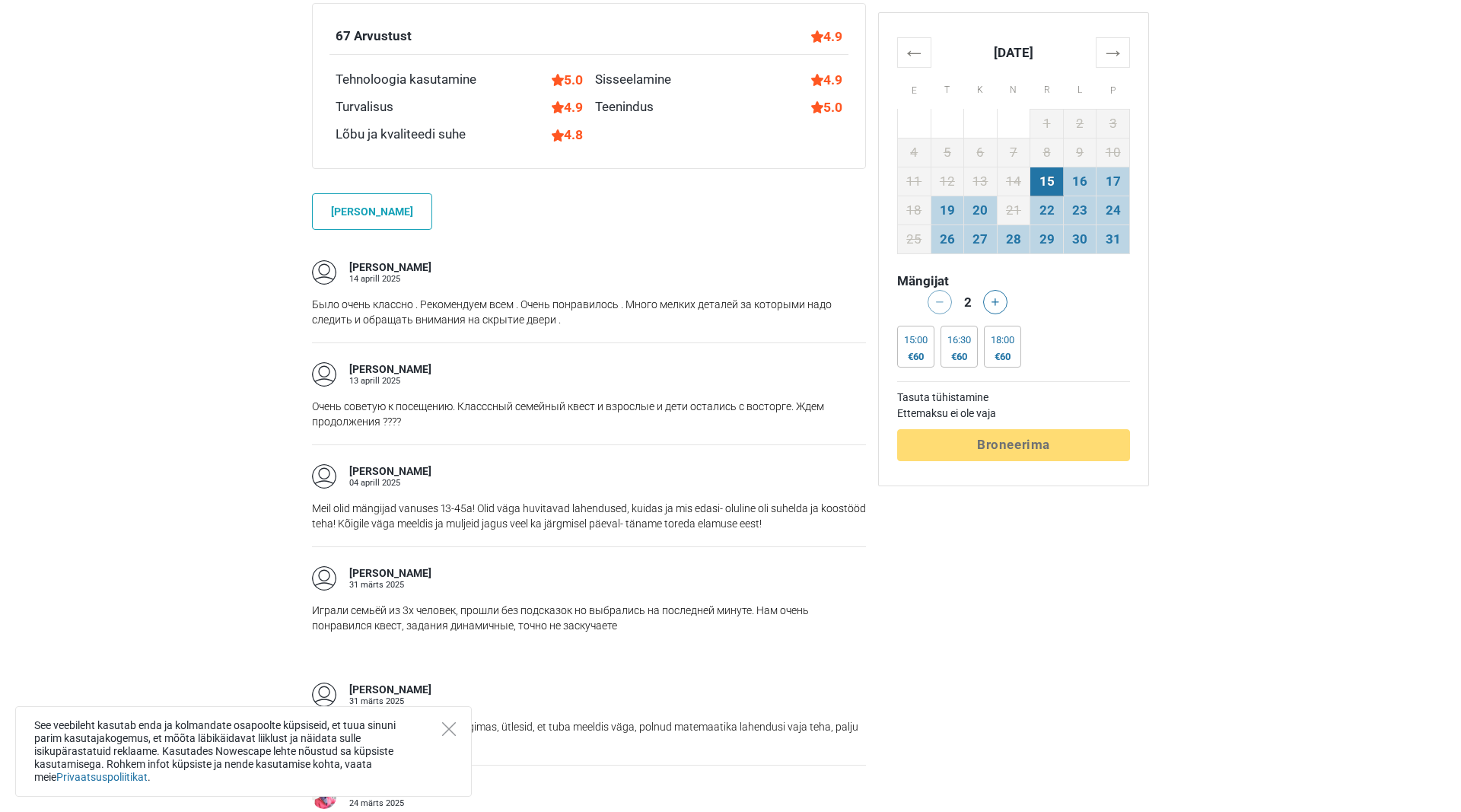
click at [513, 444] on div "Elen K. 04 aprill 2025 Meil olid mängijad vanuses 13-45a! Olid väga huvitavad l…" at bounding box center [589, 495] width 554 height 102
drag, startPoint x: 309, startPoint y: 386, endPoint x: 401, endPoint y: 402, distance: 93.4
click at [401, 402] on div "Soovitame Põgenemistuba Põgenemis tuba "Hiiglase kodu" [GEOGRAPHIC_DATA], [GEOG…" at bounding box center [589, 806] width 566 height 3314
copy p "Очень советую к посещению. Класссный семейный квест и взрослые и дети остались …"
click at [563, 399] on p "Очень советую к посещению. Класссный семейный квест и взрослые и дети остались …" at bounding box center [589, 414] width 554 height 30
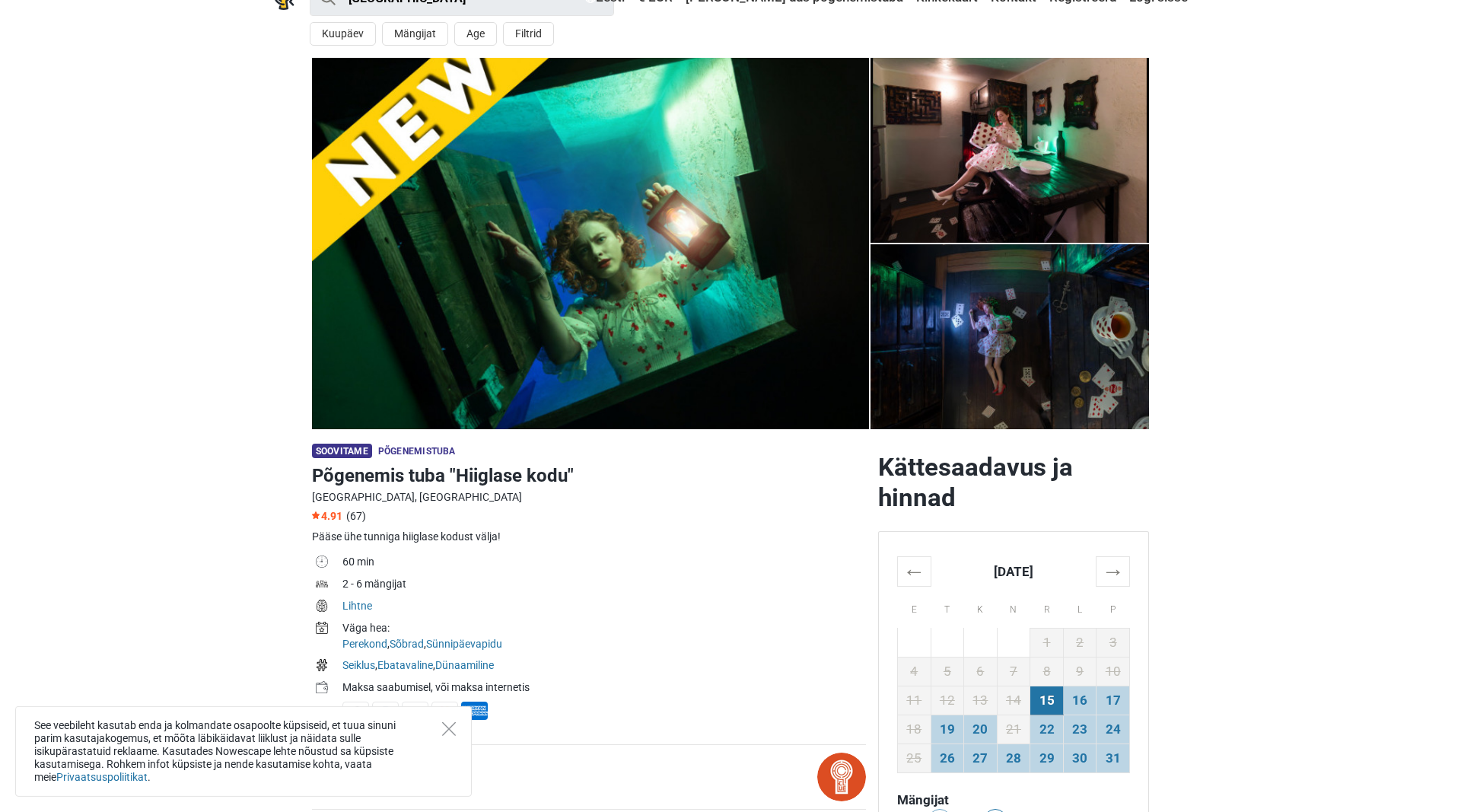
scroll to position [0, 0]
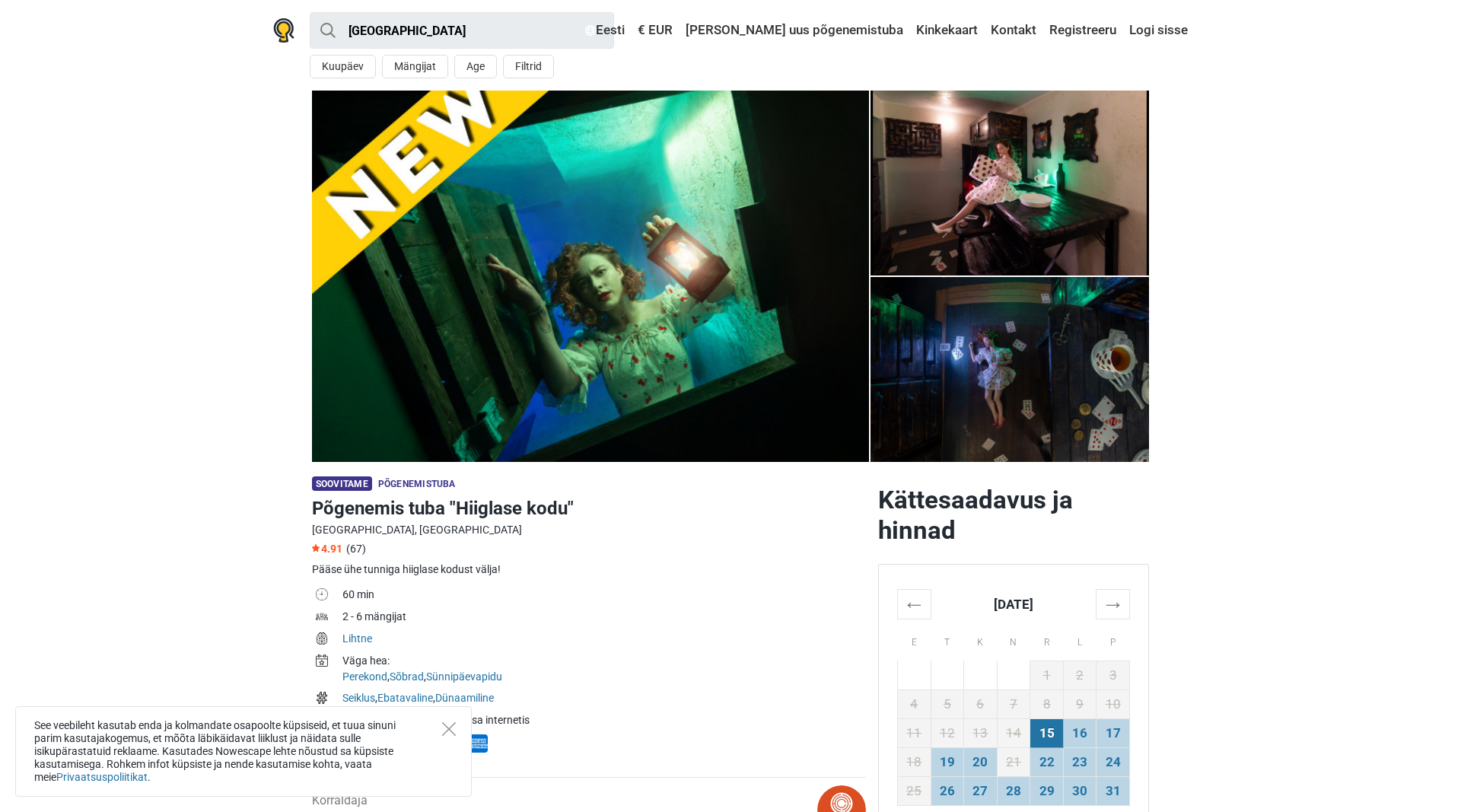
click at [738, 289] on img at bounding box center [590, 276] width 557 height 371
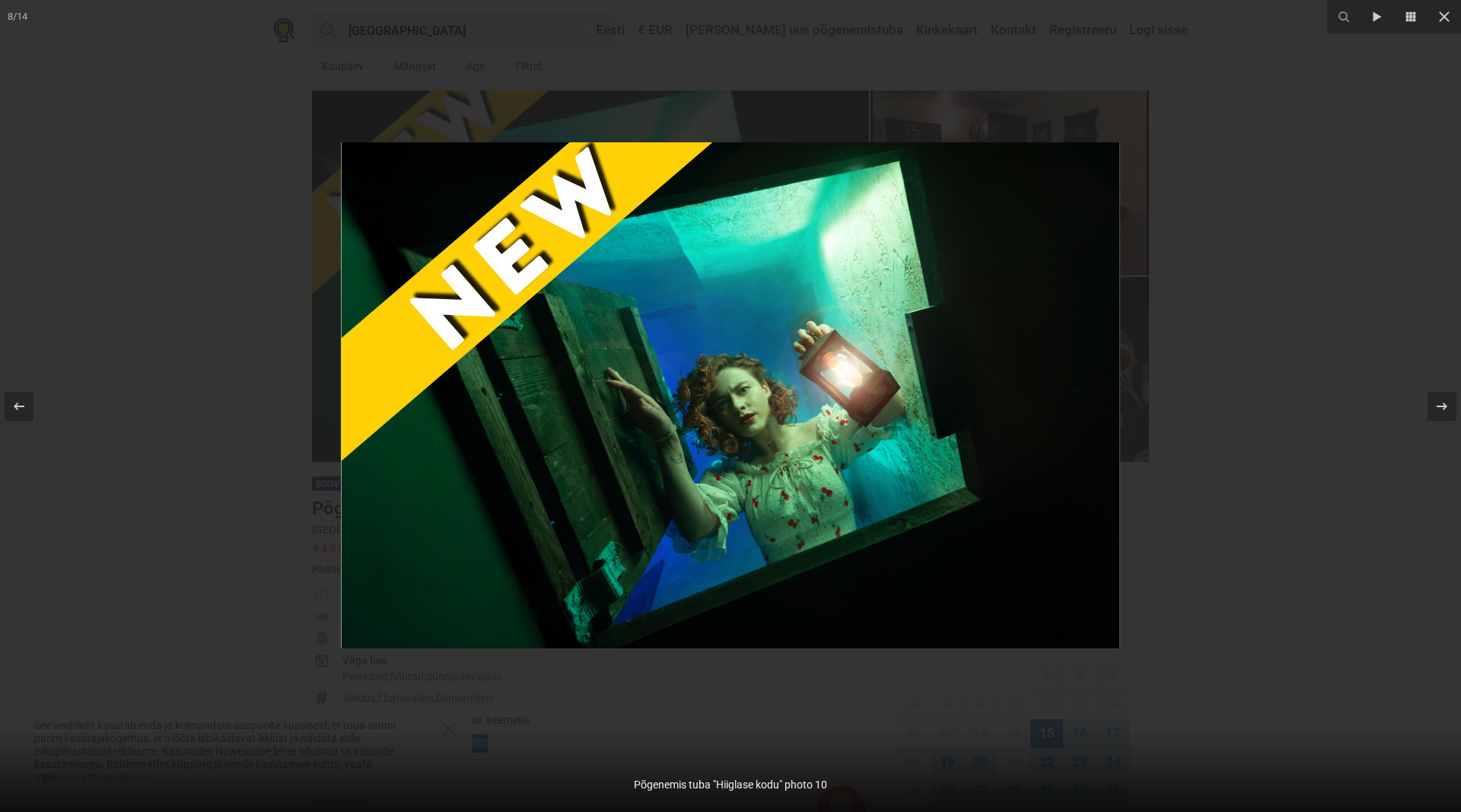
click at [150, 328] on div at bounding box center [730, 406] width 1461 height 812
